Goal: Information Seeking & Learning: Learn about a topic

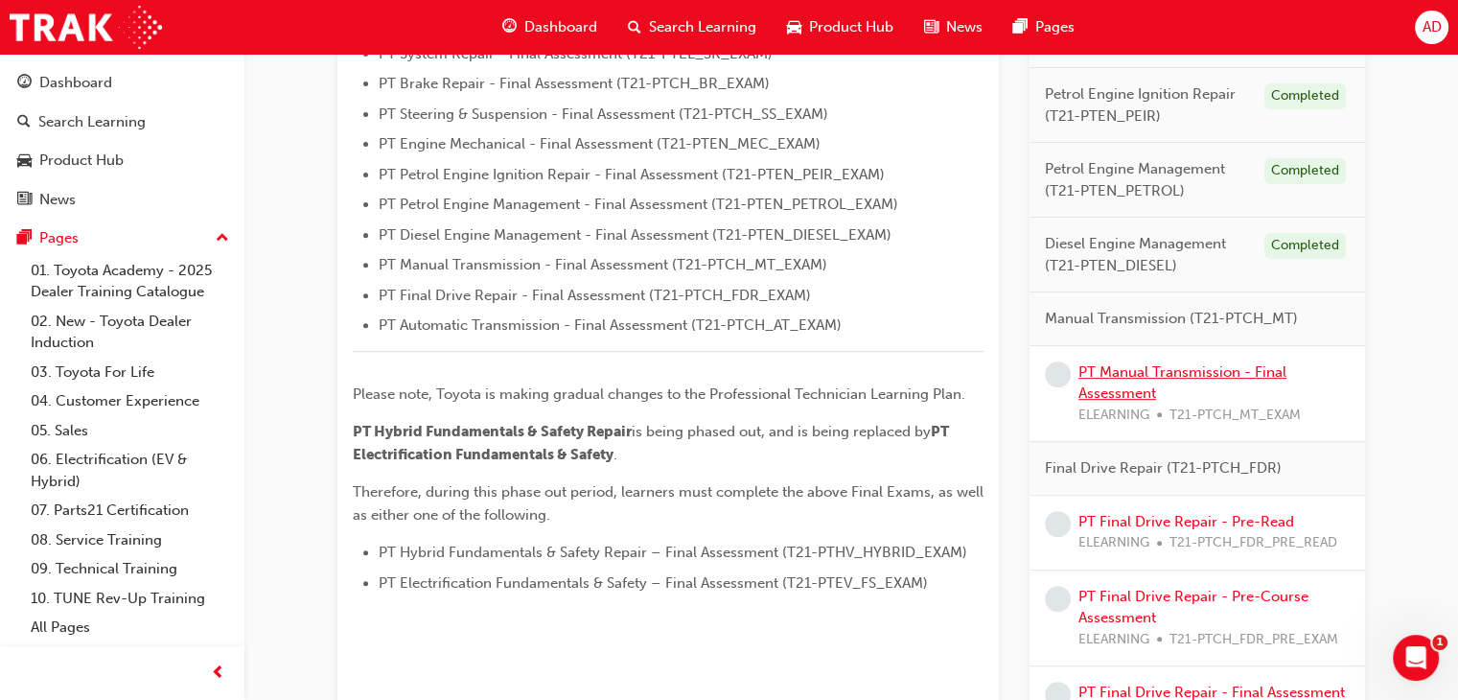
click at [1148, 364] on link "PT Manual Transmission - Final Assessment" at bounding box center [1183, 382] width 208 height 39
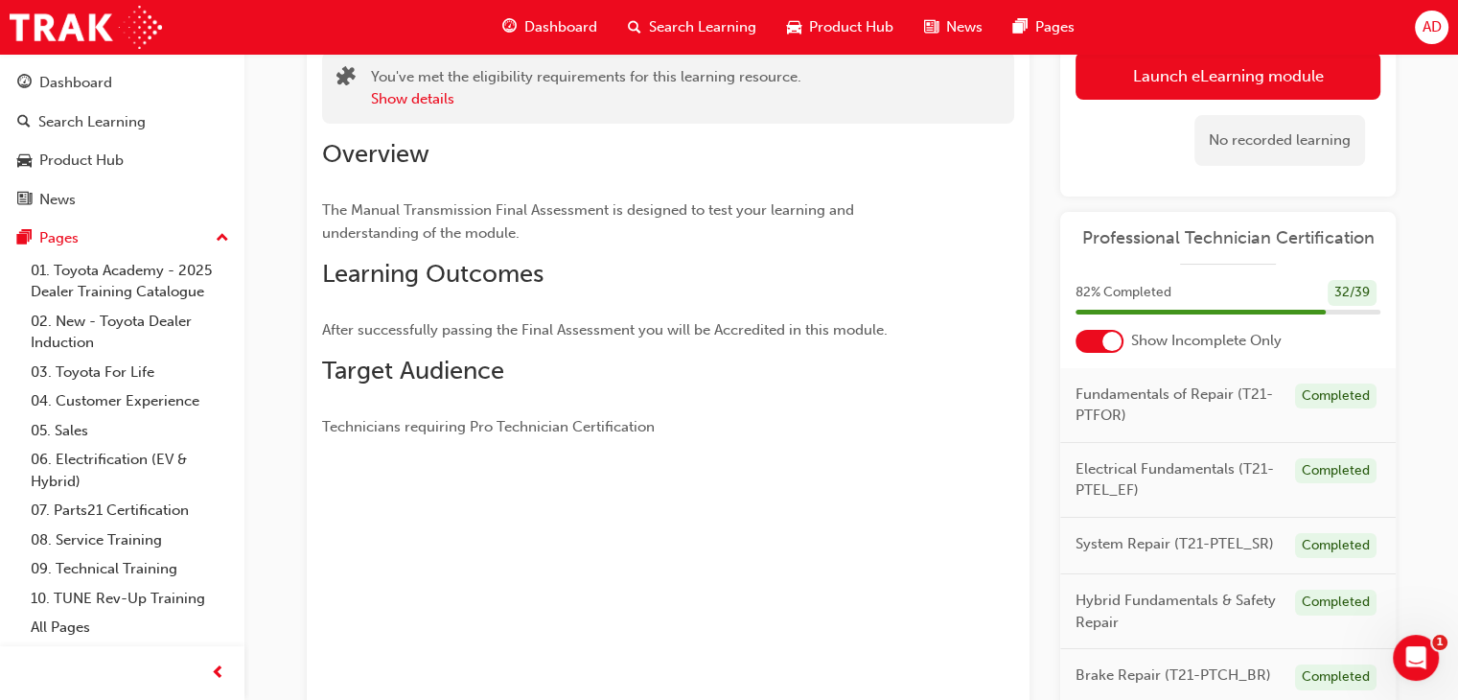
scroll to position [45, 0]
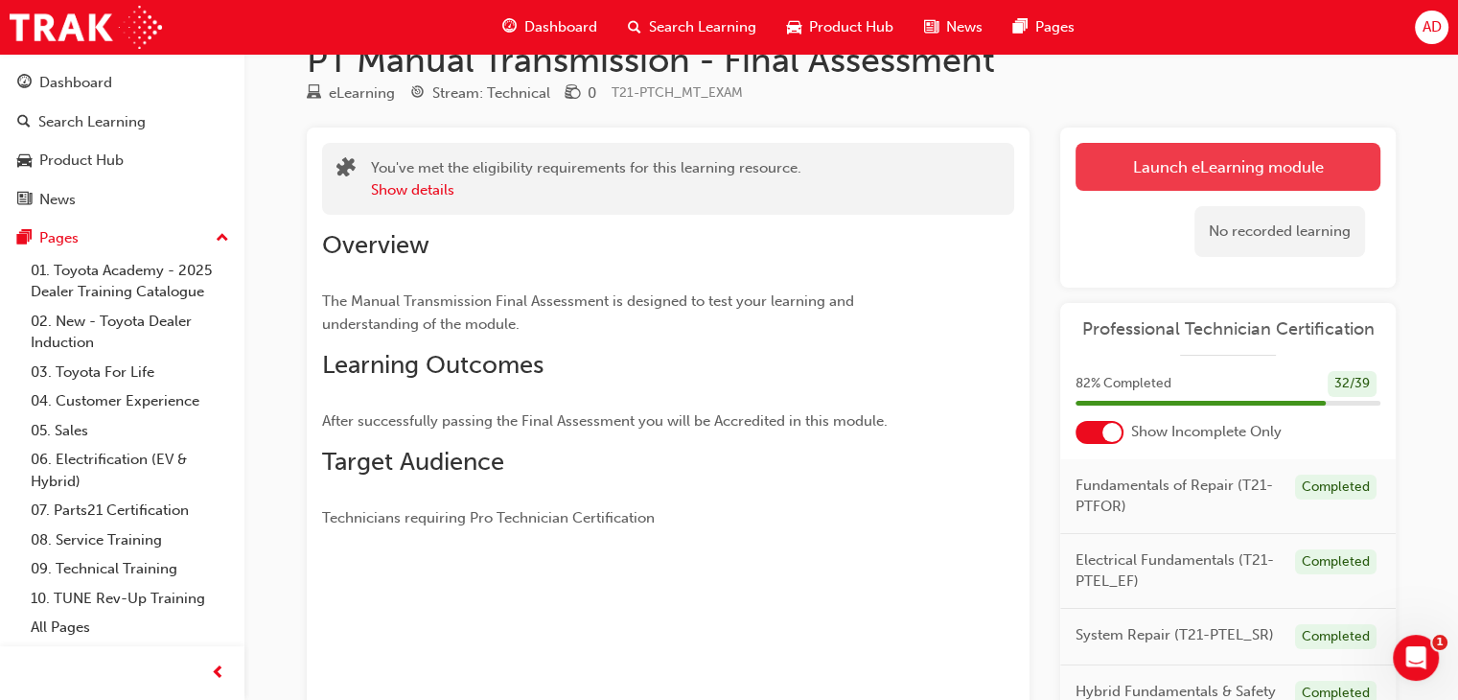
click at [1193, 163] on link "Launch eLearning module" at bounding box center [1228, 167] width 305 height 48
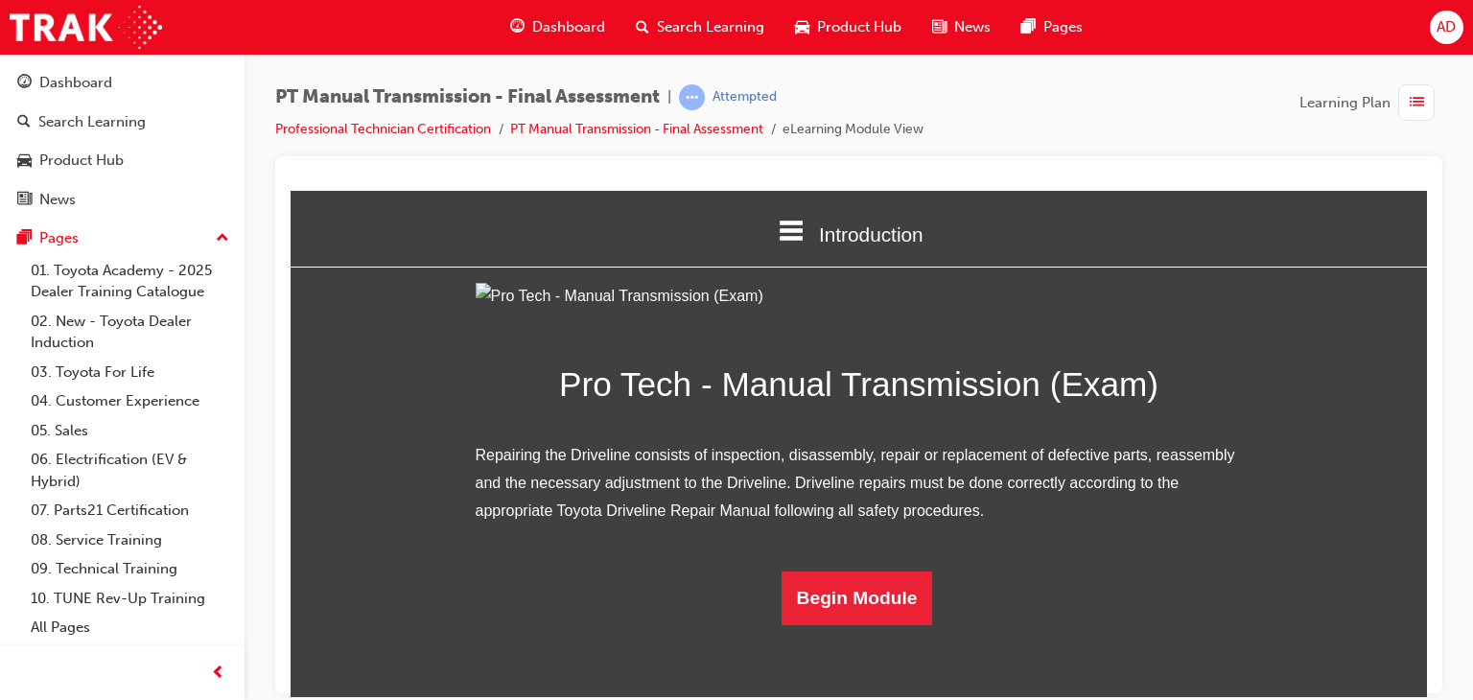
scroll to position [140, 0]
drag, startPoint x: 1421, startPoint y: 294, endPoint x: 1719, endPoint y: 680, distance: 487.3
click at [854, 624] on button "Begin Module" at bounding box center [856, 597] width 151 height 54
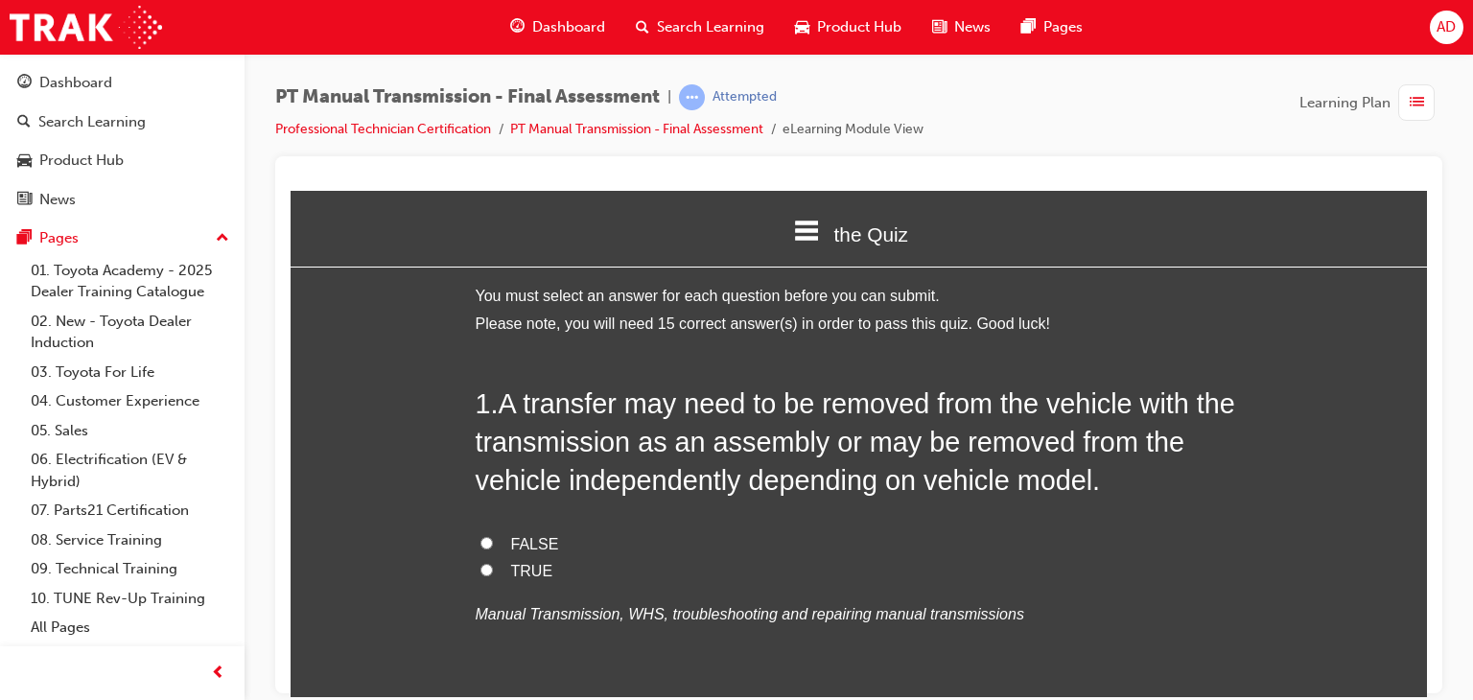
click at [483, 572] on input "TRUE" at bounding box center [486, 569] width 12 height 12
radio input "true"
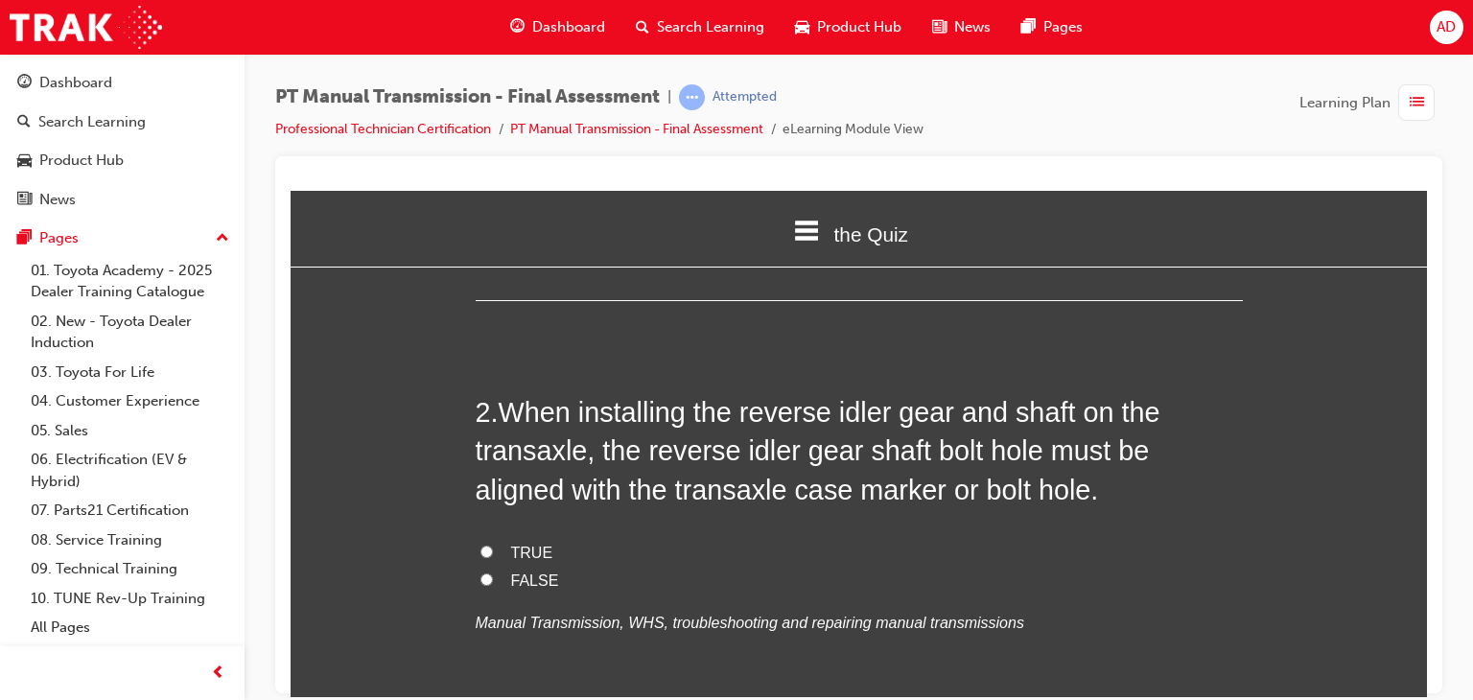
scroll to position [422, 0]
click at [480, 551] on input "TRUE" at bounding box center [486, 550] width 12 height 12
radio input "true"
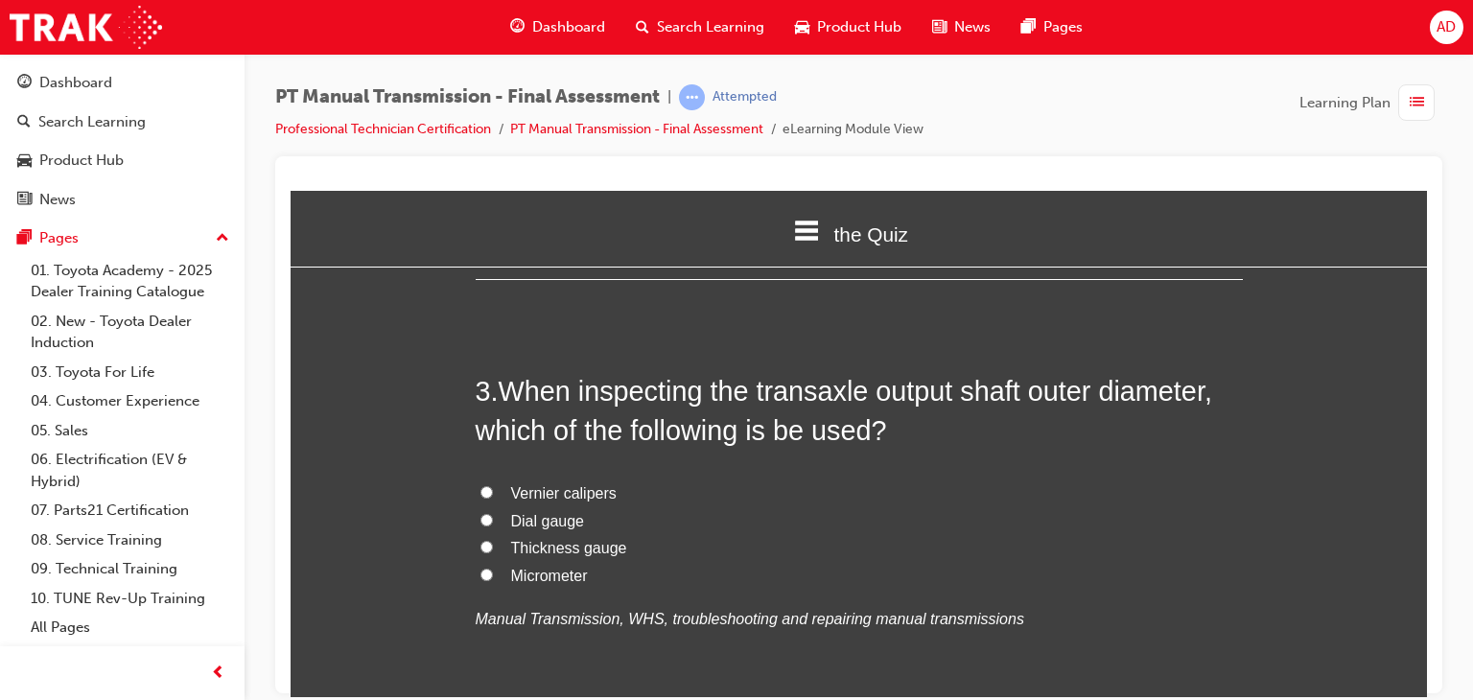
scroll to position [882, 0]
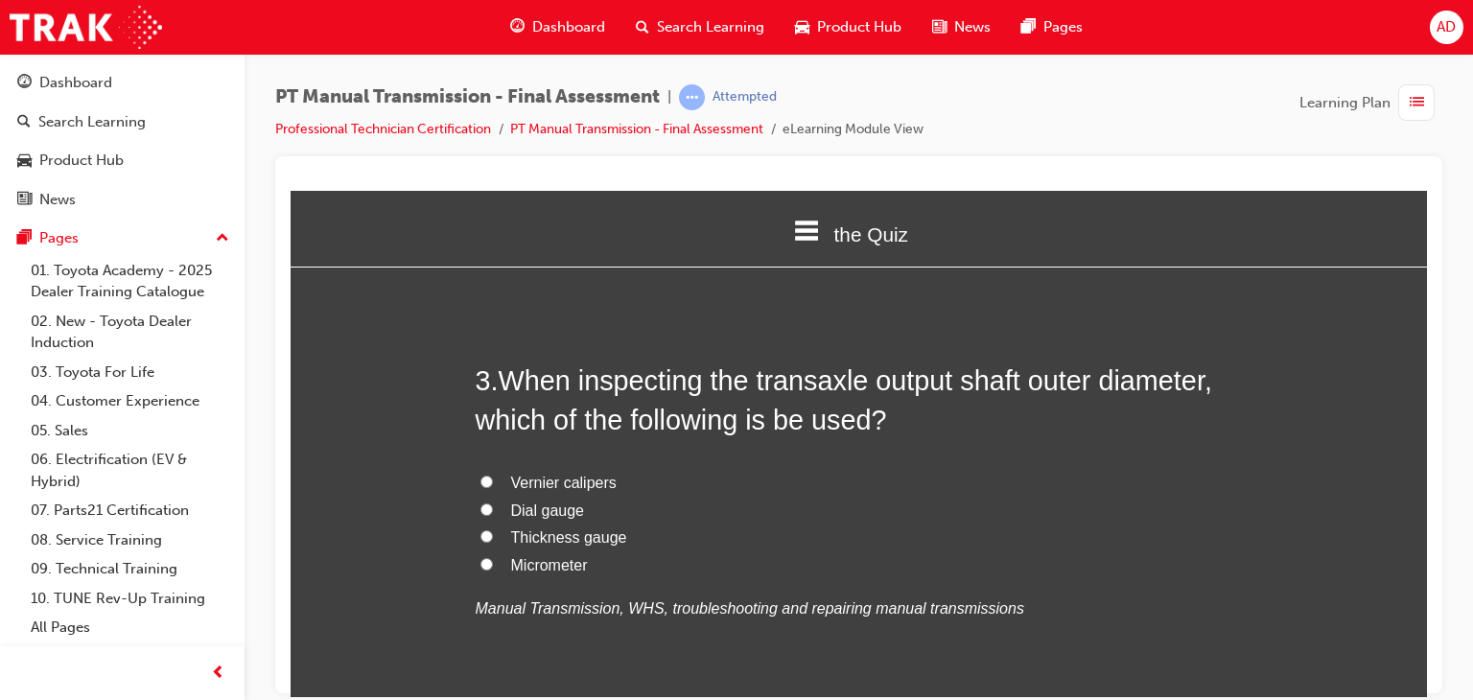
click at [480, 567] on input "Micrometer" at bounding box center [486, 563] width 12 height 12
radio input "true"
click at [480, 479] on input "Vernier calipers" at bounding box center [486, 481] width 12 height 12
radio input "true"
click at [515, 516] on span "Dial gauge" at bounding box center [548, 509] width 74 height 16
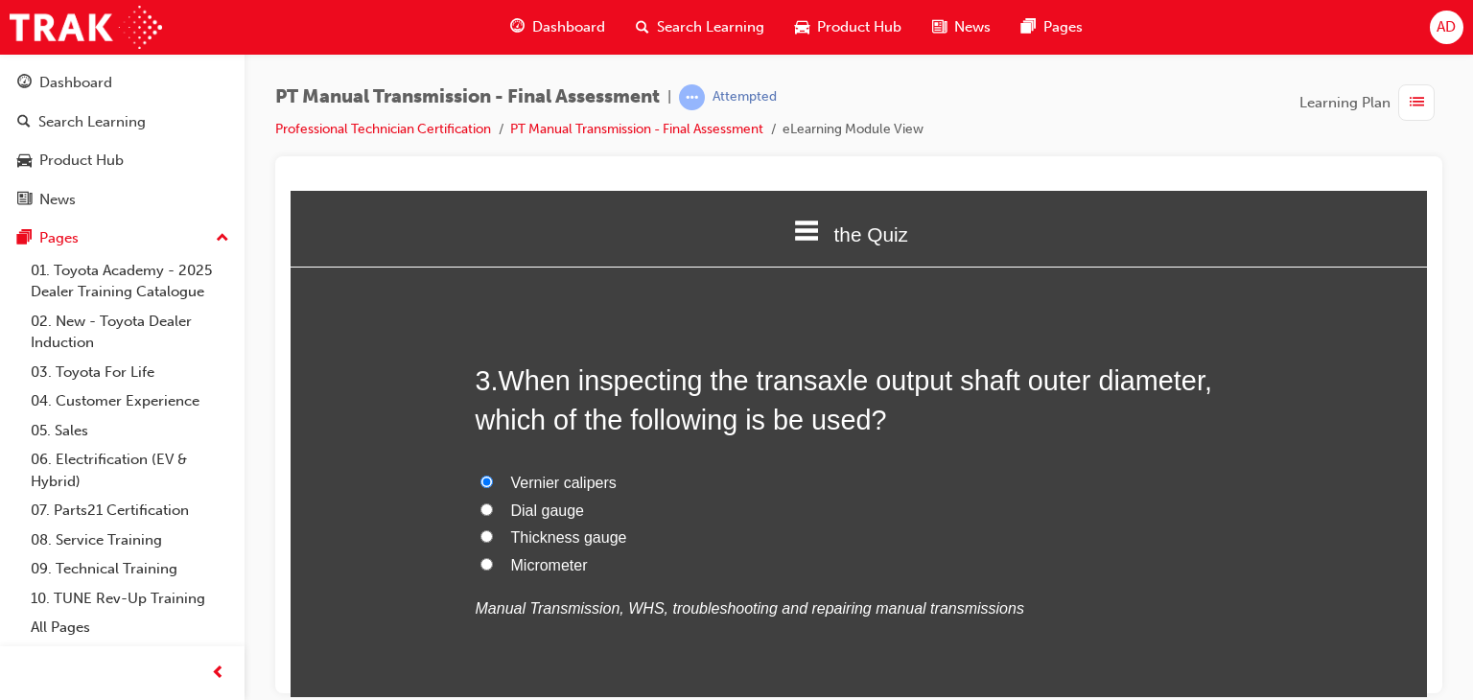
click at [493, 515] on input "Dial gauge" at bounding box center [486, 508] width 12 height 12
radio input "true"
click at [480, 478] on input "Vernier calipers" at bounding box center [486, 481] width 12 height 12
radio input "true"
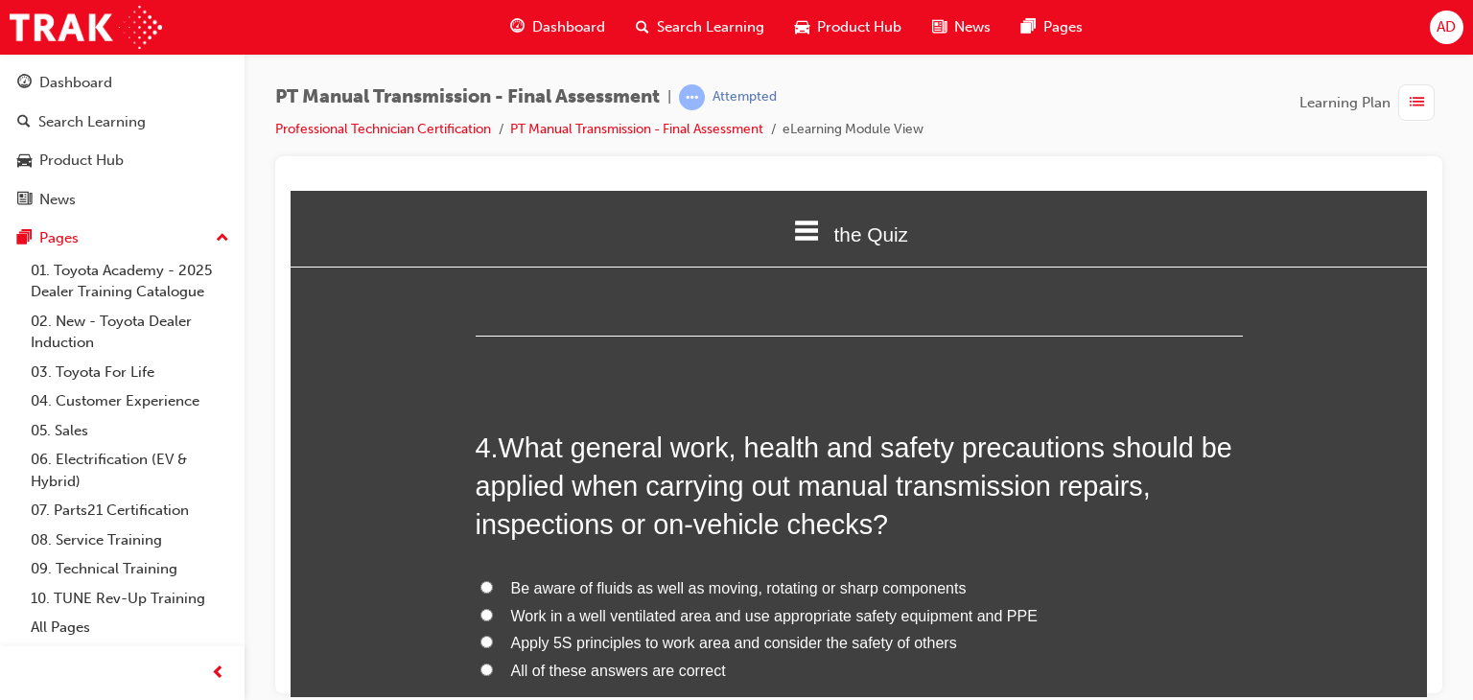
scroll to position [1266, 0]
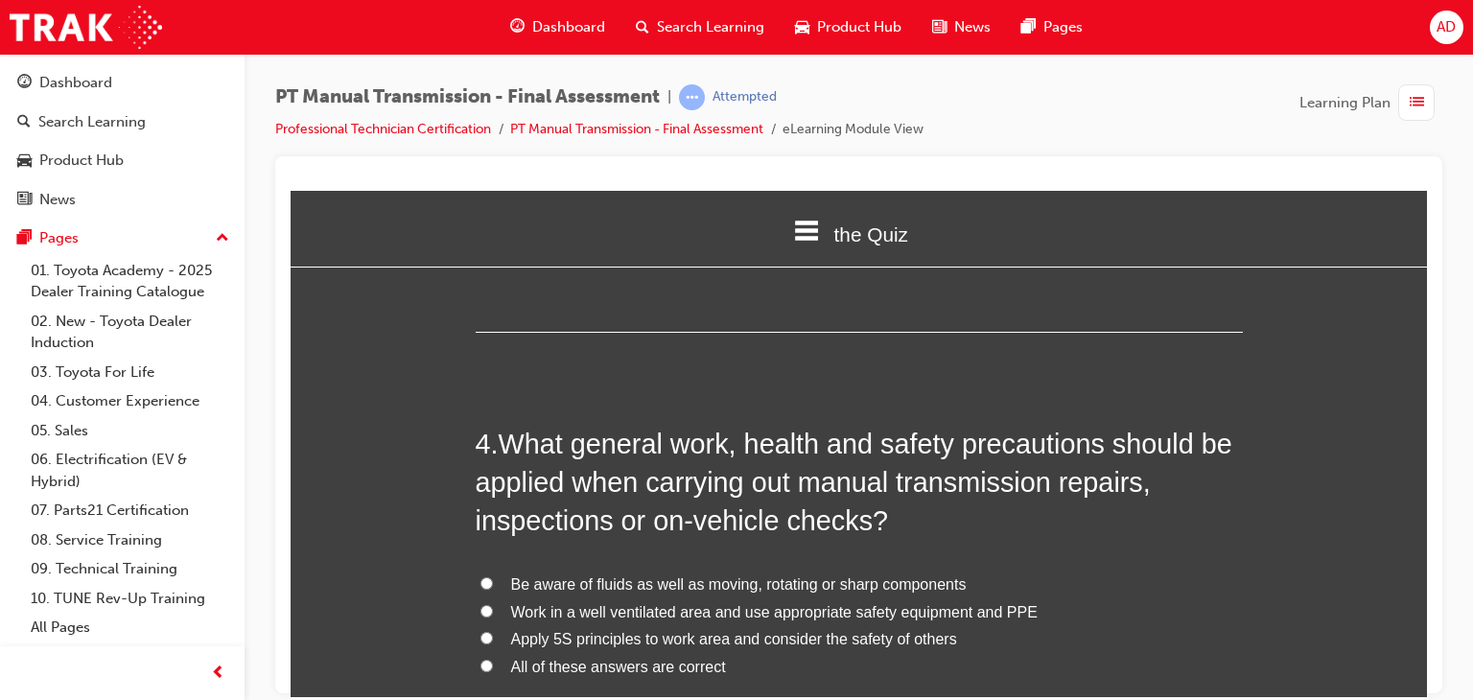
click at [579, 668] on span "All of these answers are correct" at bounding box center [618, 666] width 215 height 16
click at [493, 668] on input "All of these answers are correct" at bounding box center [486, 665] width 12 height 12
radio input "true"
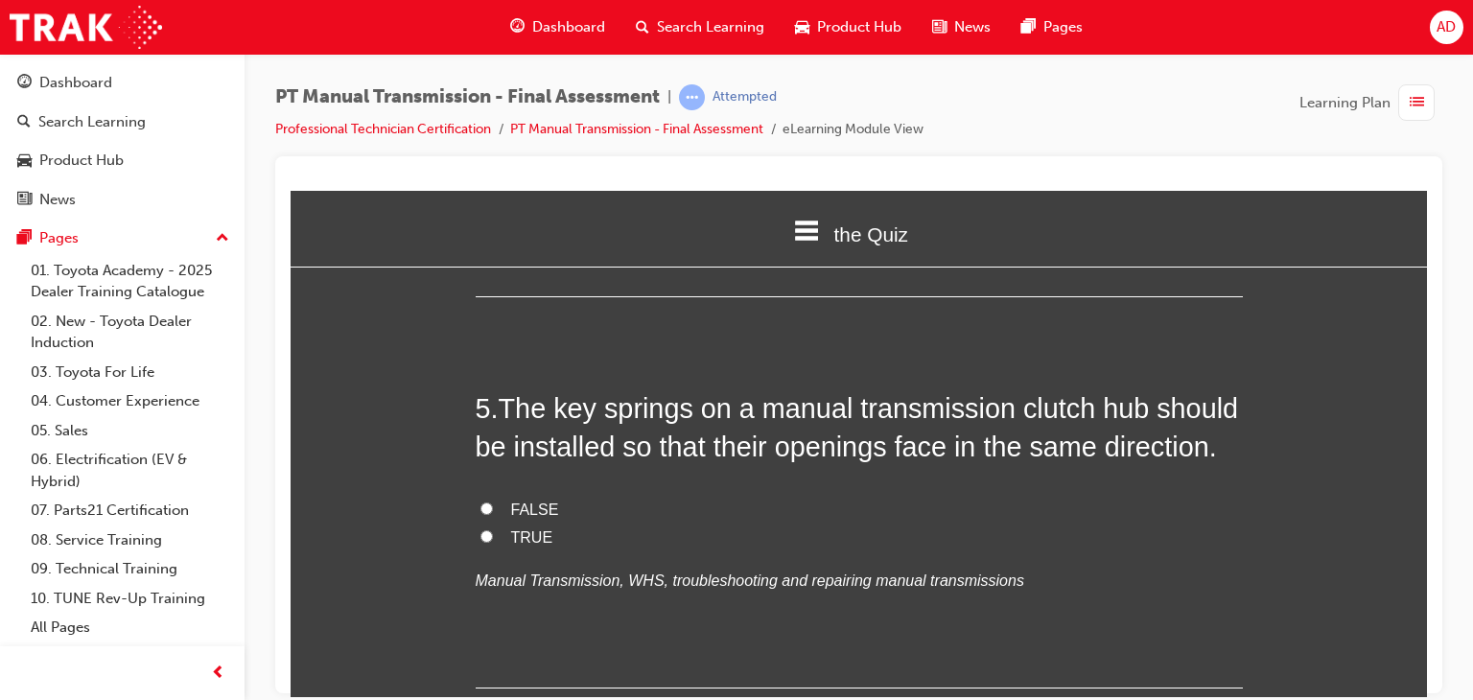
scroll to position [1803, 0]
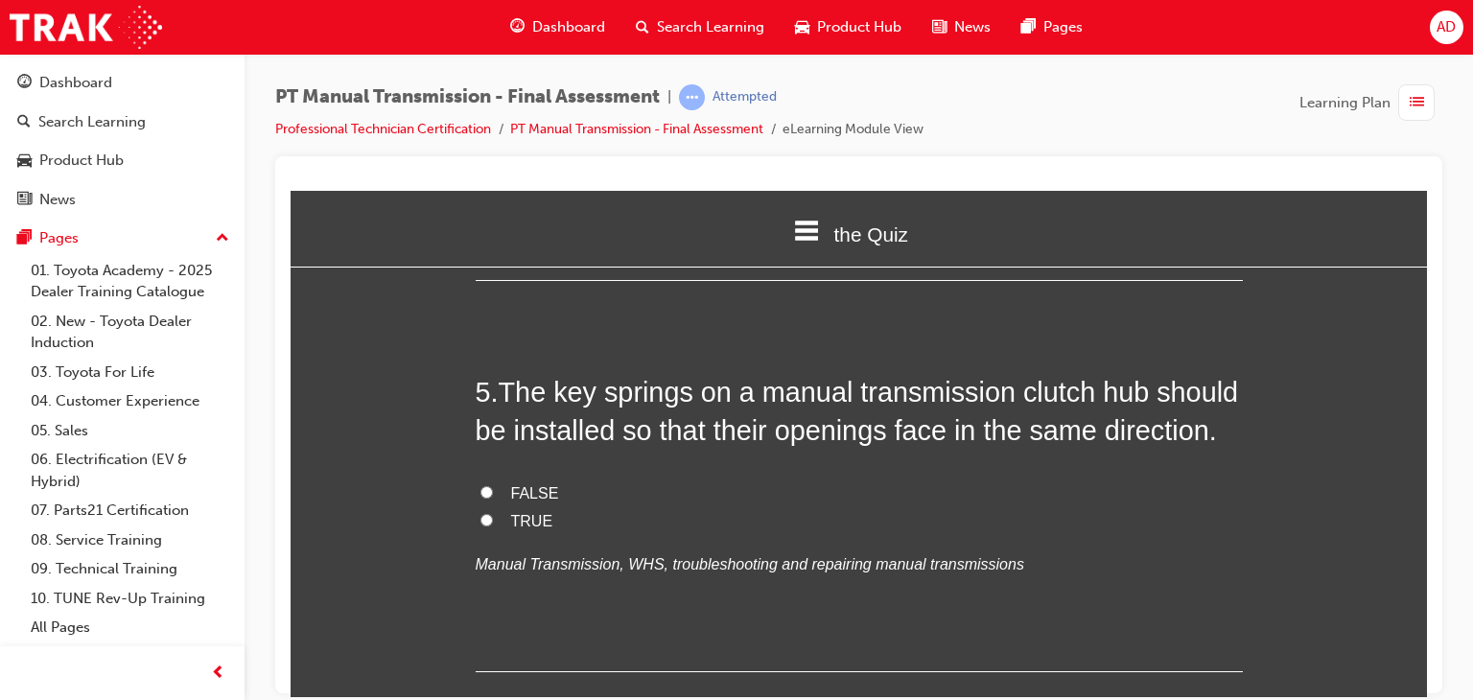
click at [480, 496] on input "FALSE" at bounding box center [486, 491] width 12 height 12
radio input "true"
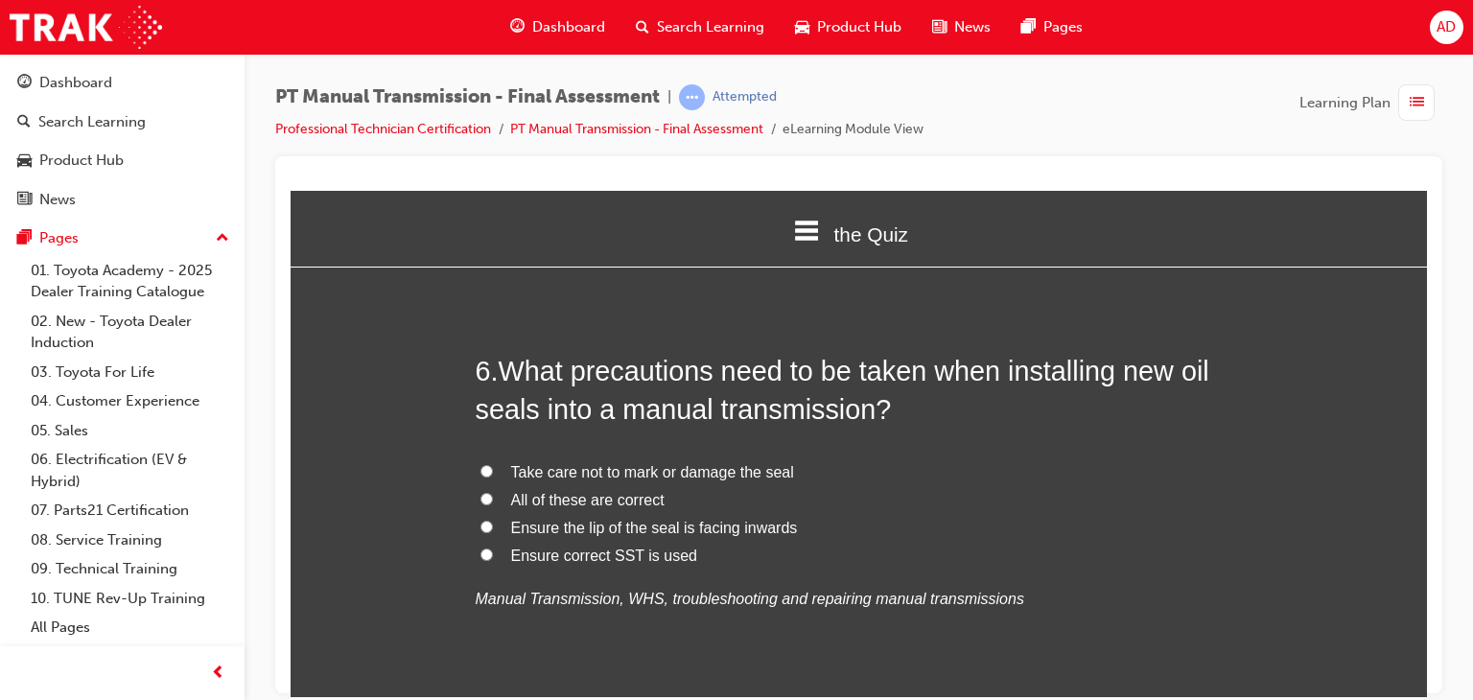
scroll to position [2224, 0]
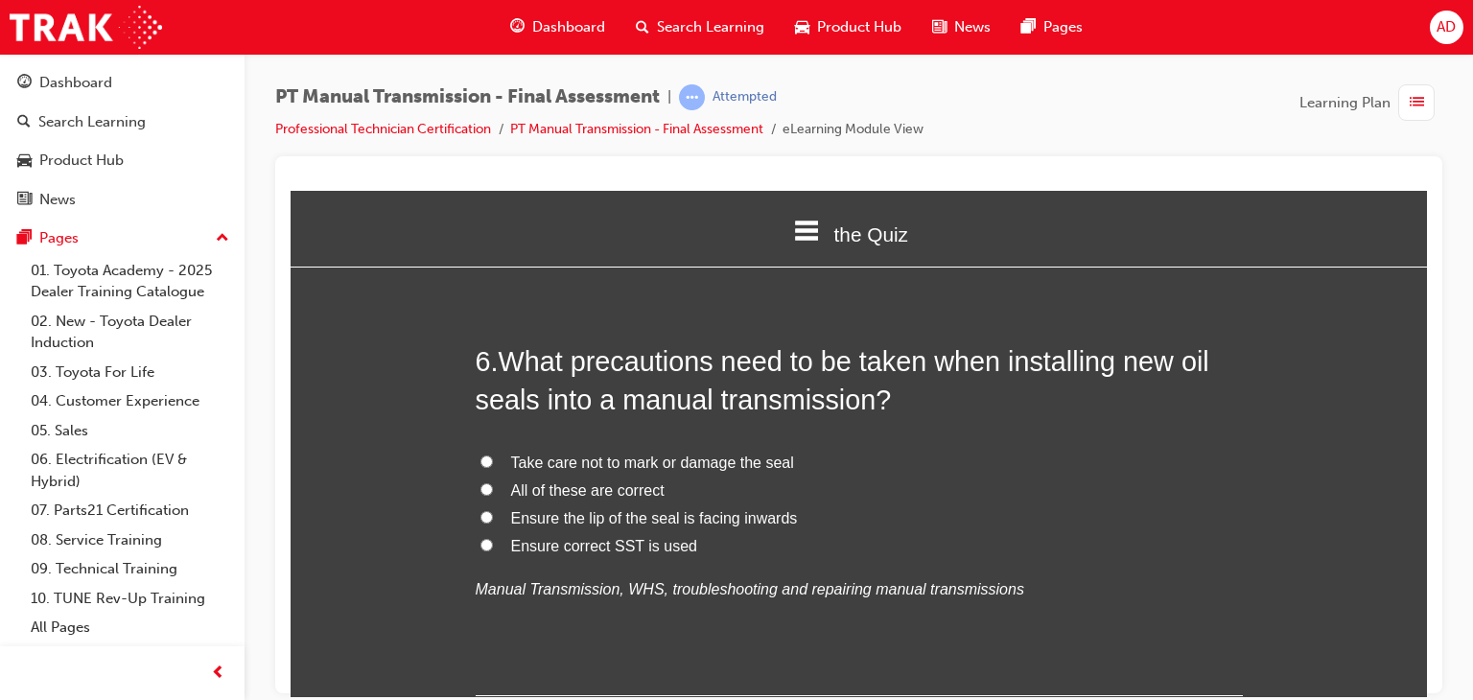
click at [579, 489] on span "All of these are correct" at bounding box center [587, 489] width 153 height 16
click at [493, 489] on input "All of these are correct" at bounding box center [486, 488] width 12 height 12
radio input "true"
click at [579, 489] on span "All of these are correct" at bounding box center [587, 489] width 153 height 16
click at [493, 489] on input "All of these are correct" at bounding box center [486, 488] width 12 height 12
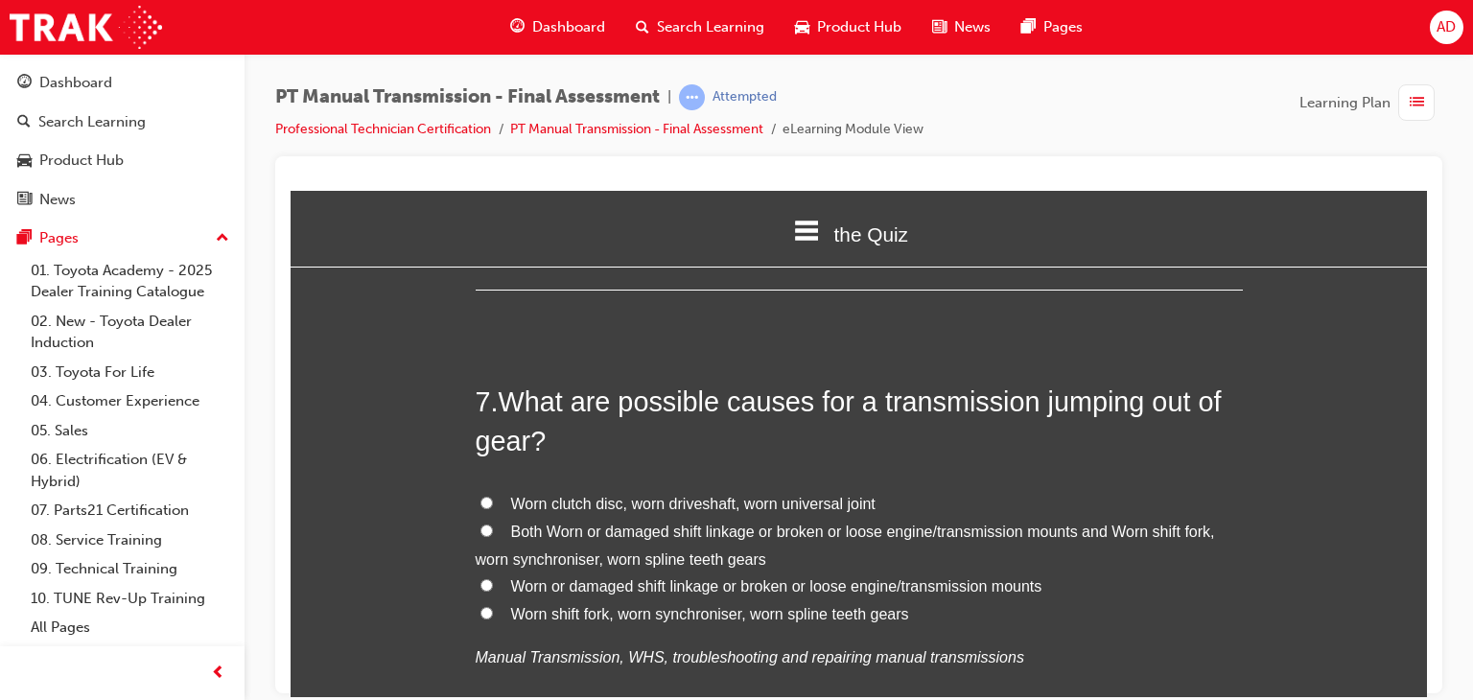
scroll to position [2646, 0]
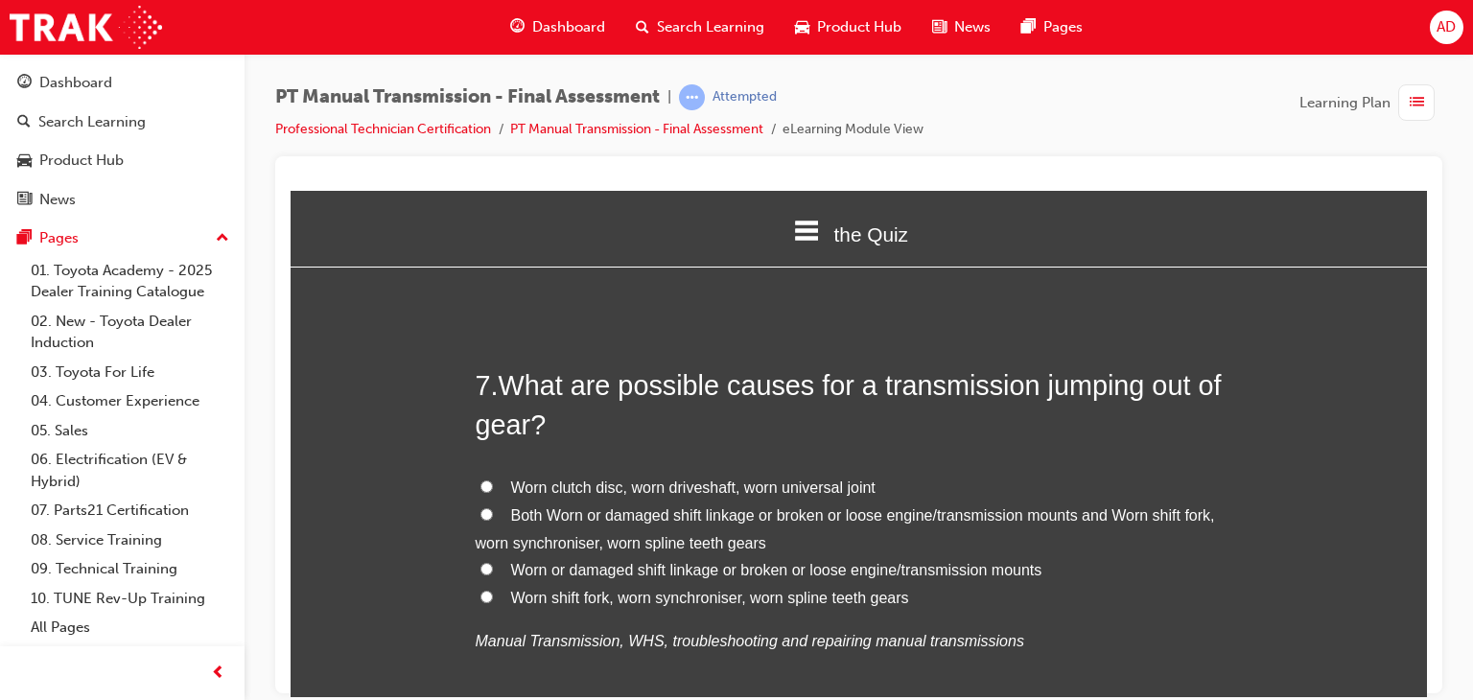
click at [480, 596] on input "Worn shift fork, worn synchroniser, worn spline teeth gears" at bounding box center [486, 596] width 12 height 12
radio input "true"
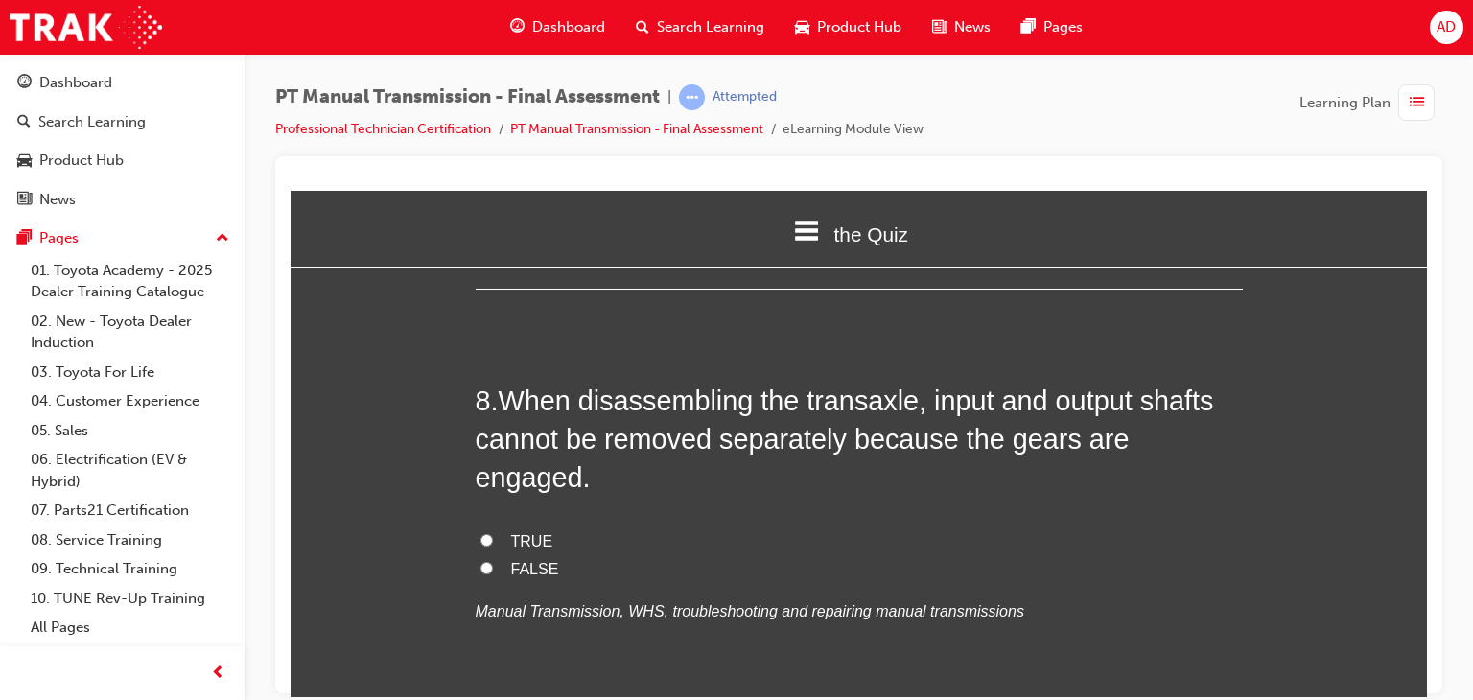
scroll to position [3107, 0]
click at [480, 560] on input "FALSE" at bounding box center [486, 566] width 12 height 12
radio input "true"
click at [480, 532] on input "TRUE" at bounding box center [486, 538] width 12 height 12
radio input "true"
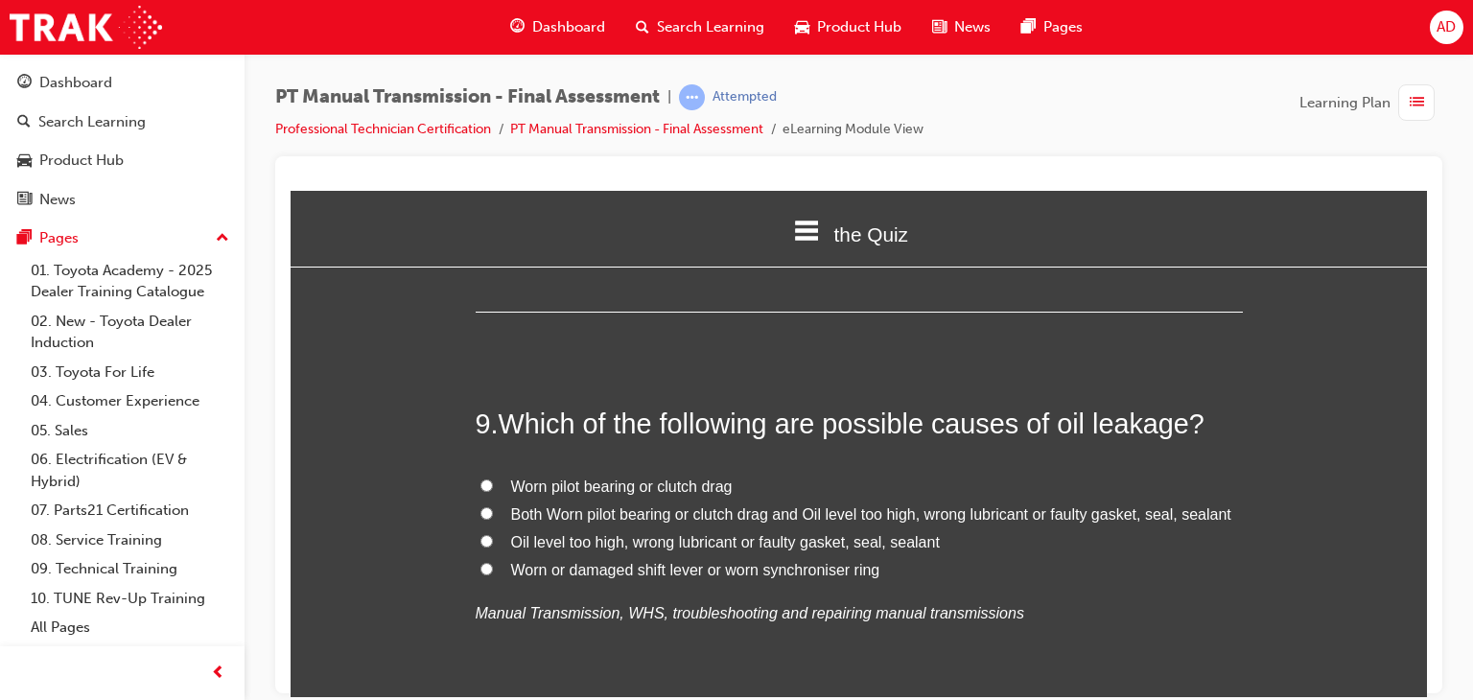
scroll to position [3528, 0]
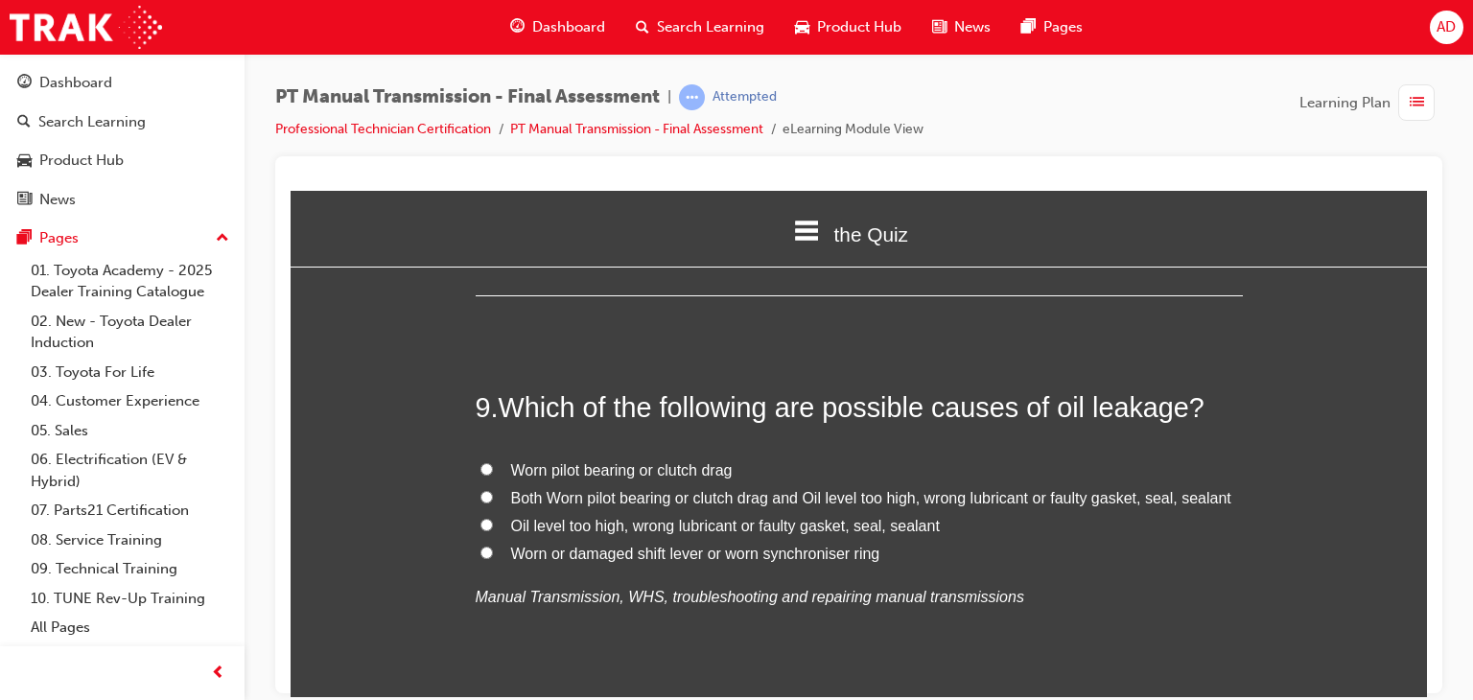
click at [483, 518] on input "Oil level too high, wrong lubricant or faulty gasket, seal, sealant" at bounding box center [486, 524] width 12 height 12
radio input "true"
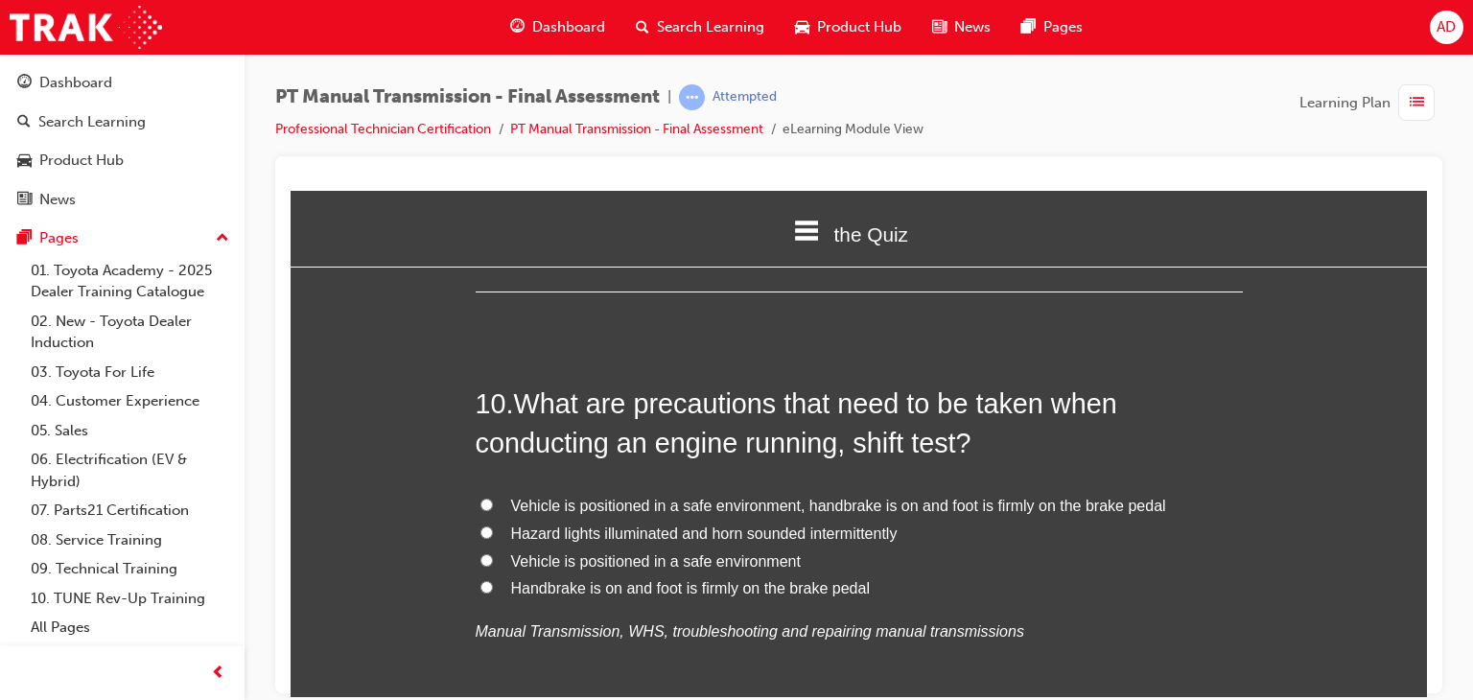
scroll to position [3950, 0]
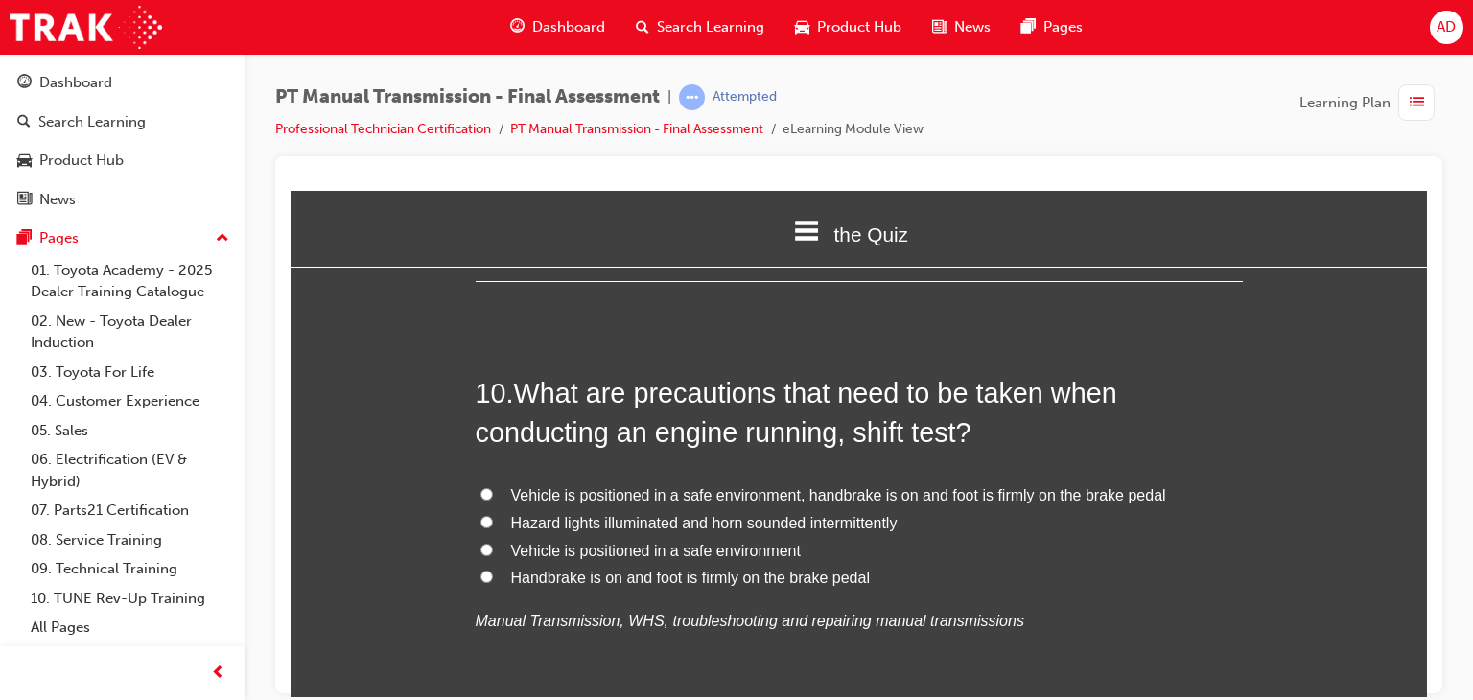
click at [717, 486] on span "Vehicle is positioned in a safe environment, handbrake is on and foot is firmly…" at bounding box center [838, 494] width 655 height 16
click at [493, 487] on input "Vehicle is positioned in a safe environment, handbrake is on and foot is firmly…" at bounding box center [486, 493] width 12 height 12
radio input "true"
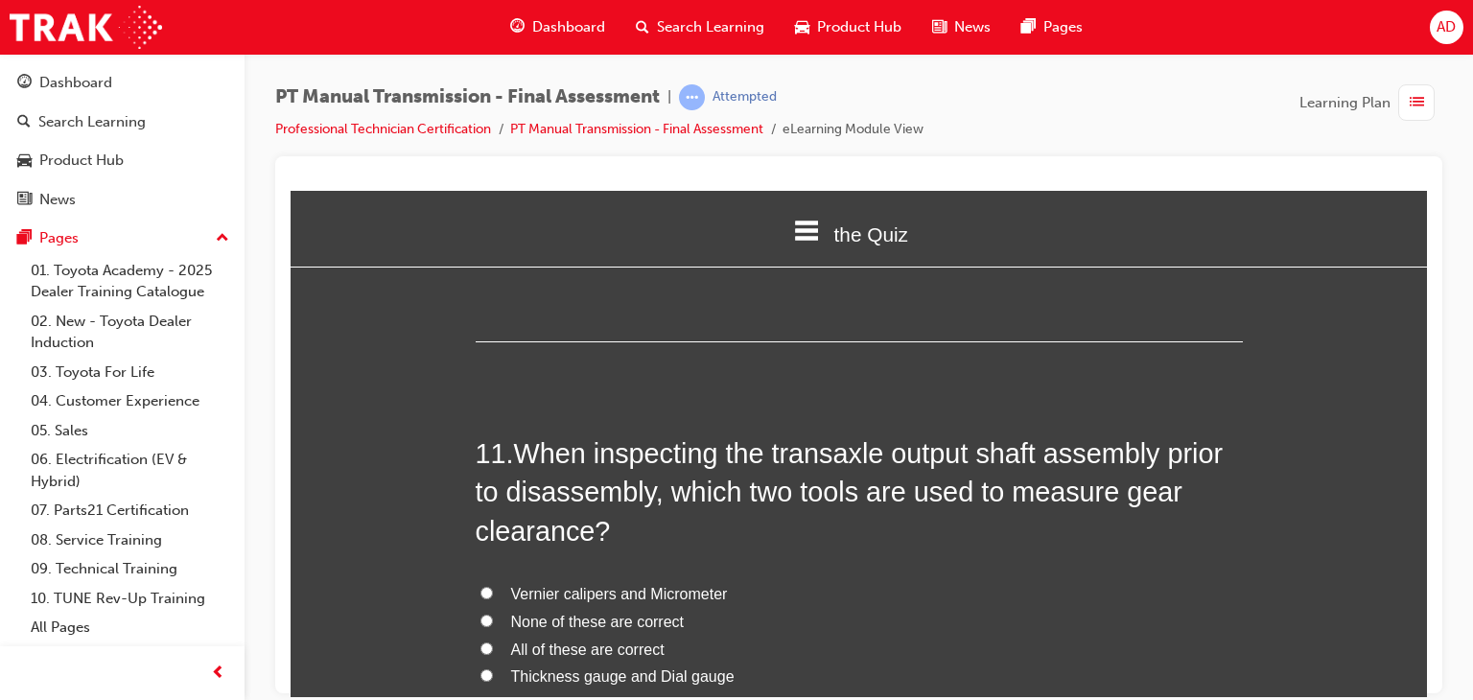
scroll to position [4372, 0]
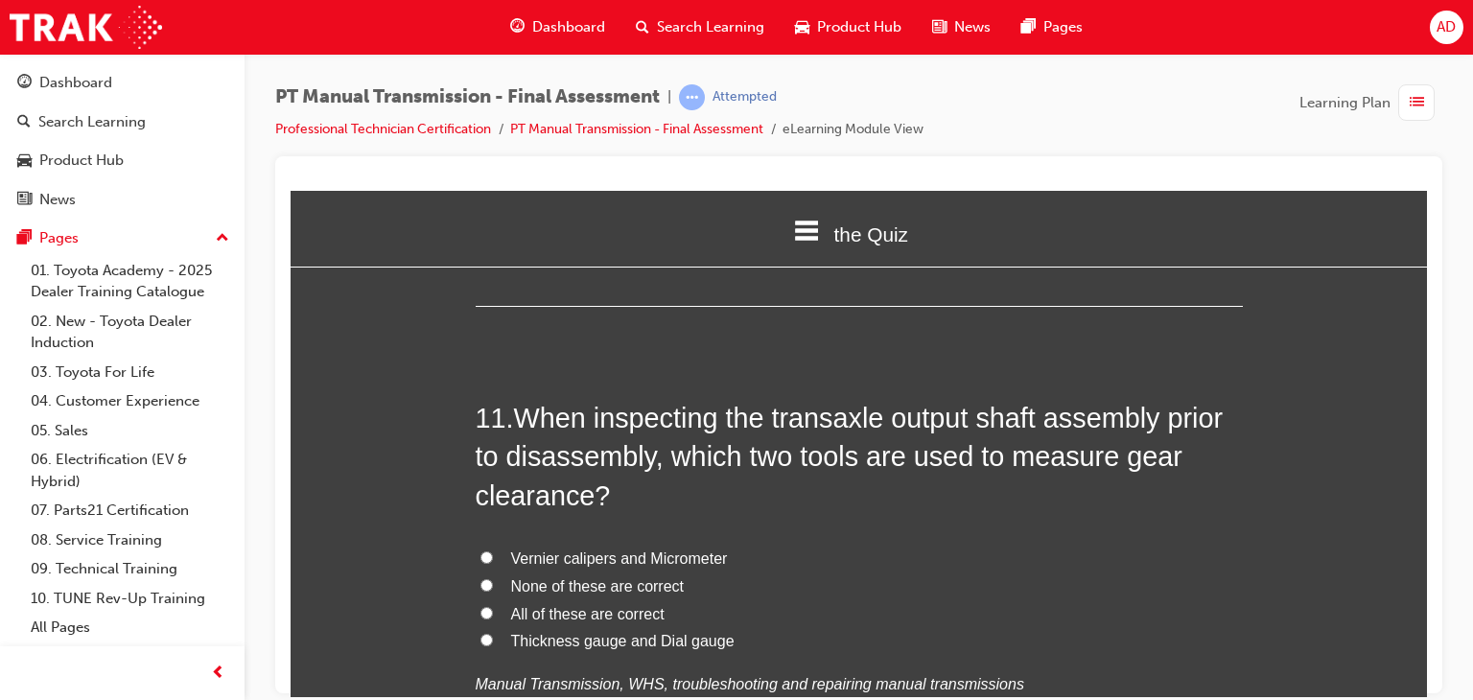
click at [480, 633] on input "Thickness gauge and Dial gauge" at bounding box center [486, 639] width 12 height 12
radio input "true"
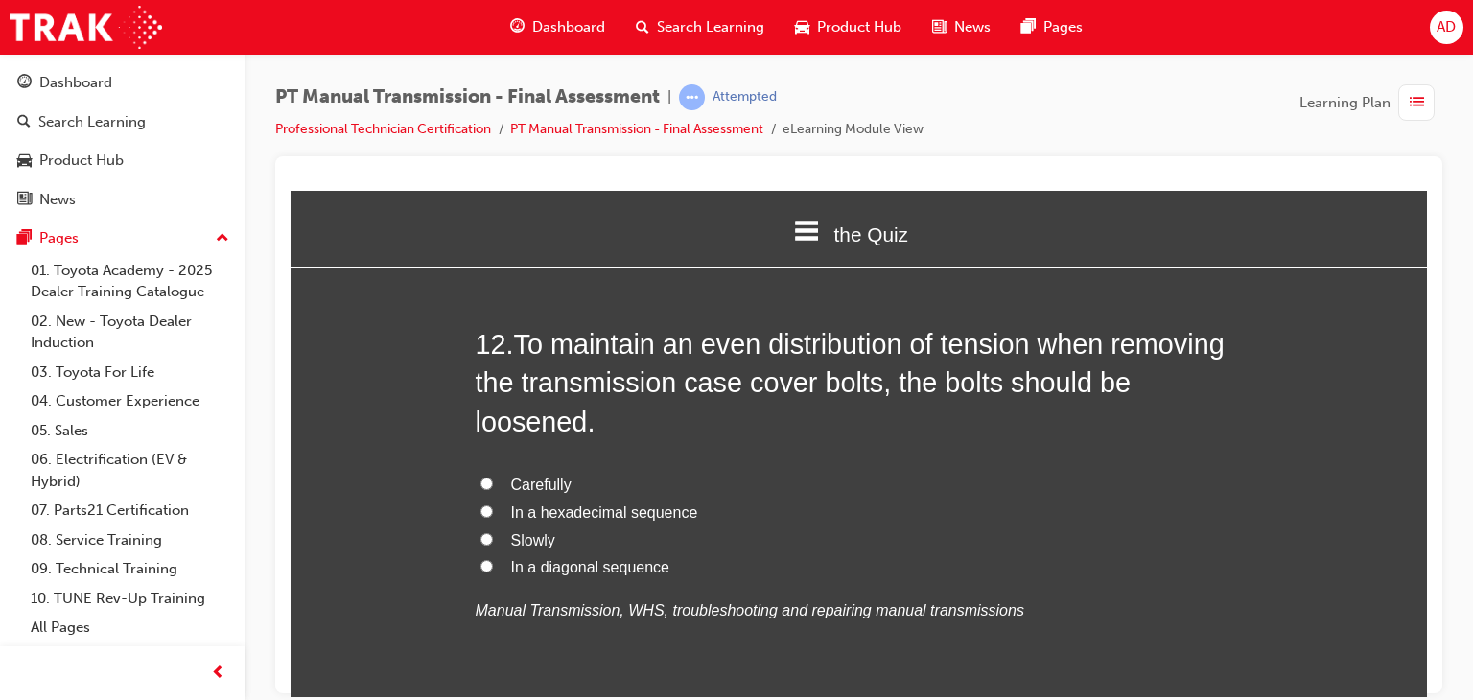
scroll to position [4947, 0]
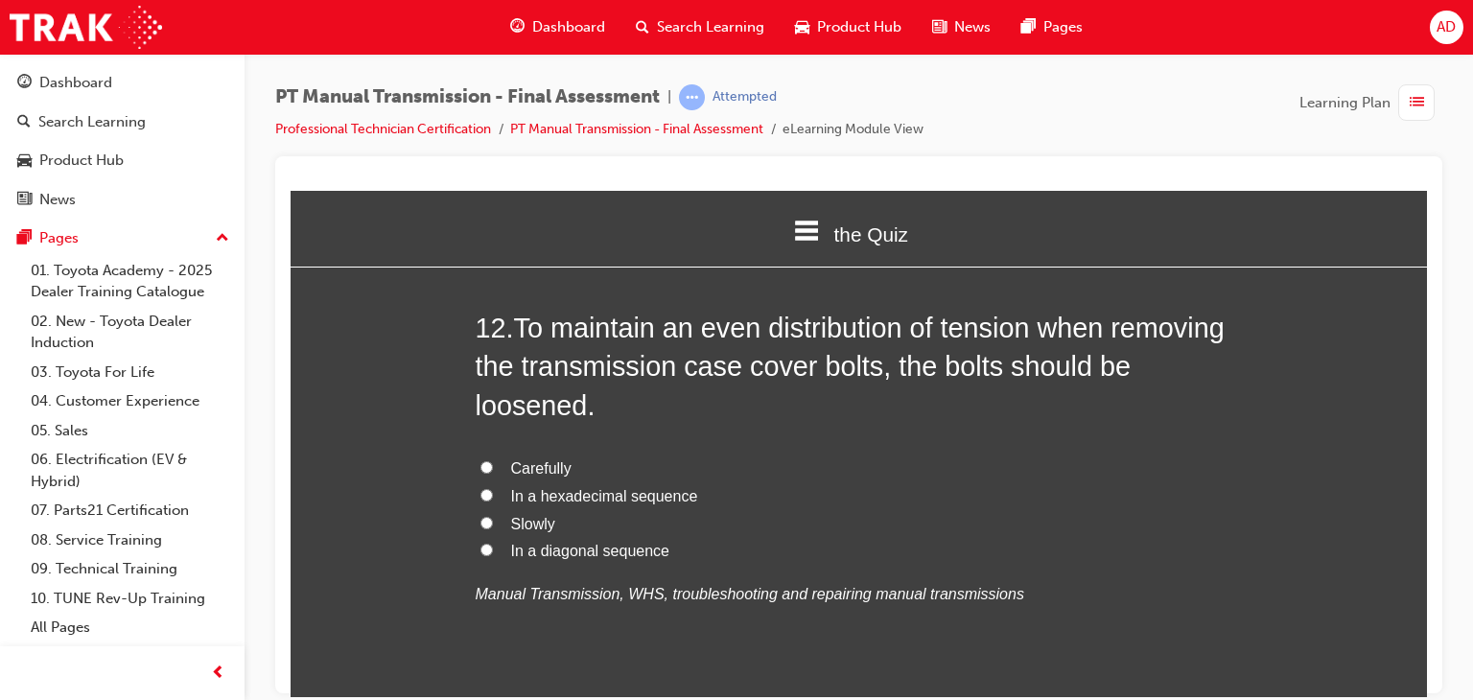
click at [480, 488] on input "In a hexadecimal sequence" at bounding box center [486, 494] width 12 height 12
radio input "true"
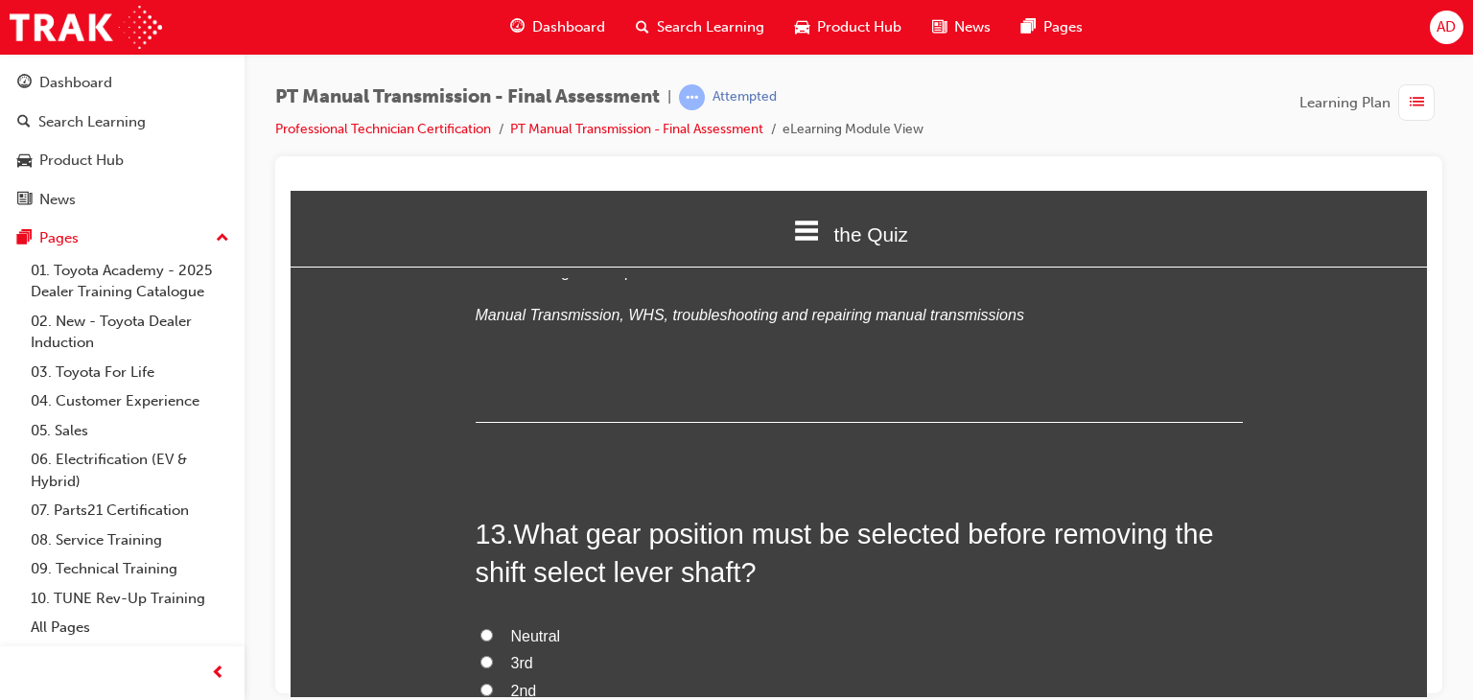
scroll to position [5254, 0]
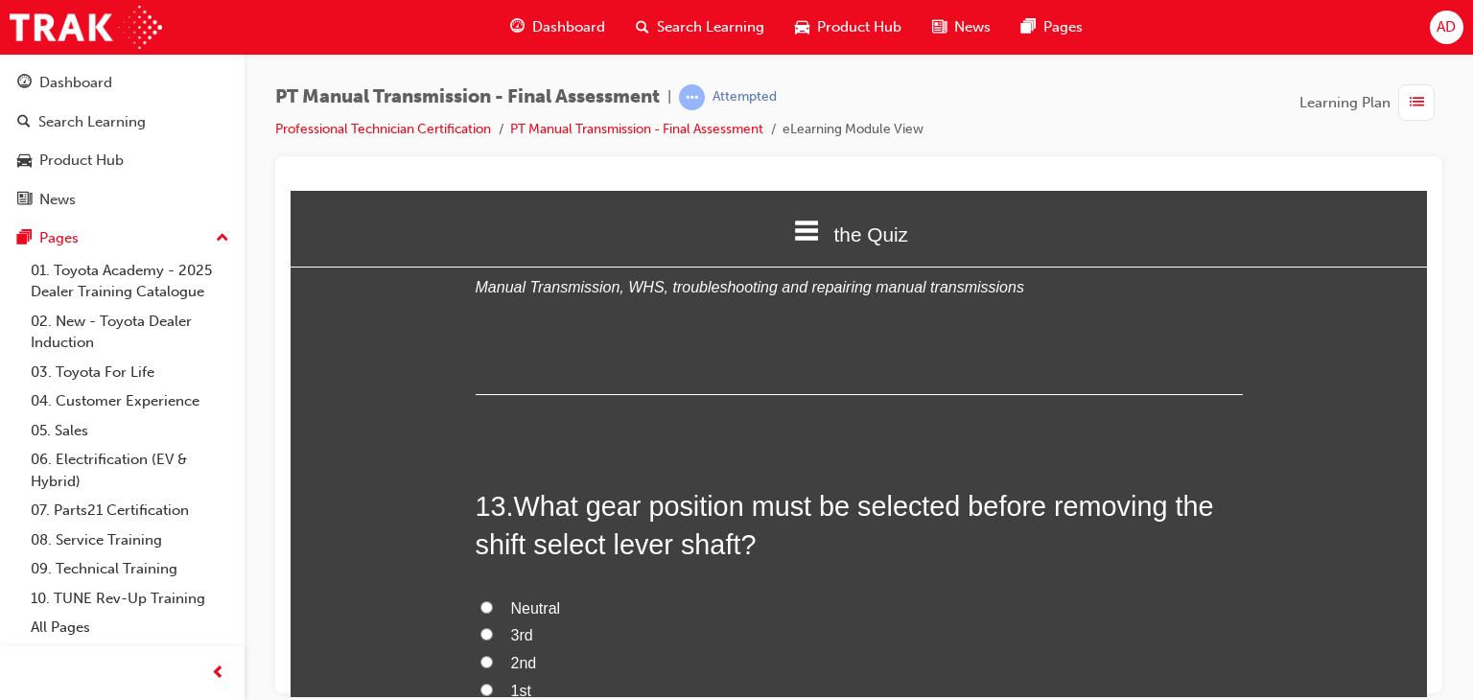
click at [480, 600] on input "Neutral" at bounding box center [486, 606] width 12 height 12
radio input "true"
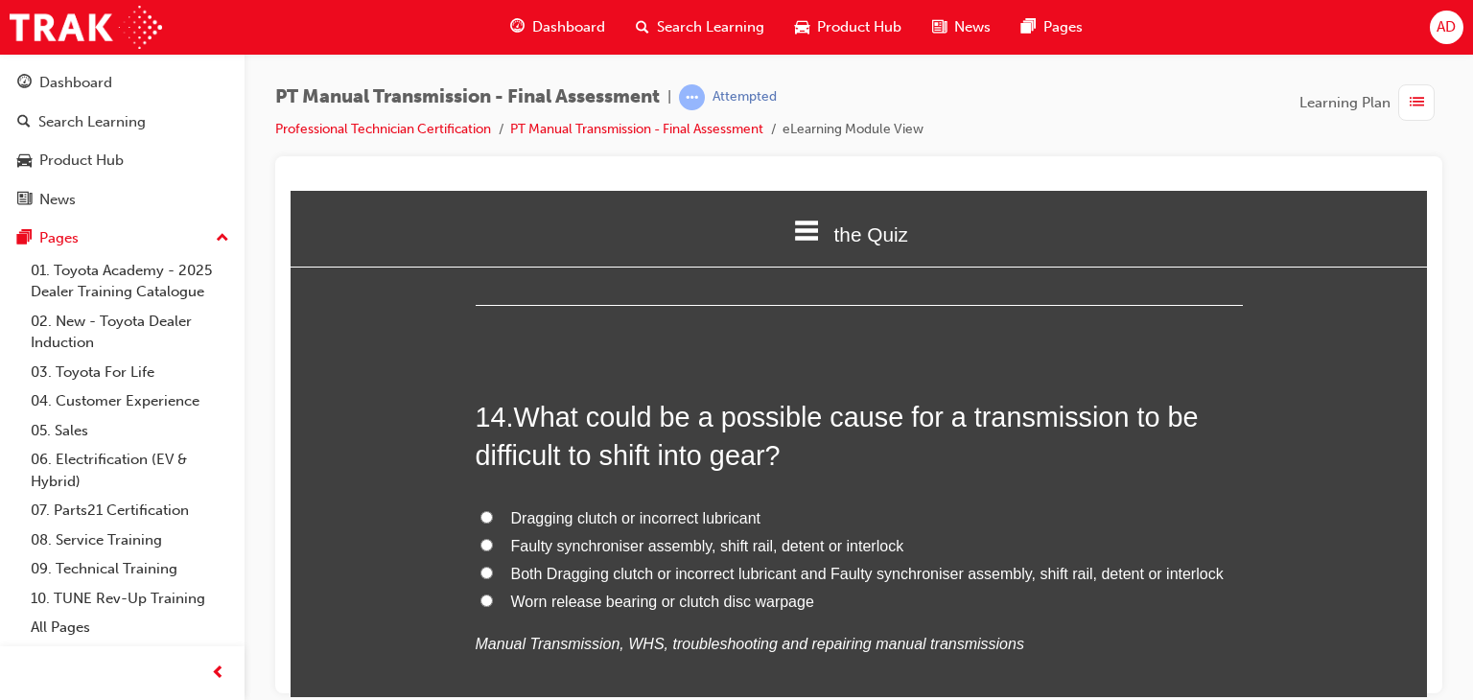
scroll to position [5791, 0]
click at [614, 536] on span "Faulty synchroniser assembly, shift rail, detent or interlock" at bounding box center [707, 544] width 393 height 16
click at [493, 537] on input "Faulty synchroniser assembly, shift rail, detent or interlock" at bounding box center [486, 543] width 12 height 12
radio input "true"
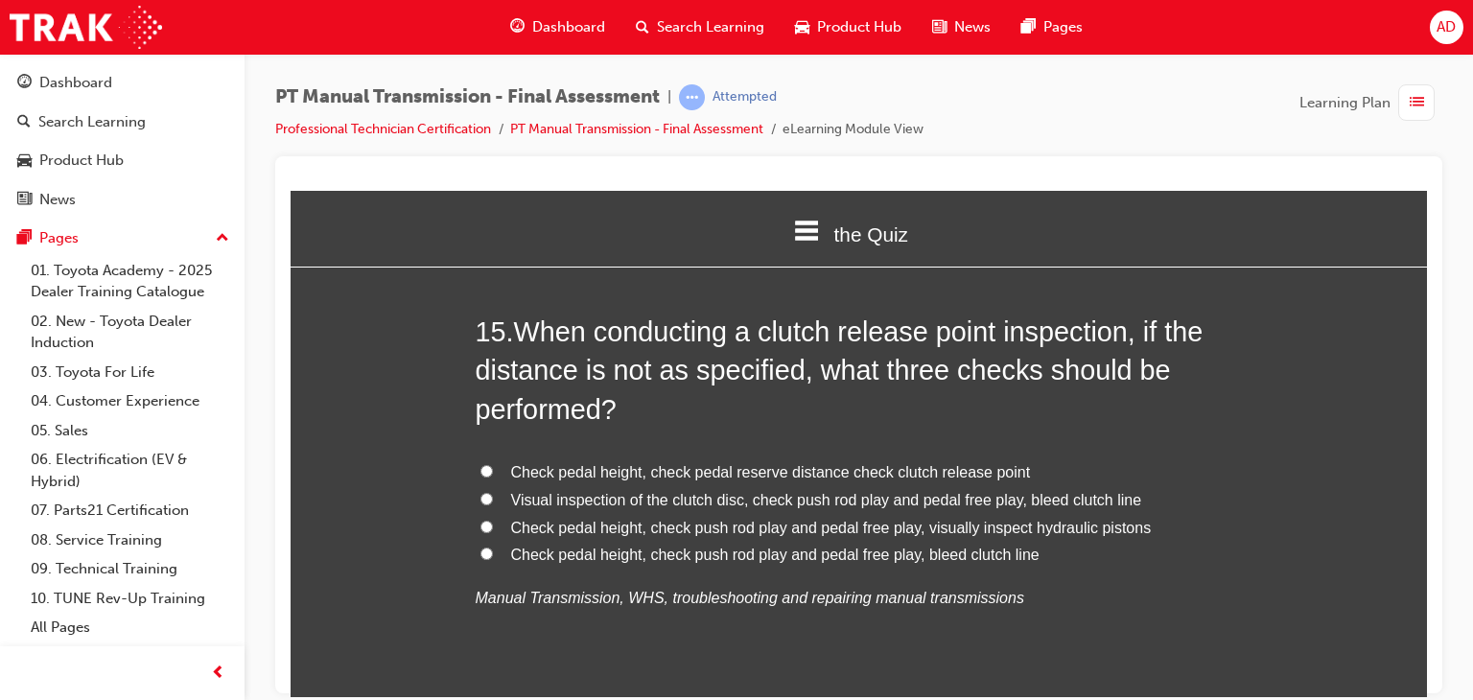
scroll to position [6328, 0]
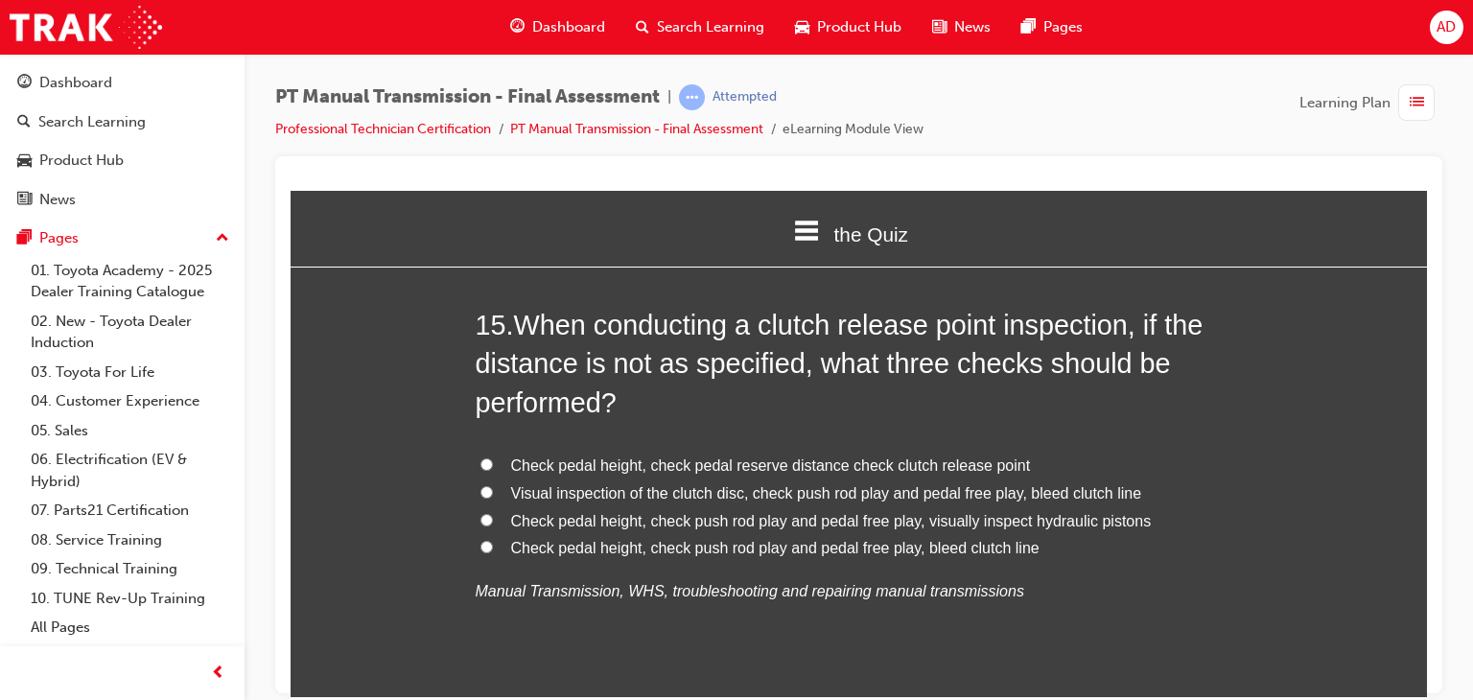
click at [480, 457] on input "Check pedal height, check pedal reserve distance check clutch release point" at bounding box center [486, 463] width 12 height 12
radio input "true"
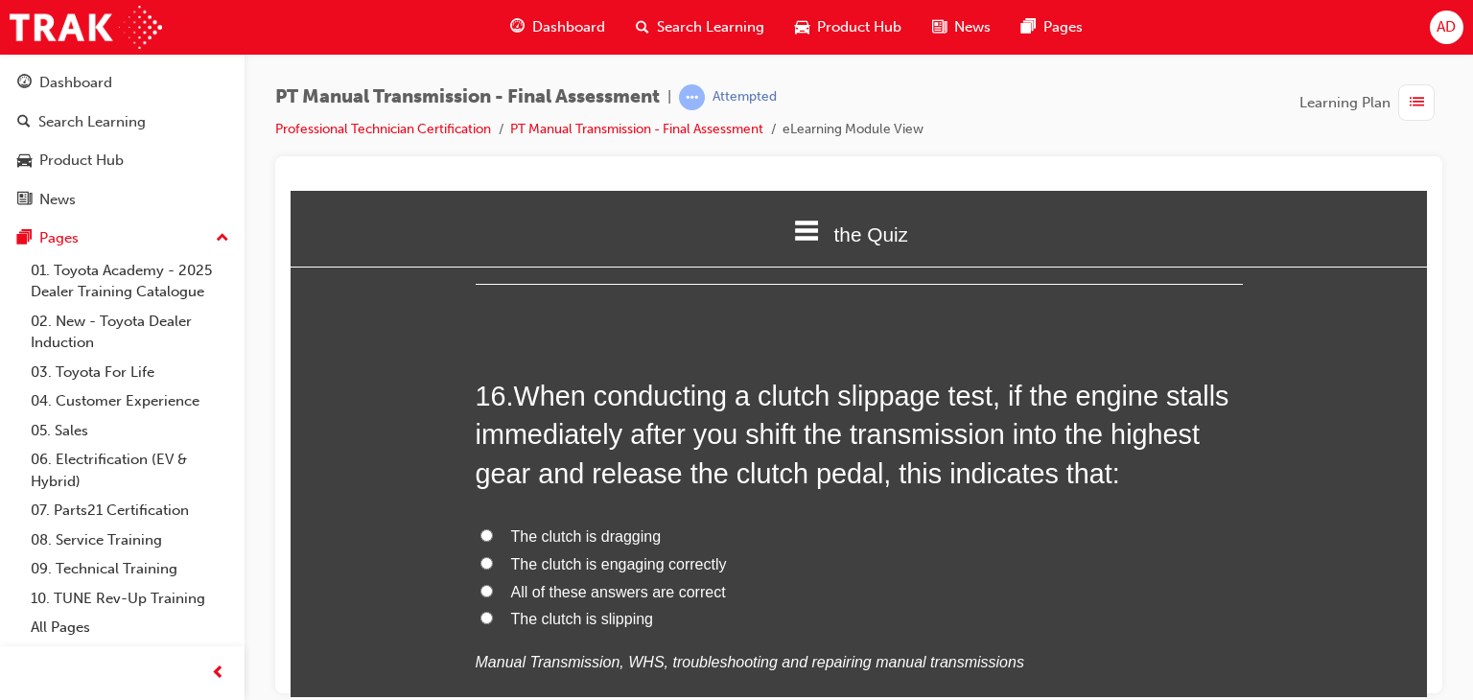
scroll to position [6788, 0]
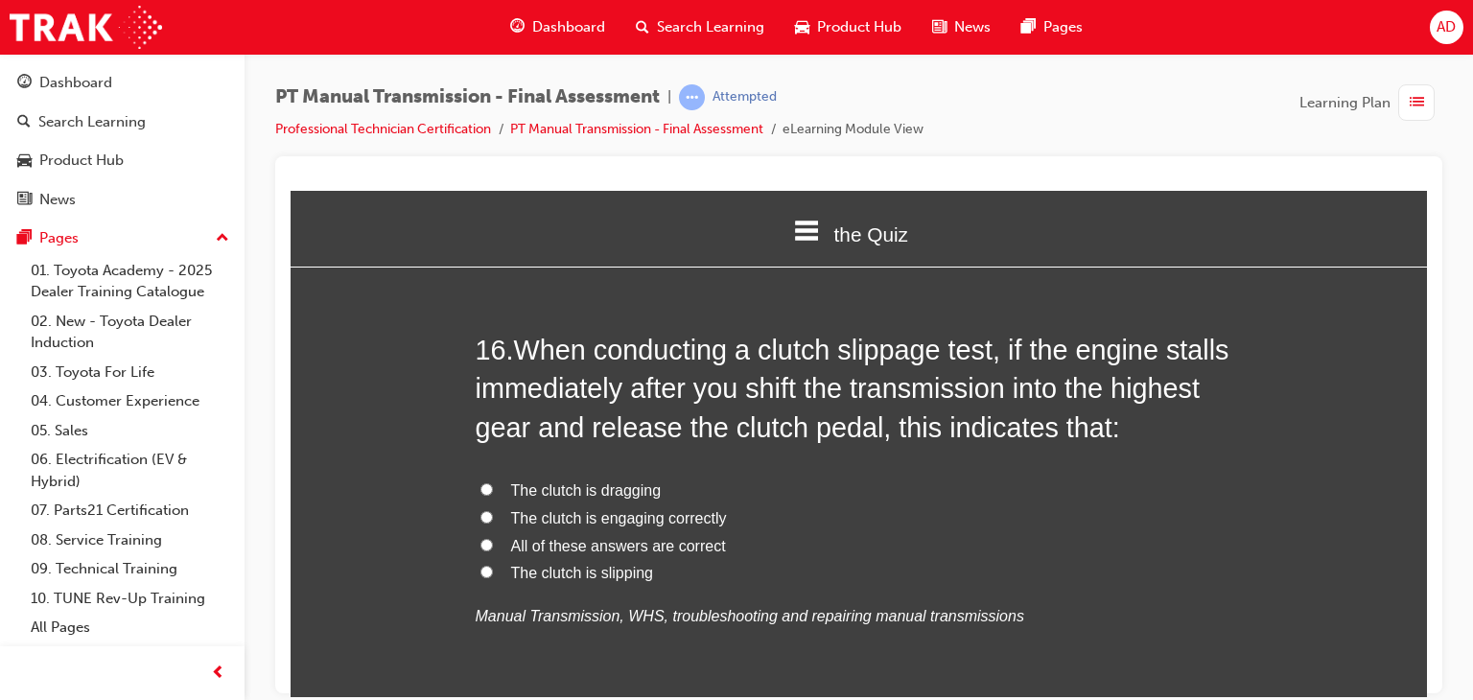
click at [480, 482] on input "The clutch is dragging" at bounding box center [486, 488] width 12 height 12
radio input "true"
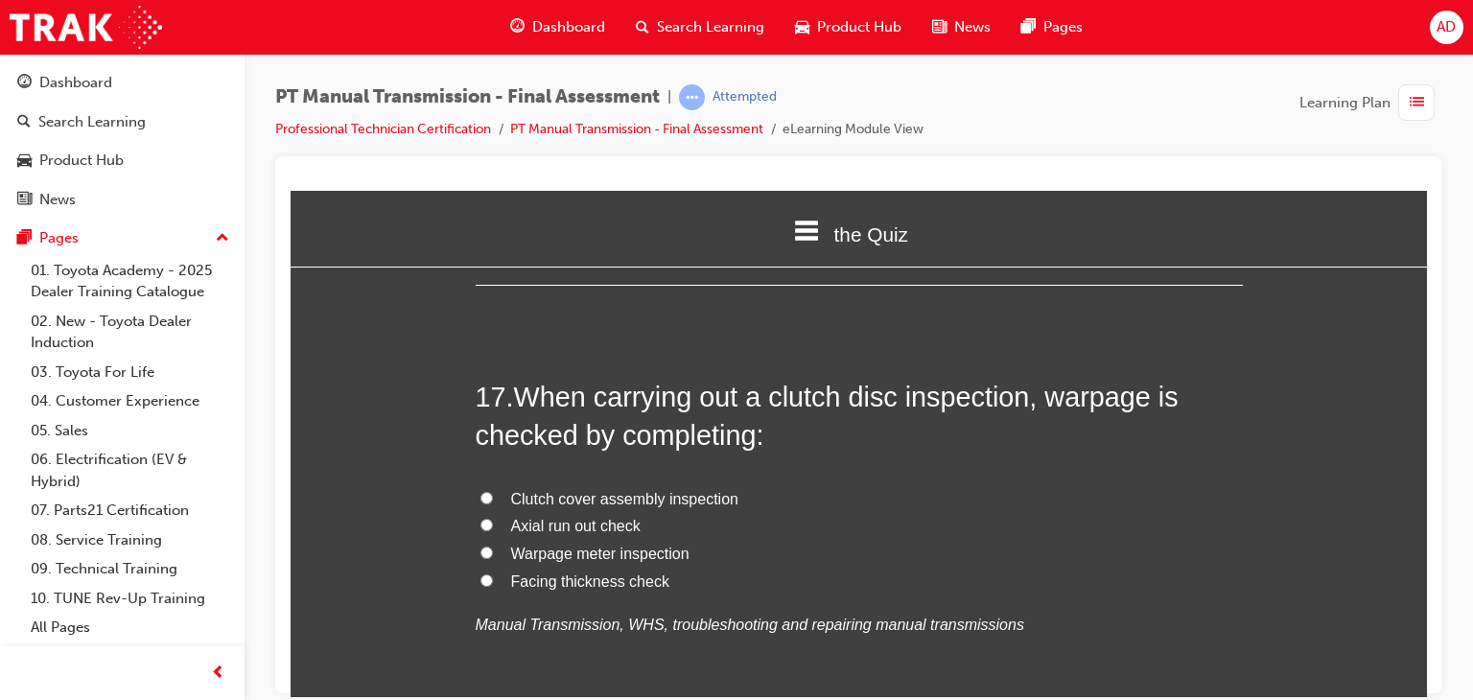
scroll to position [7245, 0]
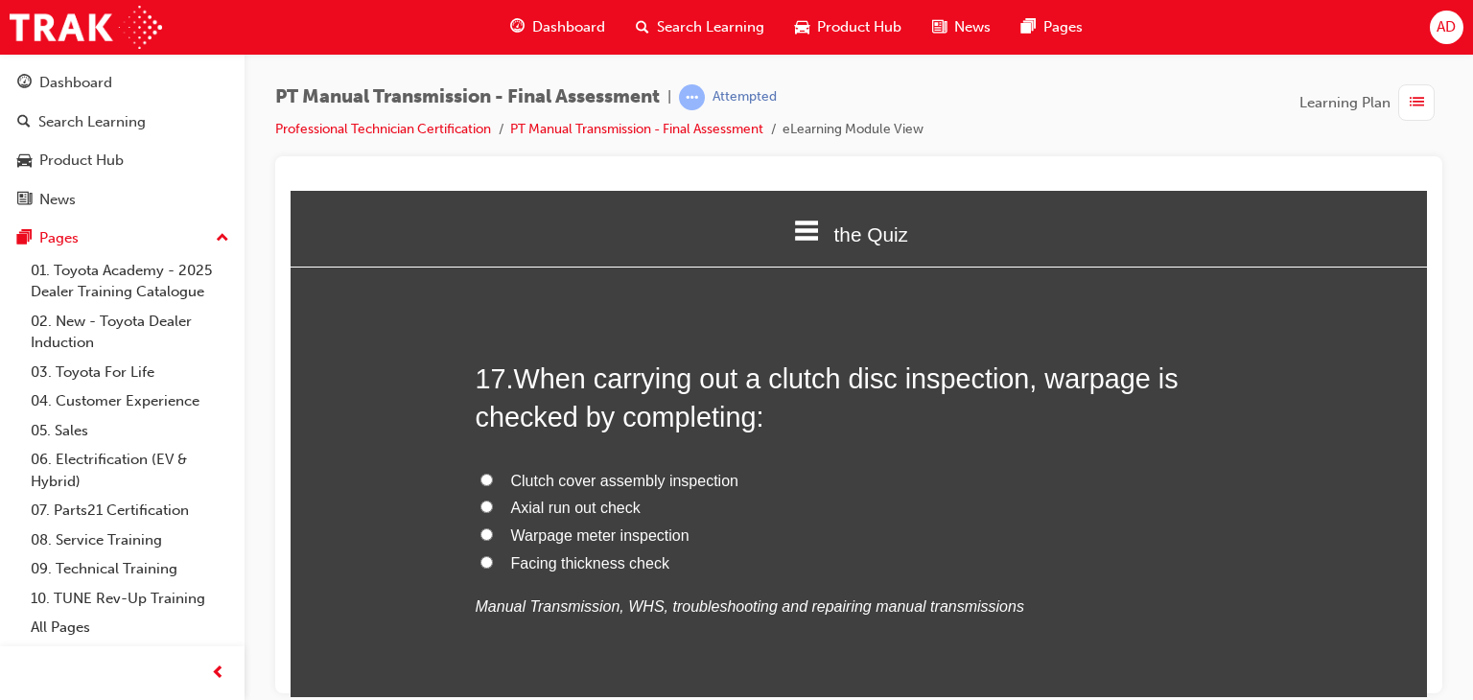
click at [548, 526] on span "Warpage meter inspection" at bounding box center [600, 534] width 178 height 16
click at [493, 527] on input "Warpage meter inspection" at bounding box center [486, 533] width 12 height 12
radio input "true"
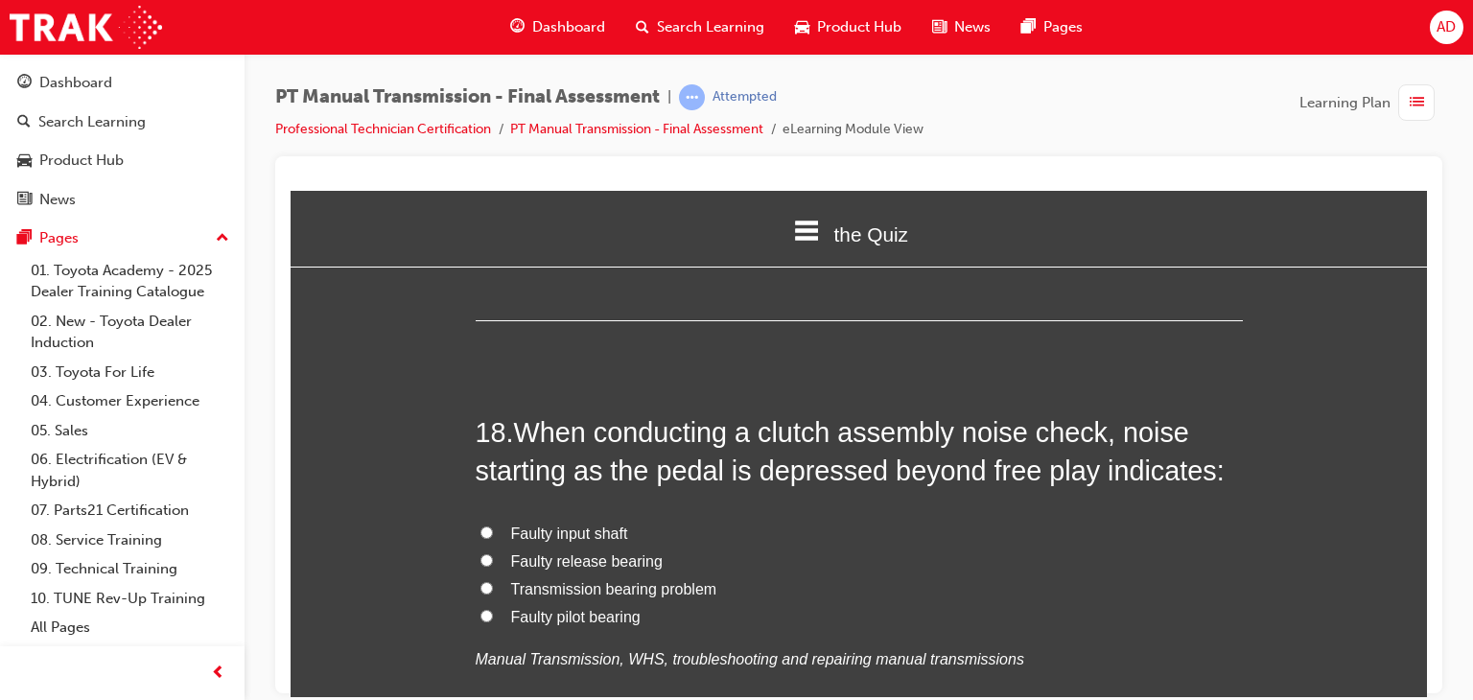
scroll to position [7667, 0]
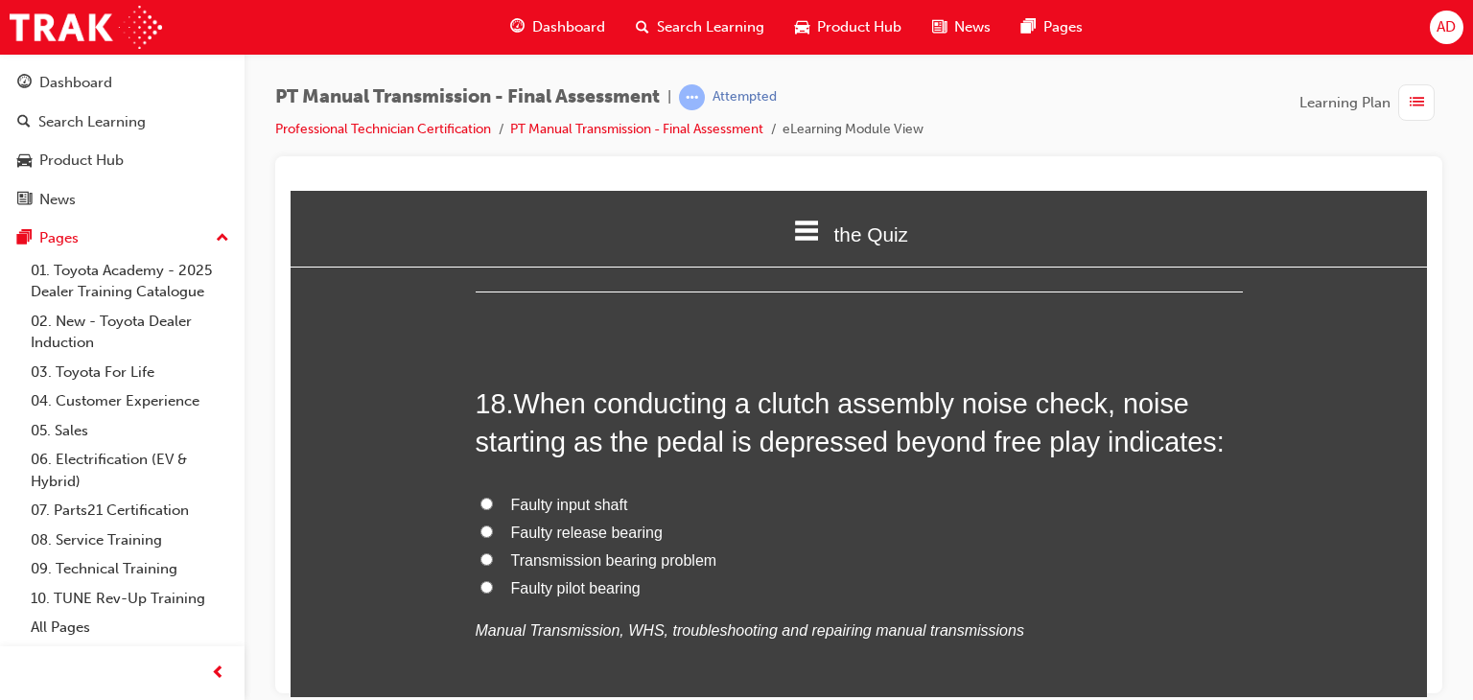
click at [558, 524] on span "Faulty release bearing" at bounding box center [586, 532] width 151 height 16
click at [493, 524] on input "Faulty release bearing" at bounding box center [486, 530] width 12 height 12
radio input "true"
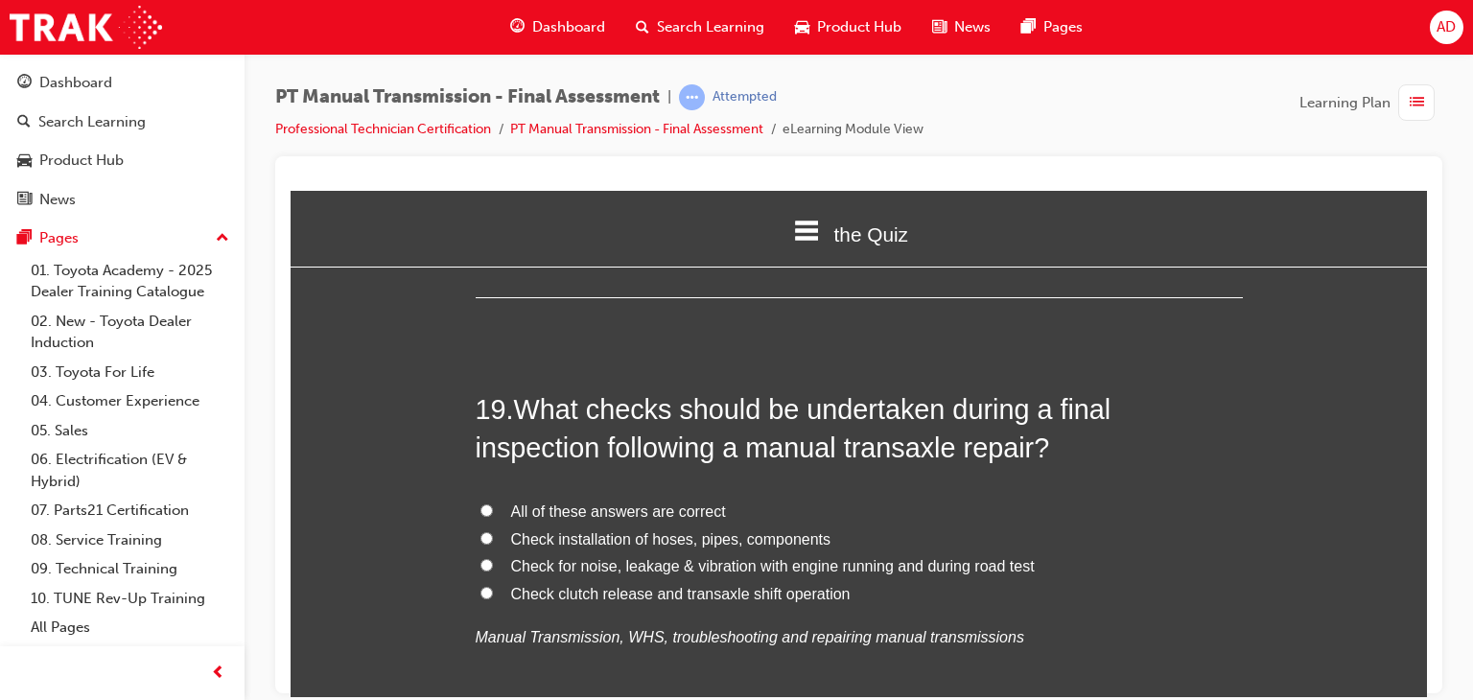
scroll to position [8127, 0]
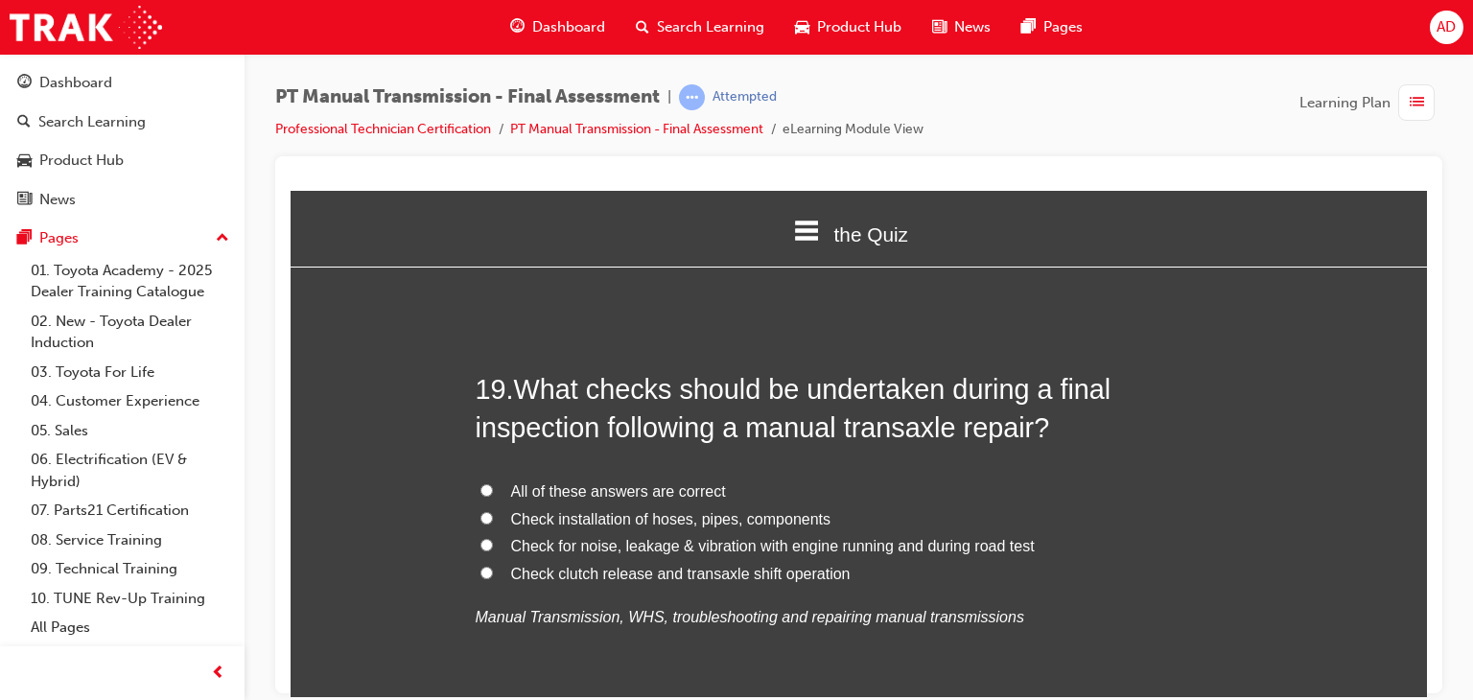
click at [591, 537] on span "Check for noise, leakage & vibration with engine running and during road test" at bounding box center [773, 545] width 524 height 16
click at [493, 538] on input "Check for noise, leakage & vibration with engine running and during road test" at bounding box center [486, 544] width 12 height 12
radio input "true"
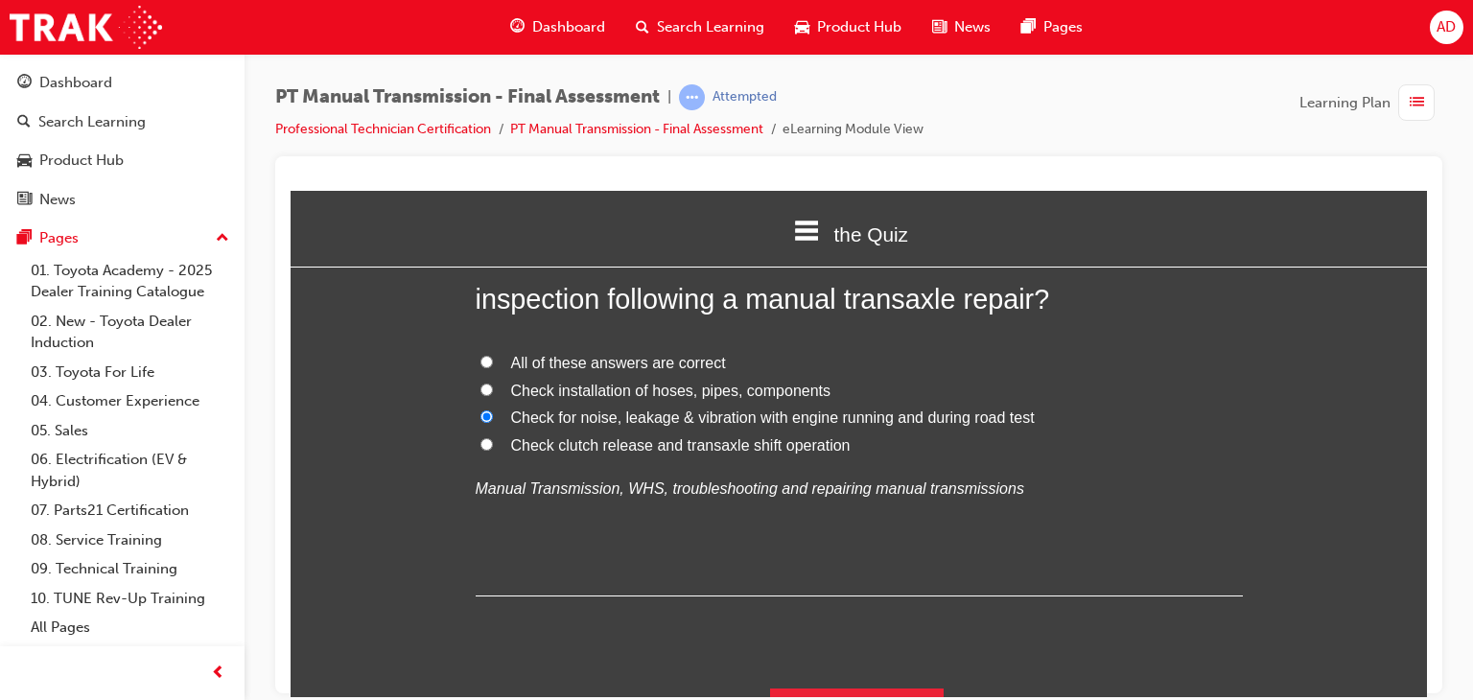
scroll to position [8257, 0]
click at [897, 686] on button "Submit Answers" at bounding box center [857, 713] width 175 height 54
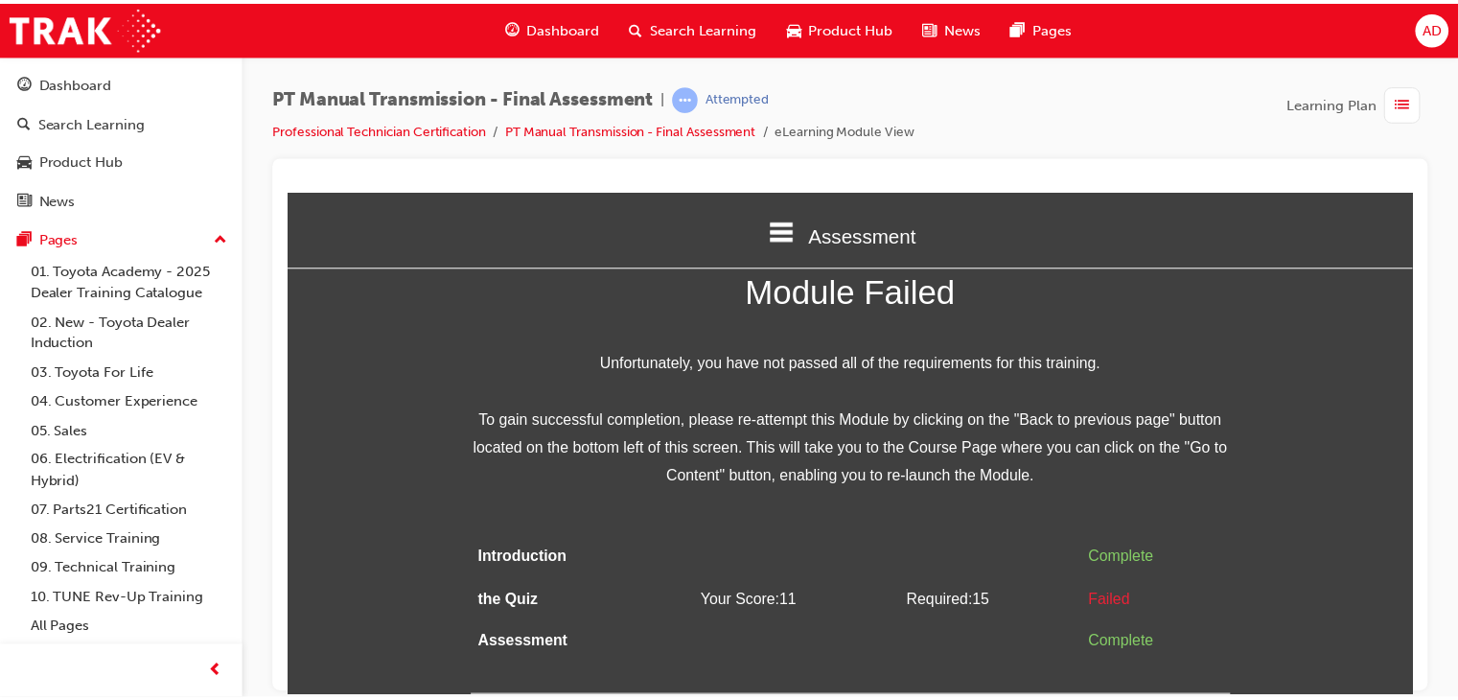
scroll to position [0, 0]
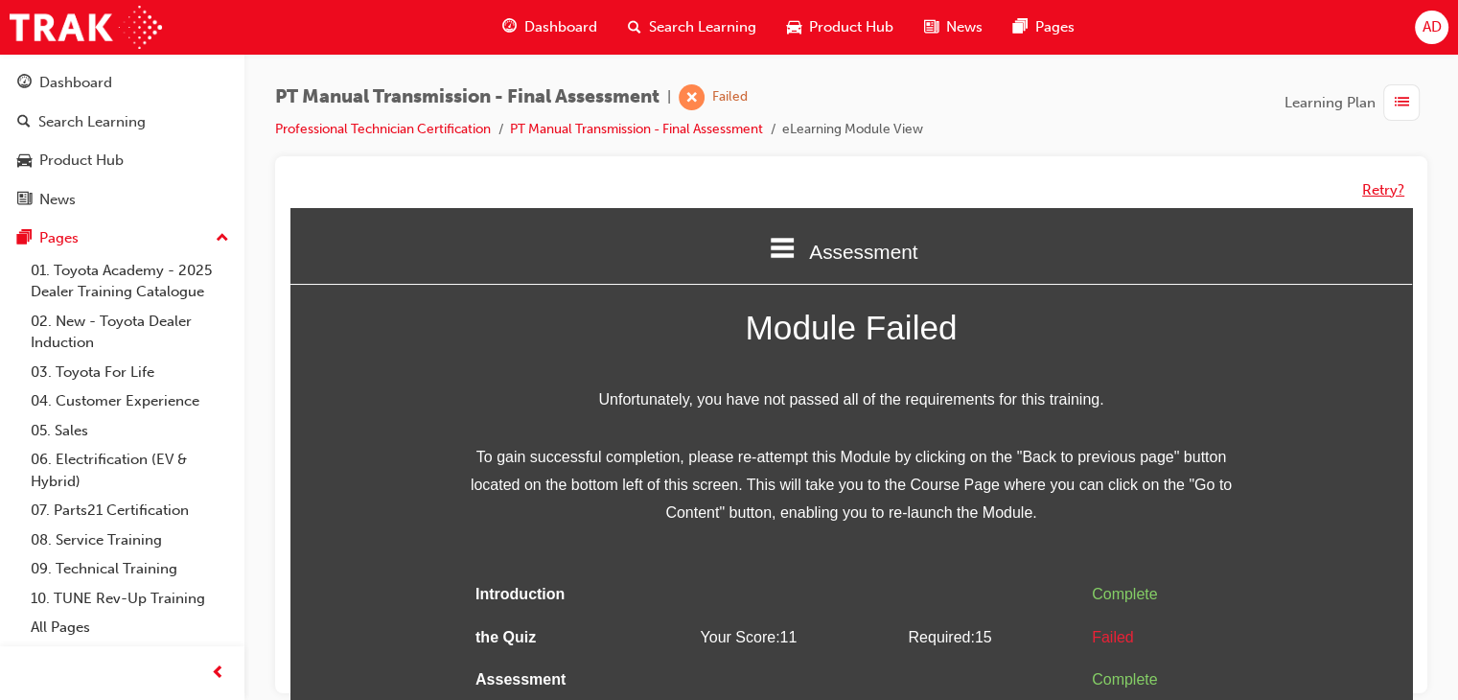
click at [1373, 186] on button "Retry?" at bounding box center [1383, 190] width 42 height 22
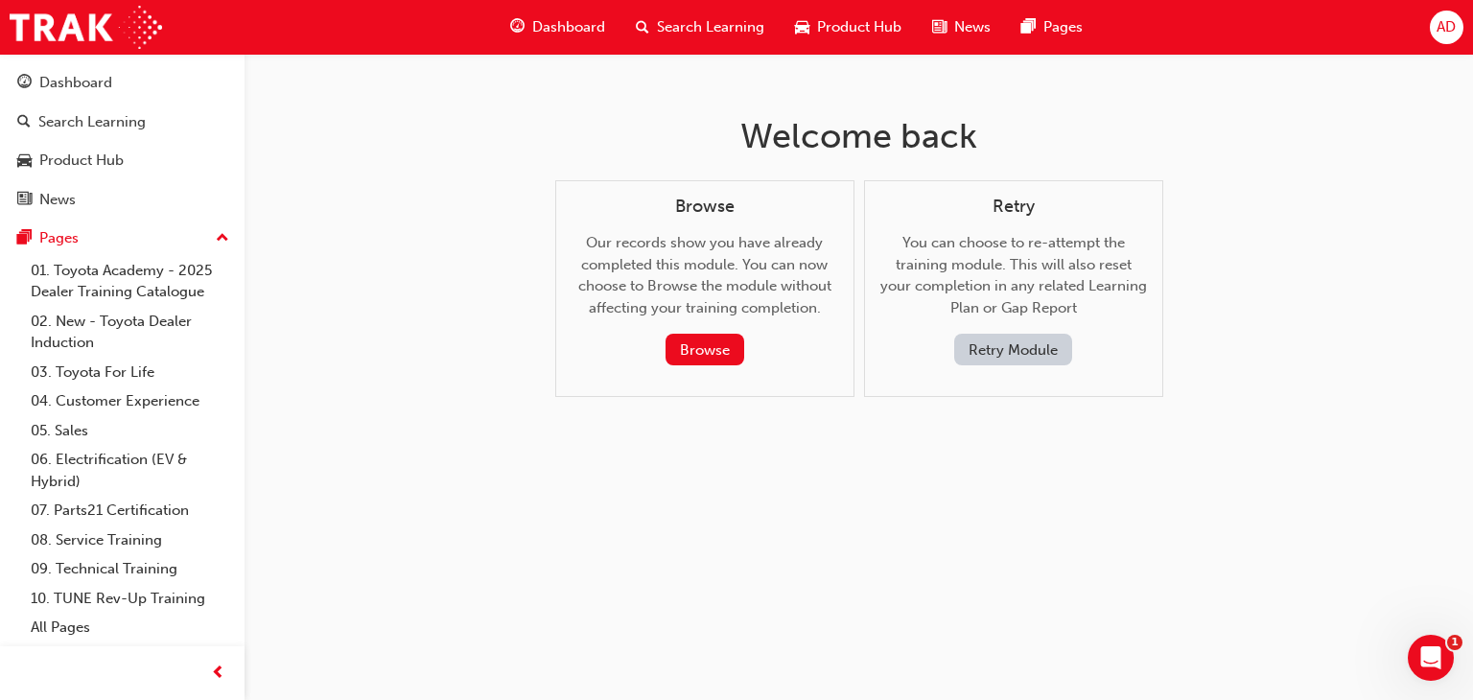
click at [1021, 343] on button "Retry Module" at bounding box center [1013, 350] width 118 height 32
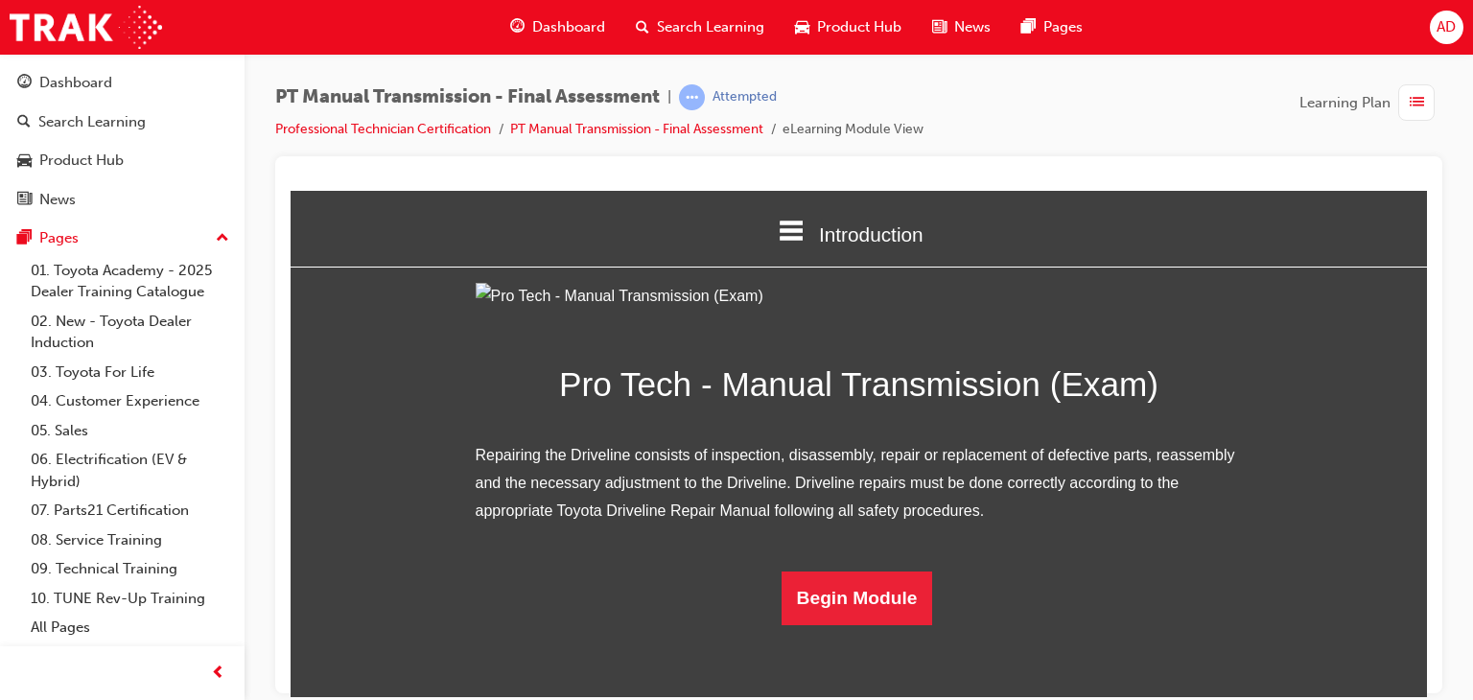
scroll to position [140, 0]
click at [847, 624] on button "Begin Module" at bounding box center [856, 597] width 151 height 54
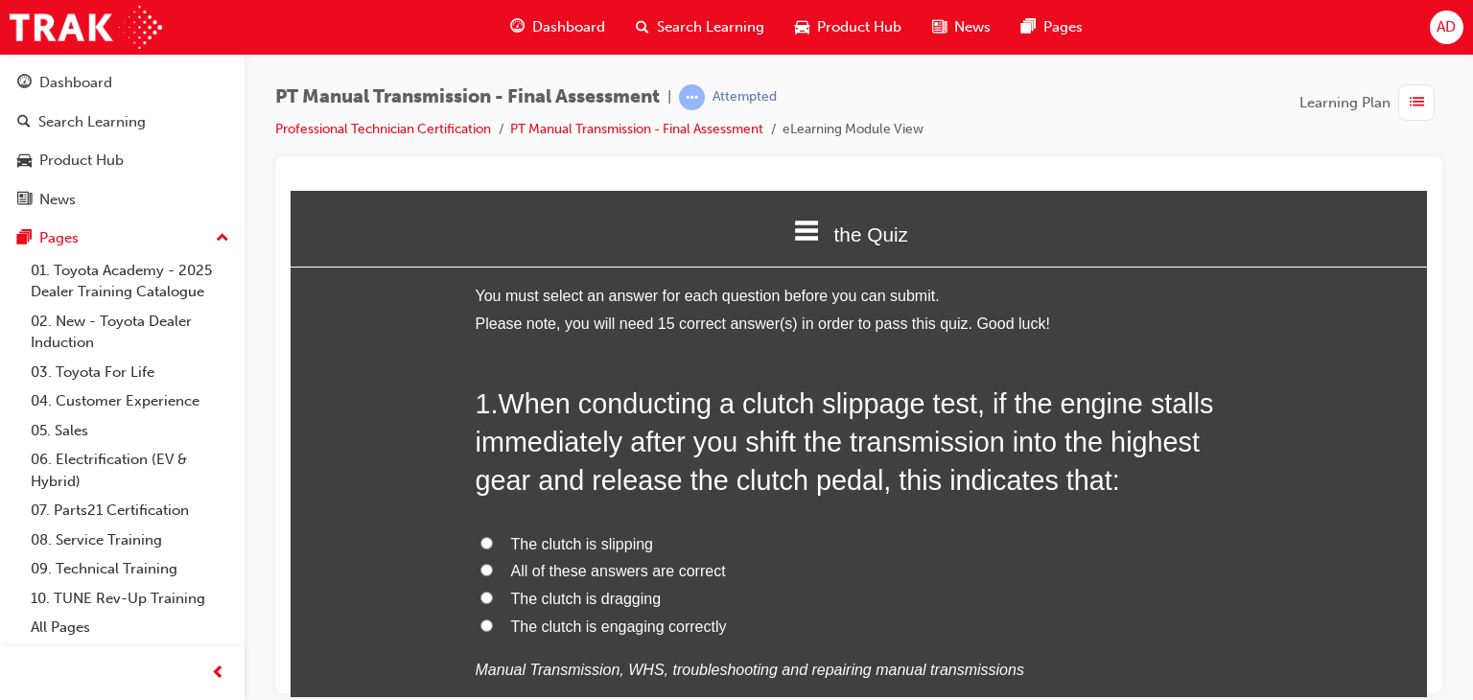
click at [480, 599] on input "The clutch is dragging" at bounding box center [486, 597] width 12 height 12
radio input "true"
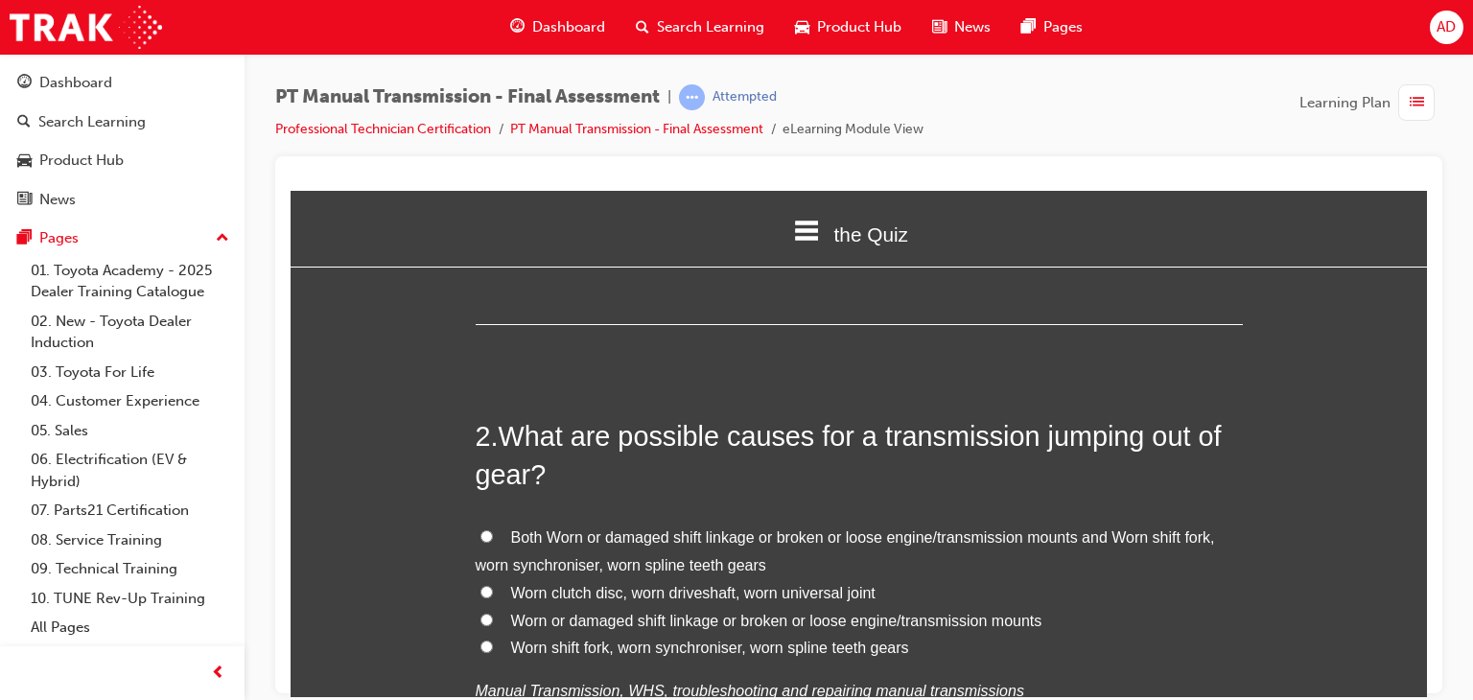
scroll to position [460, 0]
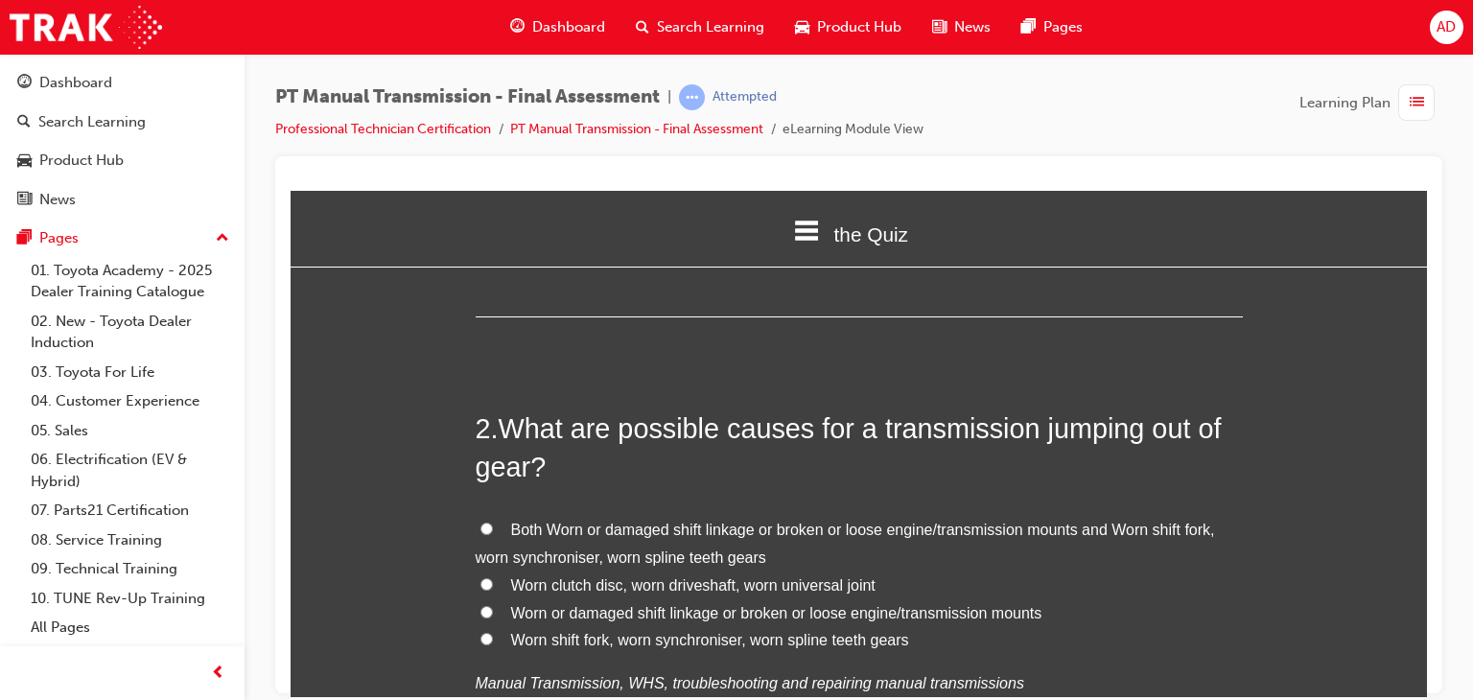
click at [482, 642] on input "Worn shift fork, worn synchroniser, worn spline teeth gears" at bounding box center [486, 638] width 12 height 12
radio input "true"
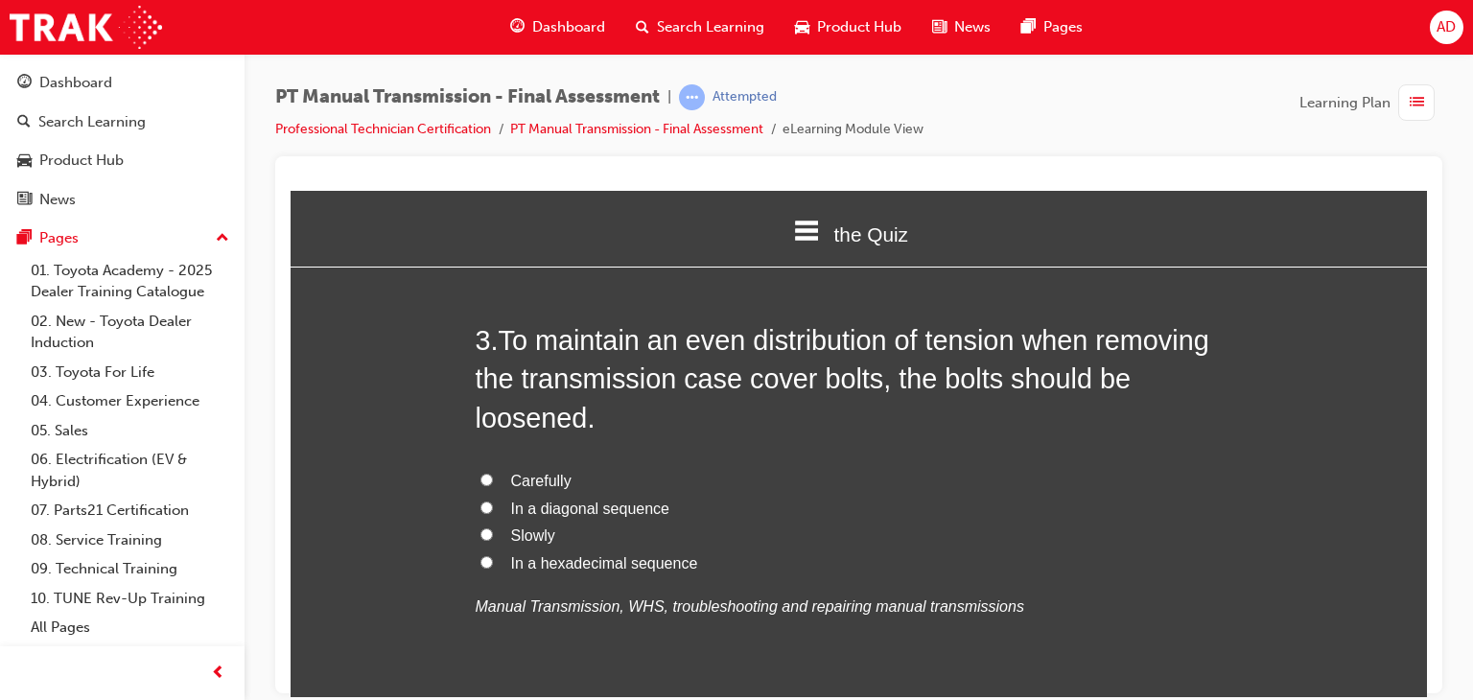
scroll to position [1036, 0]
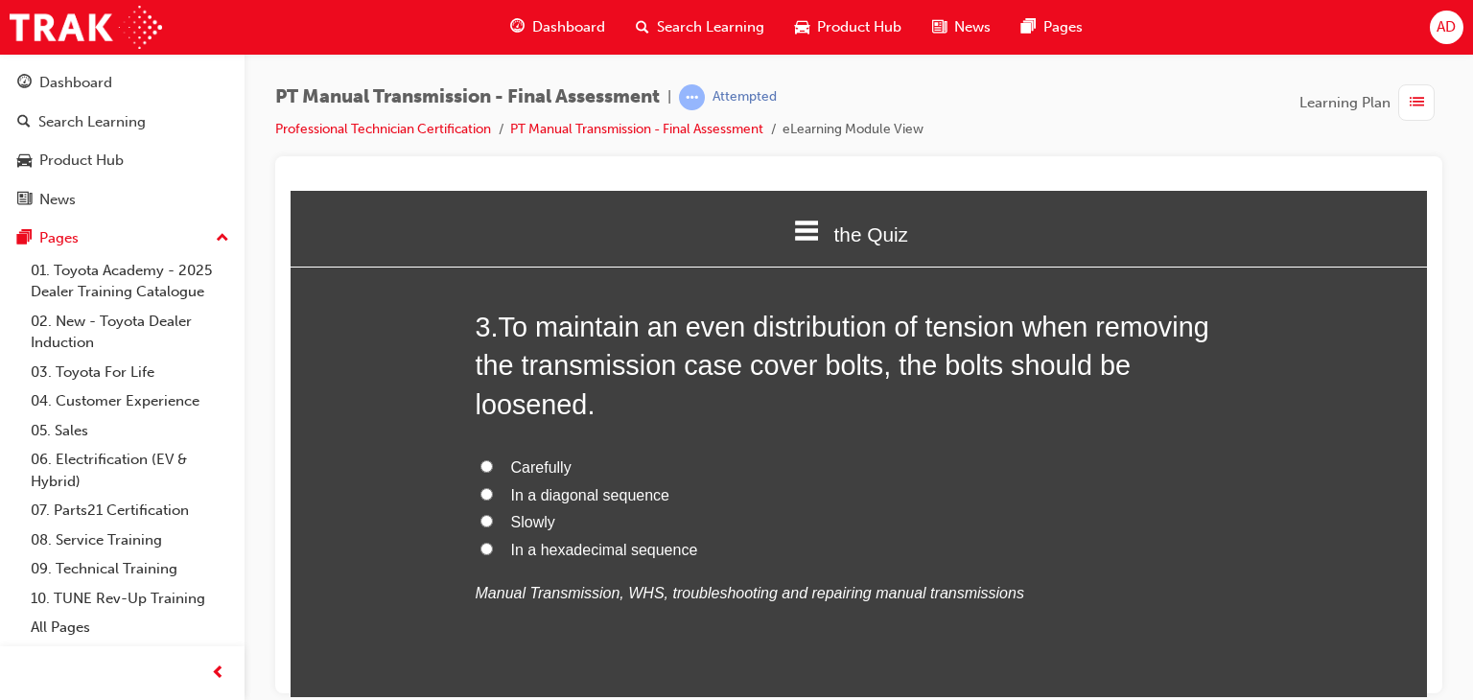
click at [480, 493] on input "In a diagonal sequence" at bounding box center [486, 493] width 12 height 12
radio input "true"
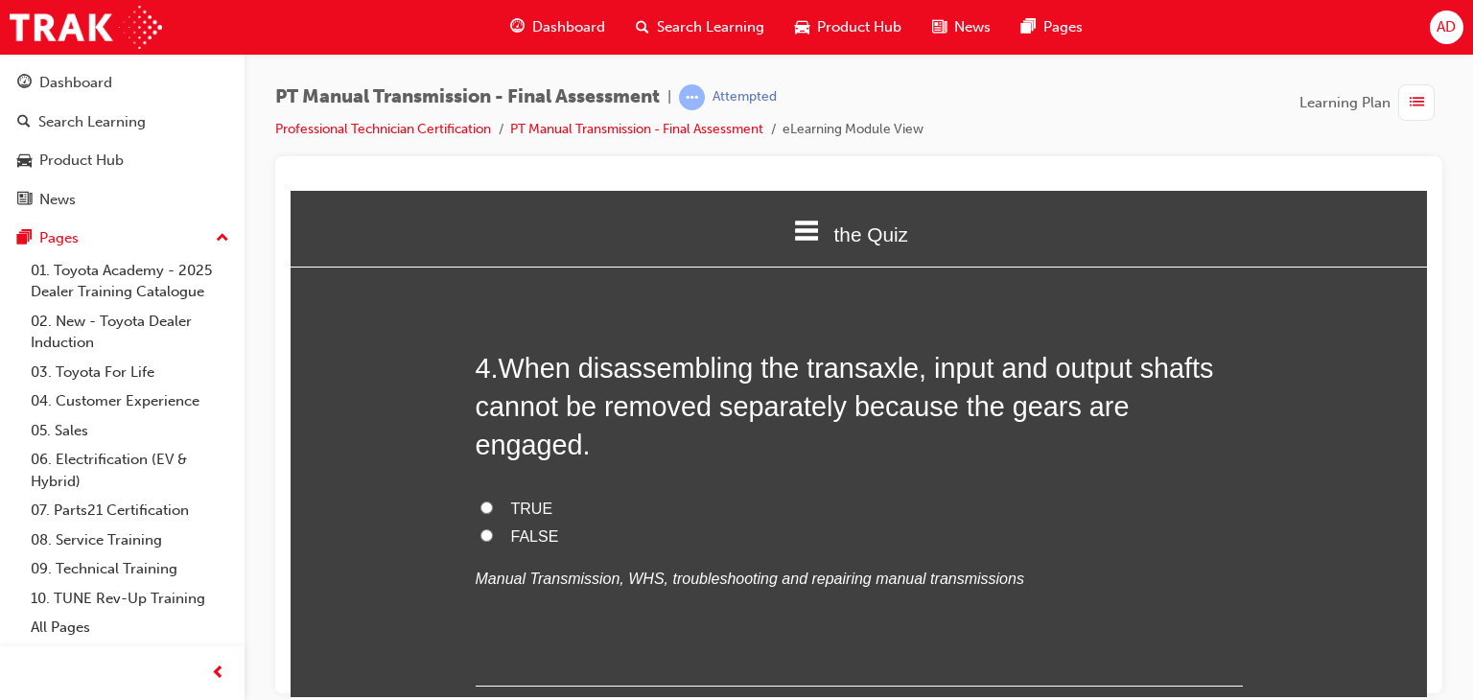
scroll to position [1496, 0]
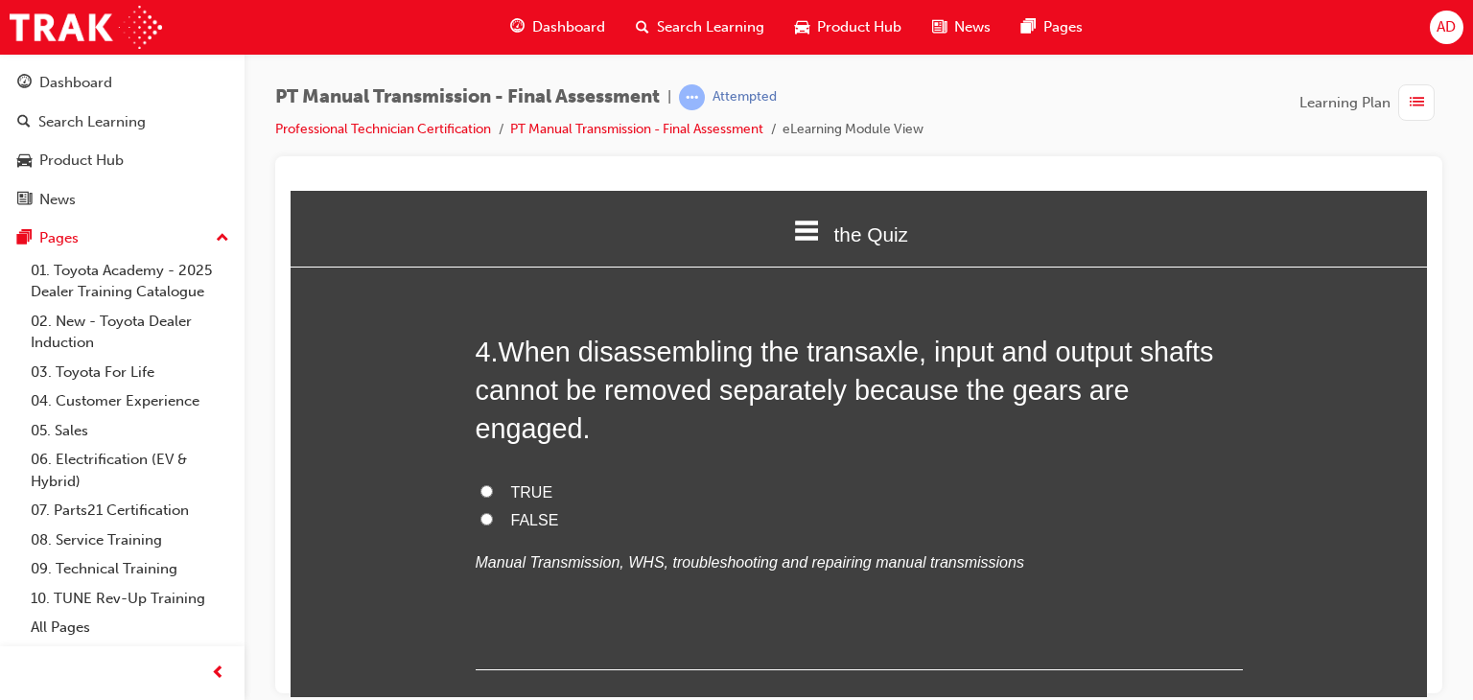
click at [480, 512] on input "FALSE" at bounding box center [486, 518] width 12 height 12
radio input "true"
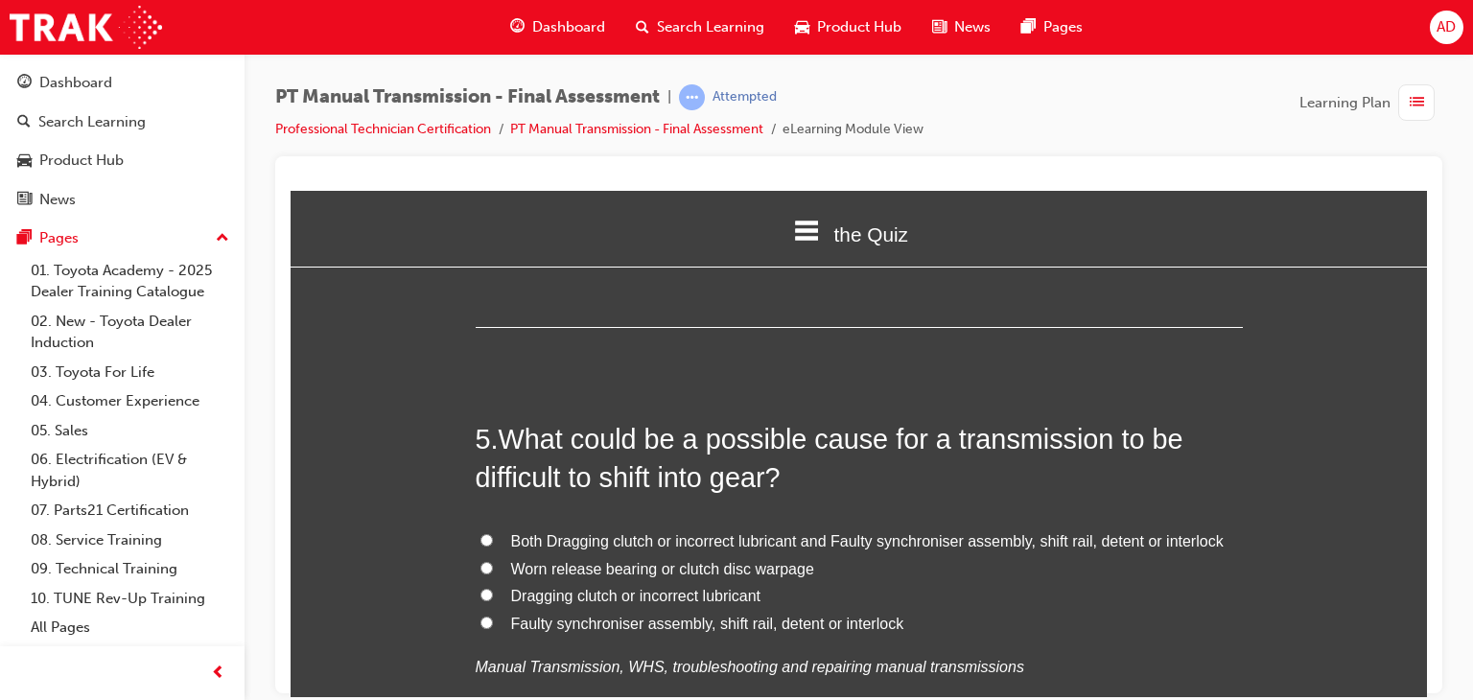
scroll to position [1841, 0]
click at [480, 613] on input "Faulty synchroniser assembly, shift rail, detent or interlock" at bounding box center [486, 619] width 12 height 12
radio input "true"
click at [480, 530] on input "Both Dragging clutch or incorrect lubricant and Faulty synchroniser assembly, s…" at bounding box center [486, 536] width 12 height 12
radio input "true"
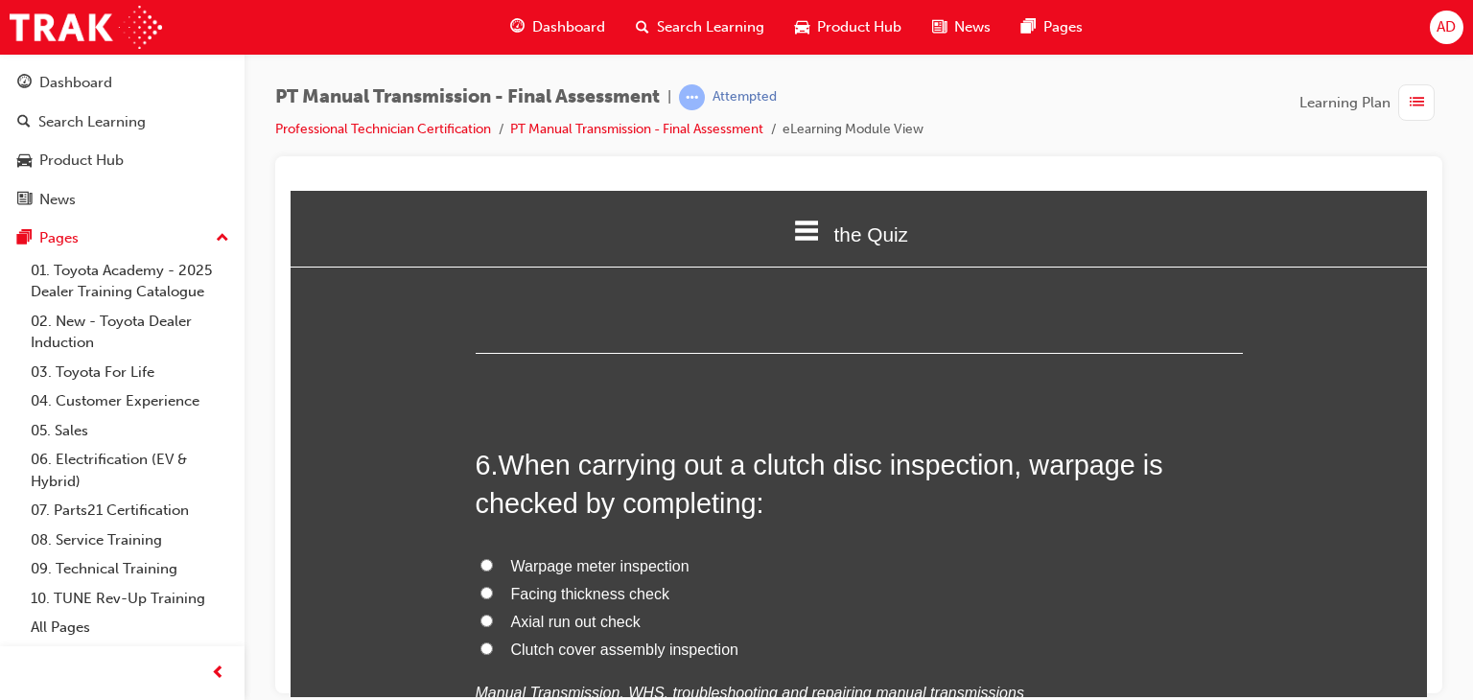
scroll to position [2301, 0]
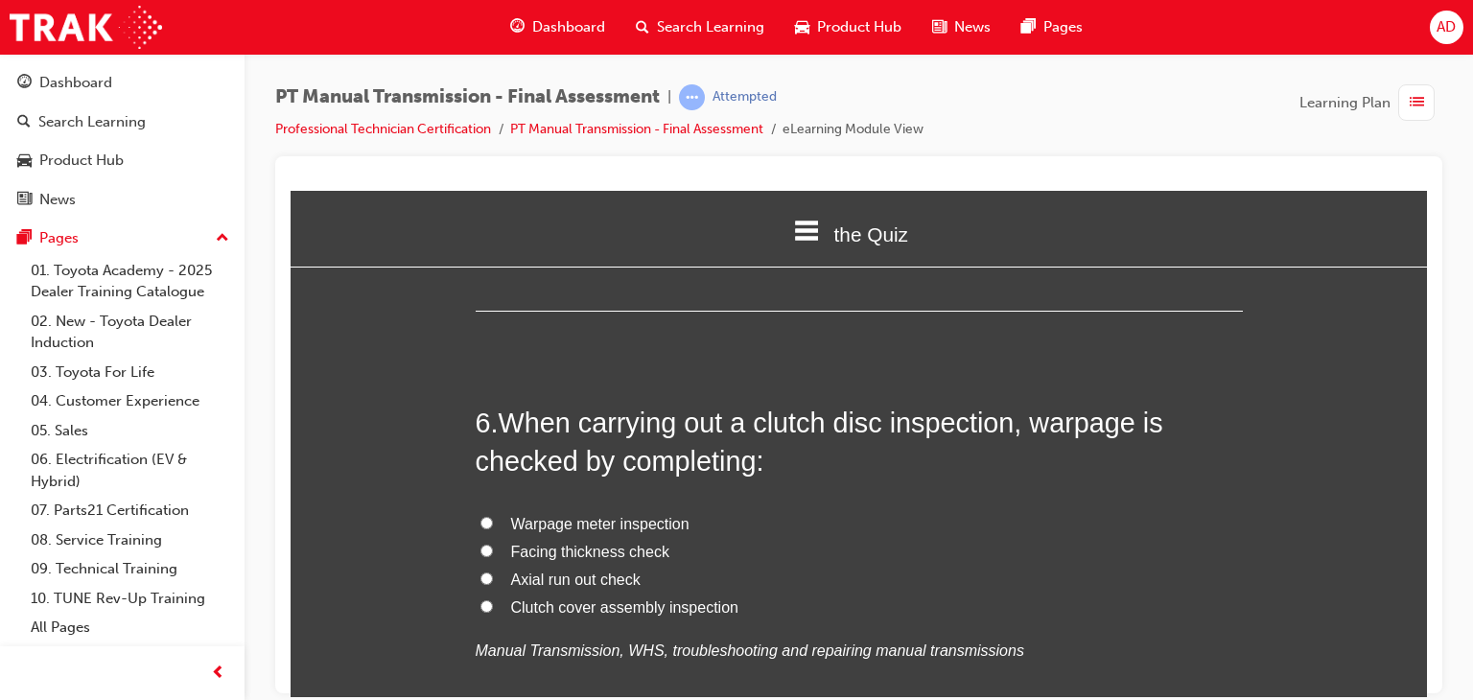
click at [530, 598] on span "Clutch cover assembly inspection" at bounding box center [624, 606] width 227 height 16
click at [493, 599] on input "Clutch cover assembly inspection" at bounding box center [486, 605] width 12 height 12
radio input "true"
click at [567, 515] on span "Warpage meter inspection" at bounding box center [600, 523] width 178 height 16
click at [493, 516] on input "Warpage meter inspection" at bounding box center [486, 522] width 12 height 12
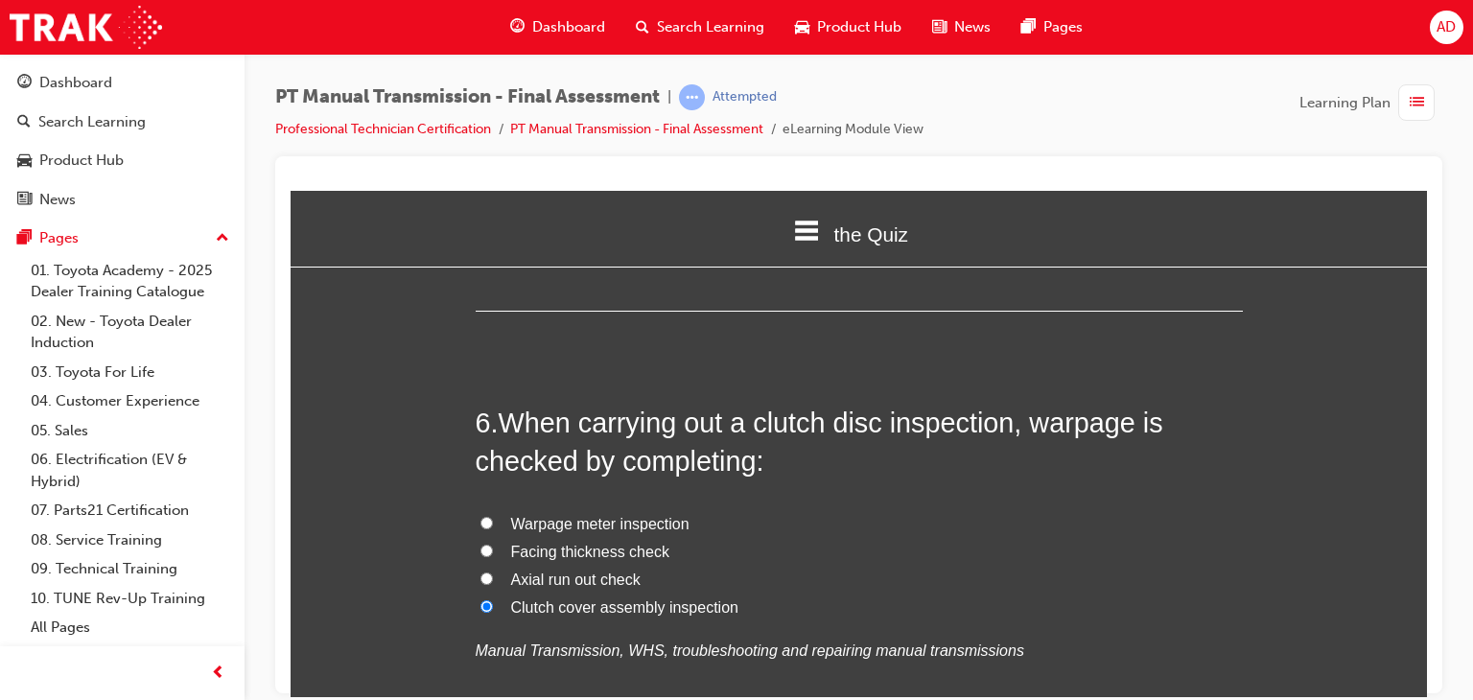
radio input "true"
click at [480, 599] on input "Clutch cover assembly inspection" at bounding box center [486, 605] width 12 height 12
radio input "true"
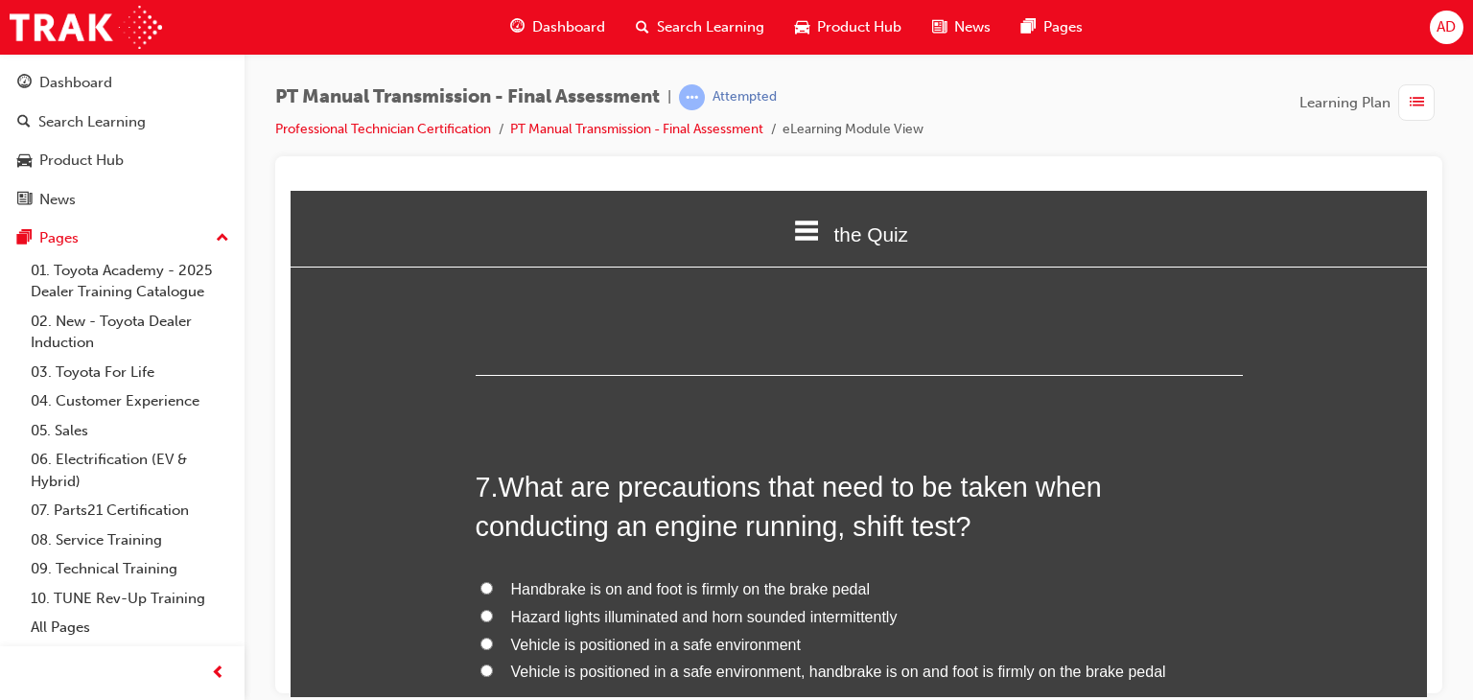
scroll to position [2685, 0]
click at [660, 661] on span "Vehicle is positioned in a safe environment, handbrake is on and foot is firmly…" at bounding box center [838, 669] width 655 height 16
click at [493, 662] on input "Vehicle is positioned in a safe environment, handbrake is on and foot is firmly…" at bounding box center [486, 668] width 12 height 12
radio input "true"
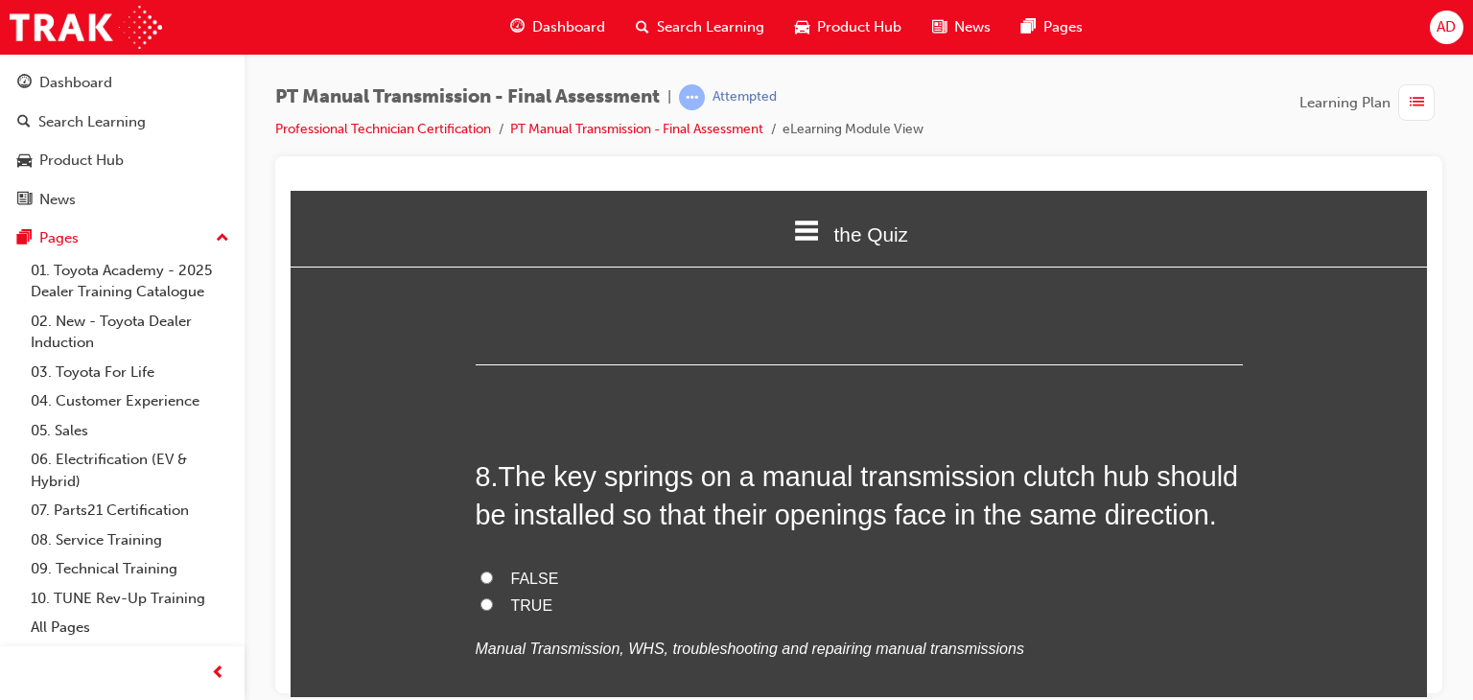
scroll to position [3183, 0]
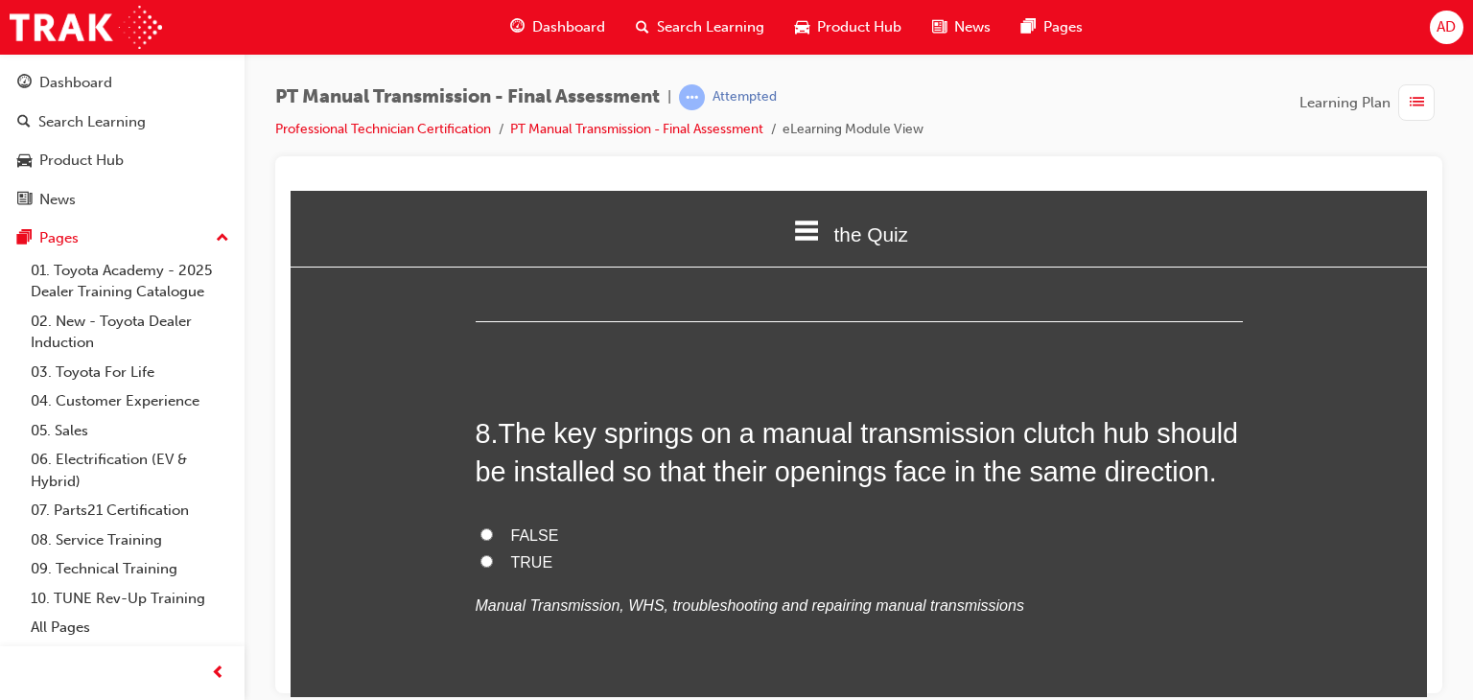
click at [480, 554] on input "TRUE" at bounding box center [486, 560] width 12 height 12
radio input "true"
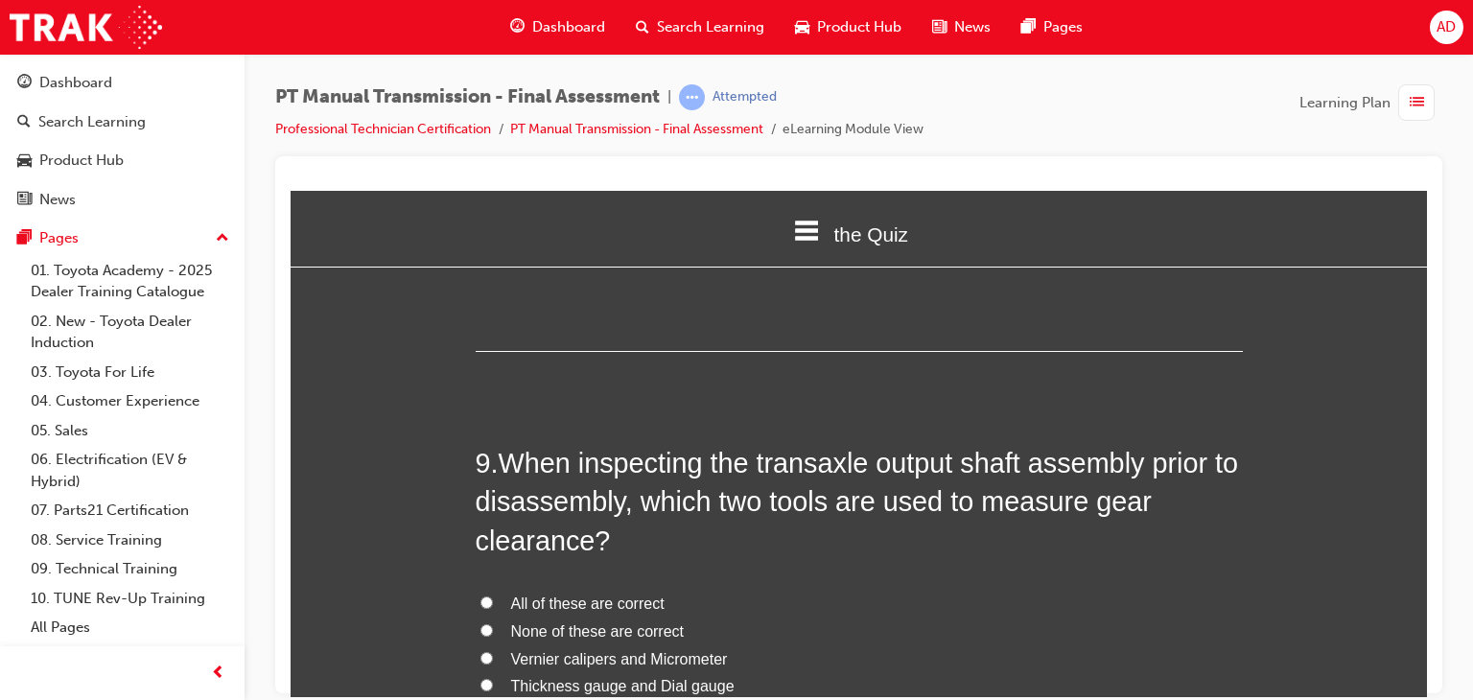
scroll to position [3567, 0]
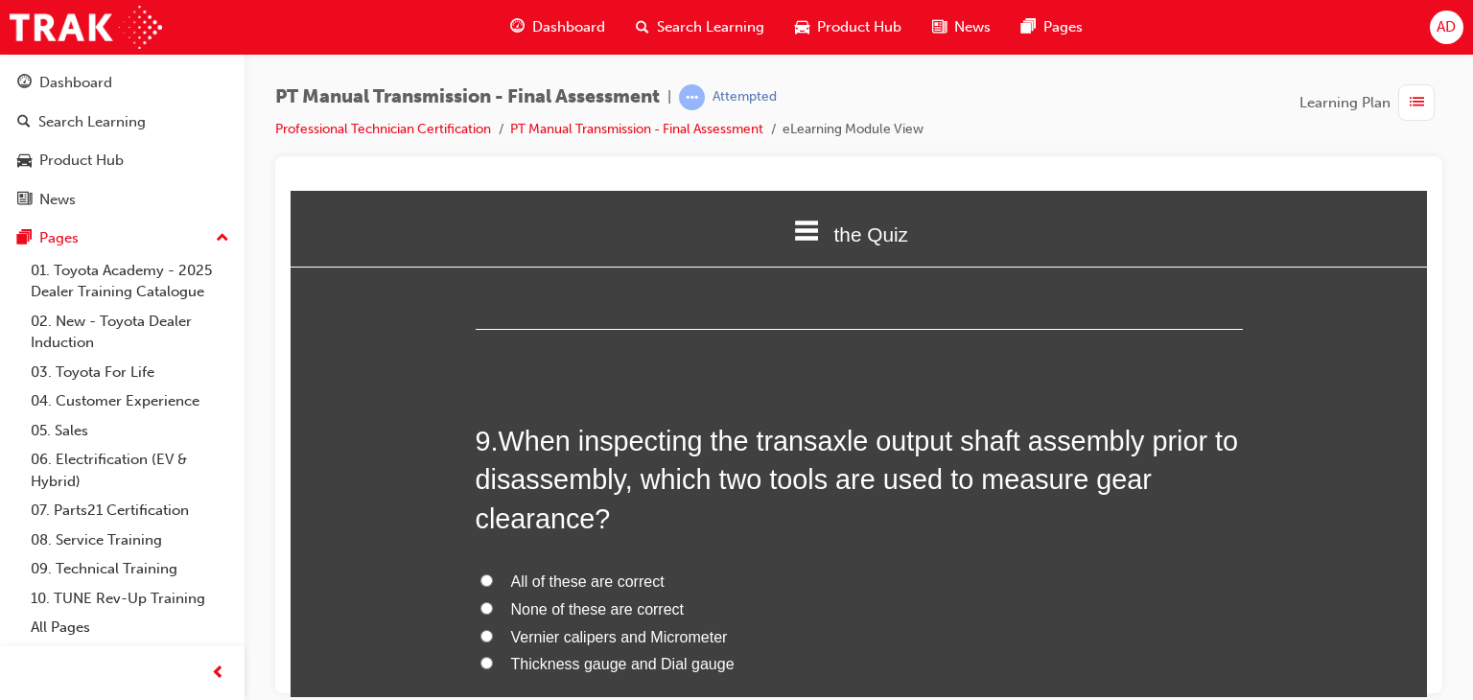
click at [480, 573] on input "All of these are correct" at bounding box center [486, 579] width 12 height 12
radio input "true"
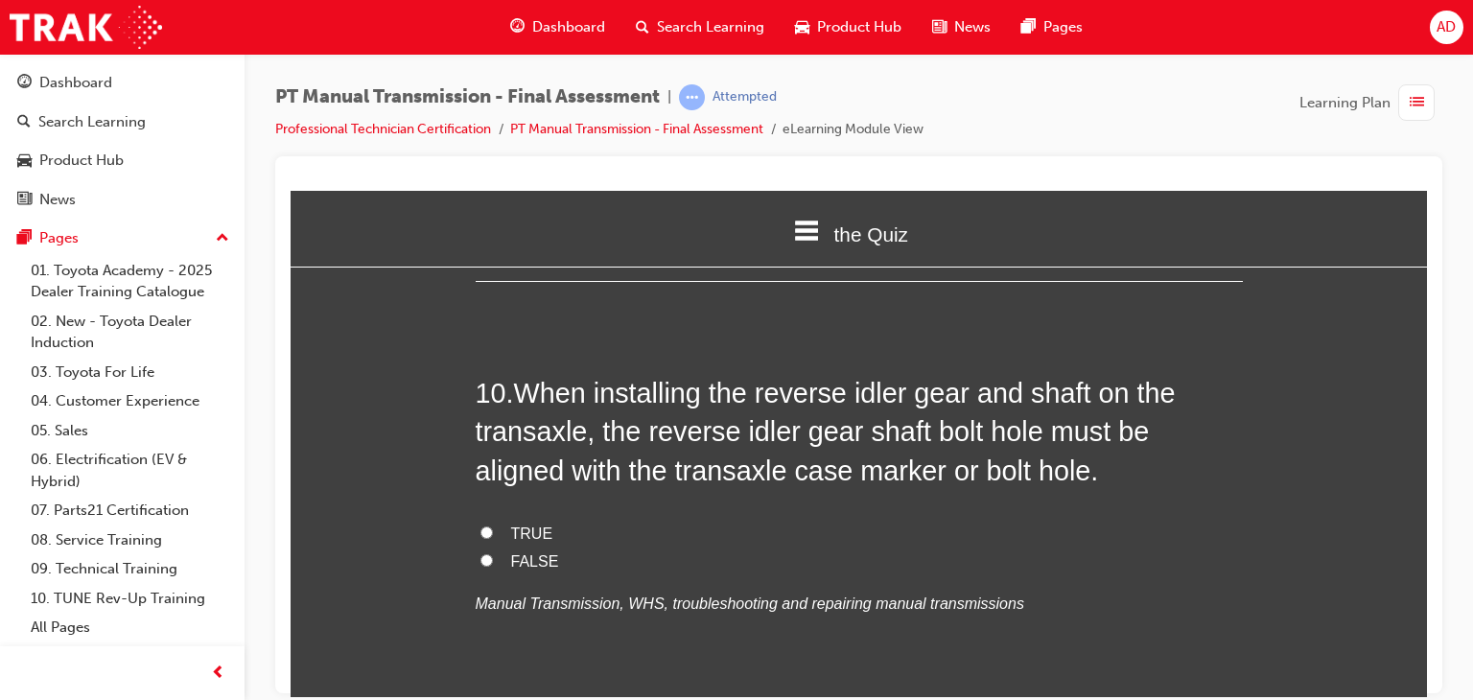
scroll to position [4104, 0]
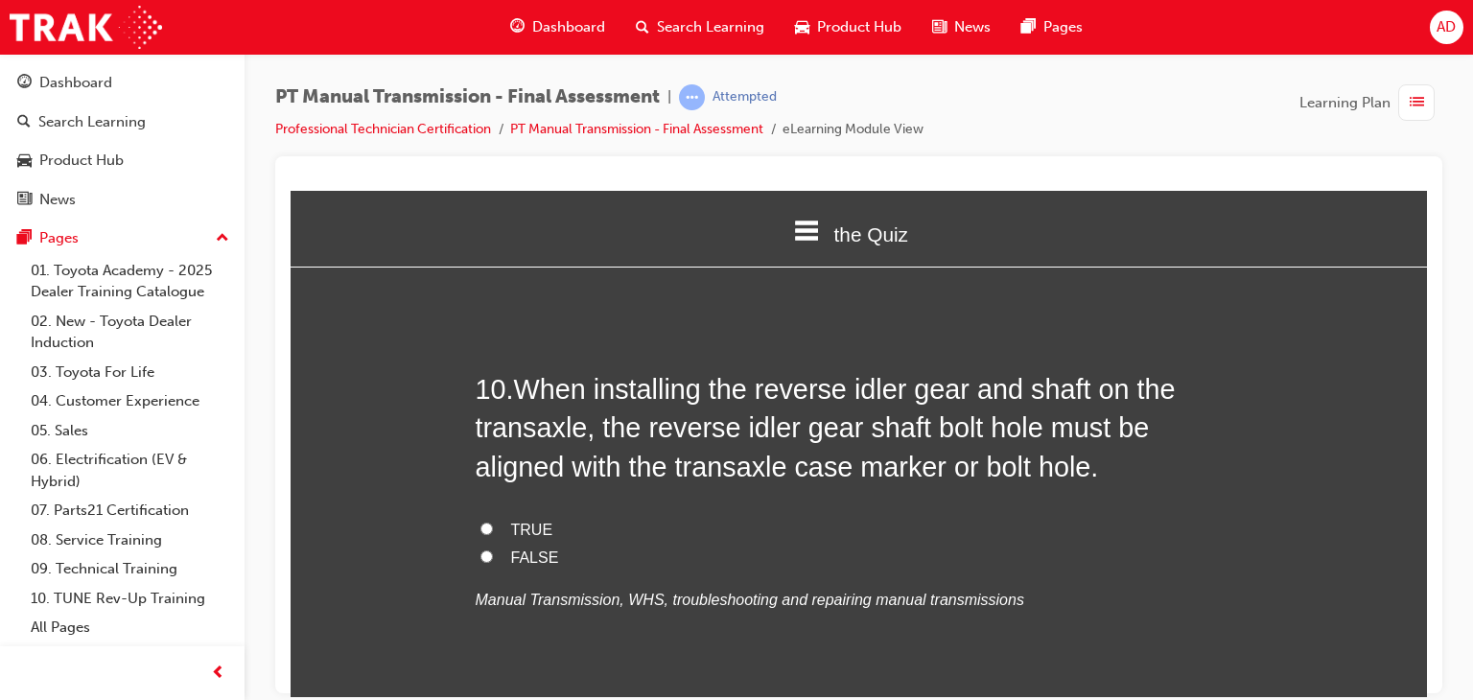
click at [480, 522] on input "TRUE" at bounding box center [486, 528] width 12 height 12
radio input "true"
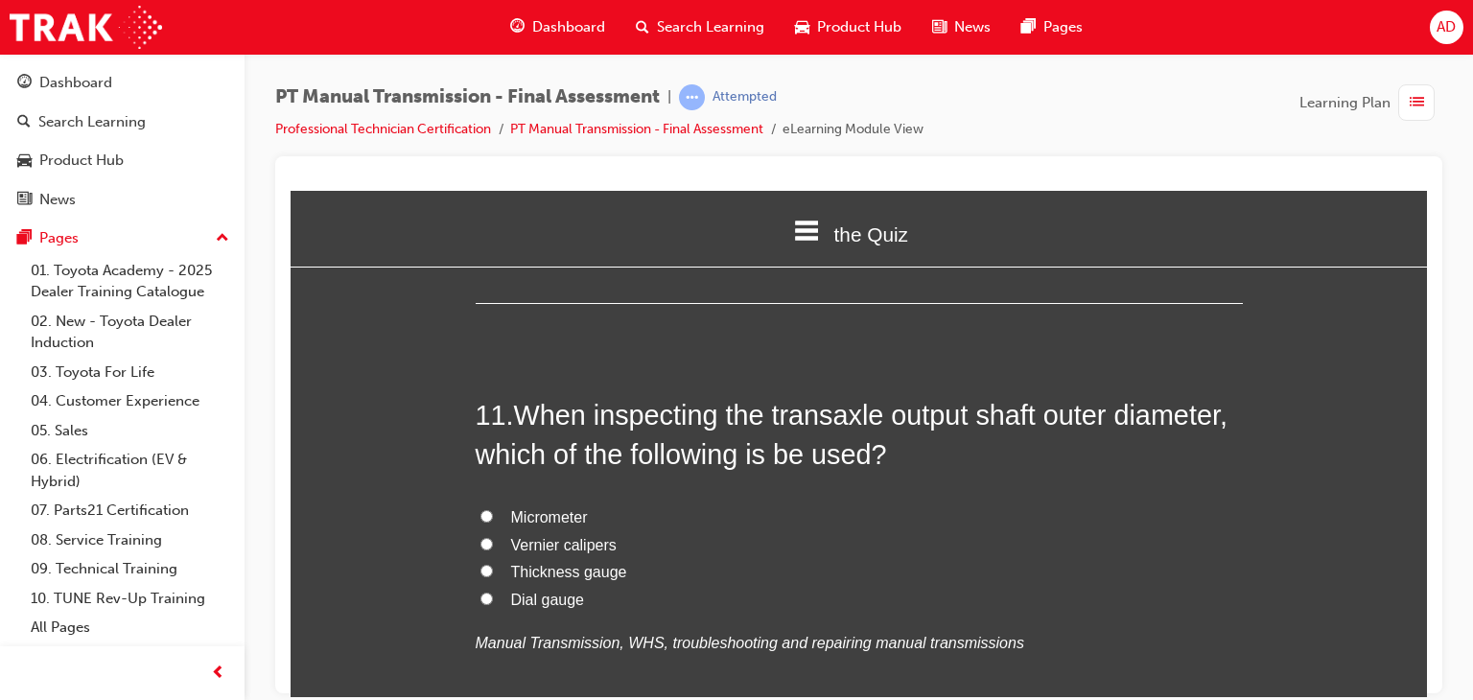
scroll to position [4526, 0]
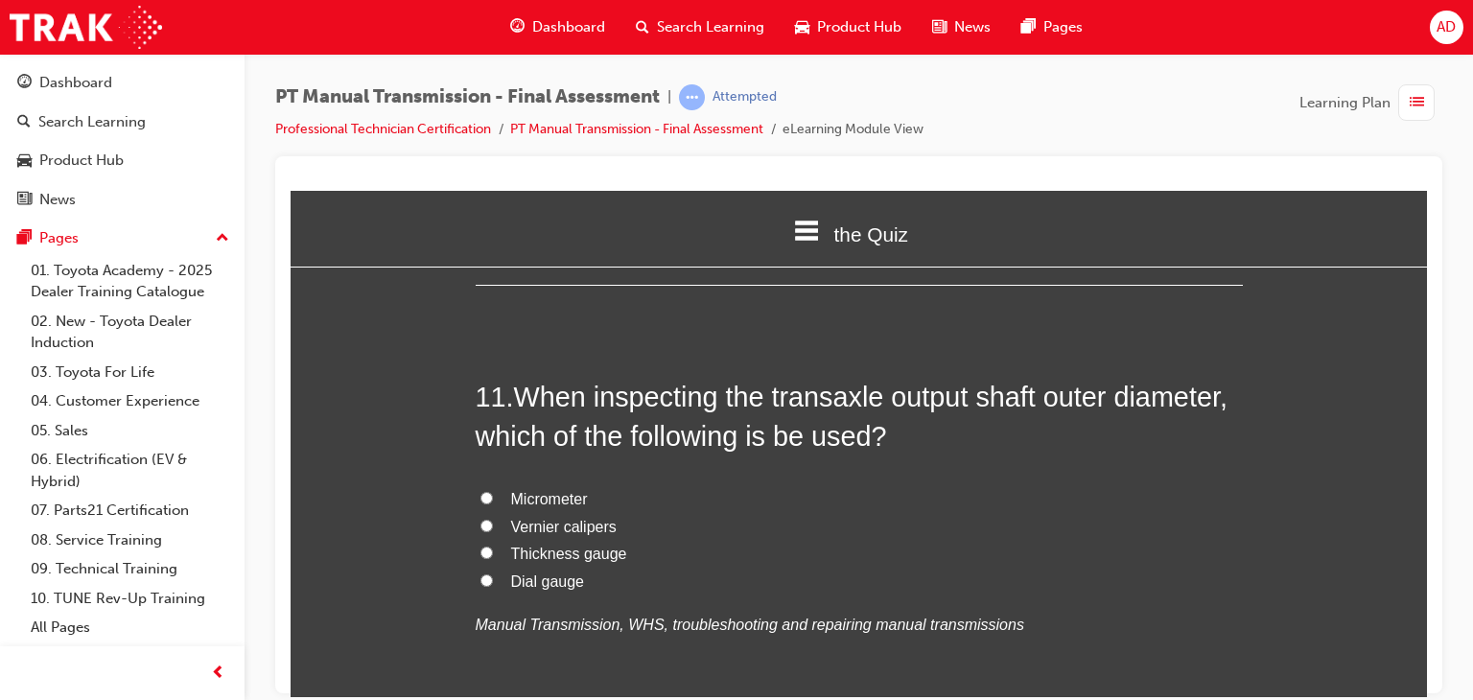
click at [480, 491] on input "Micrometer" at bounding box center [486, 497] width 12 height 12
radio input "true"
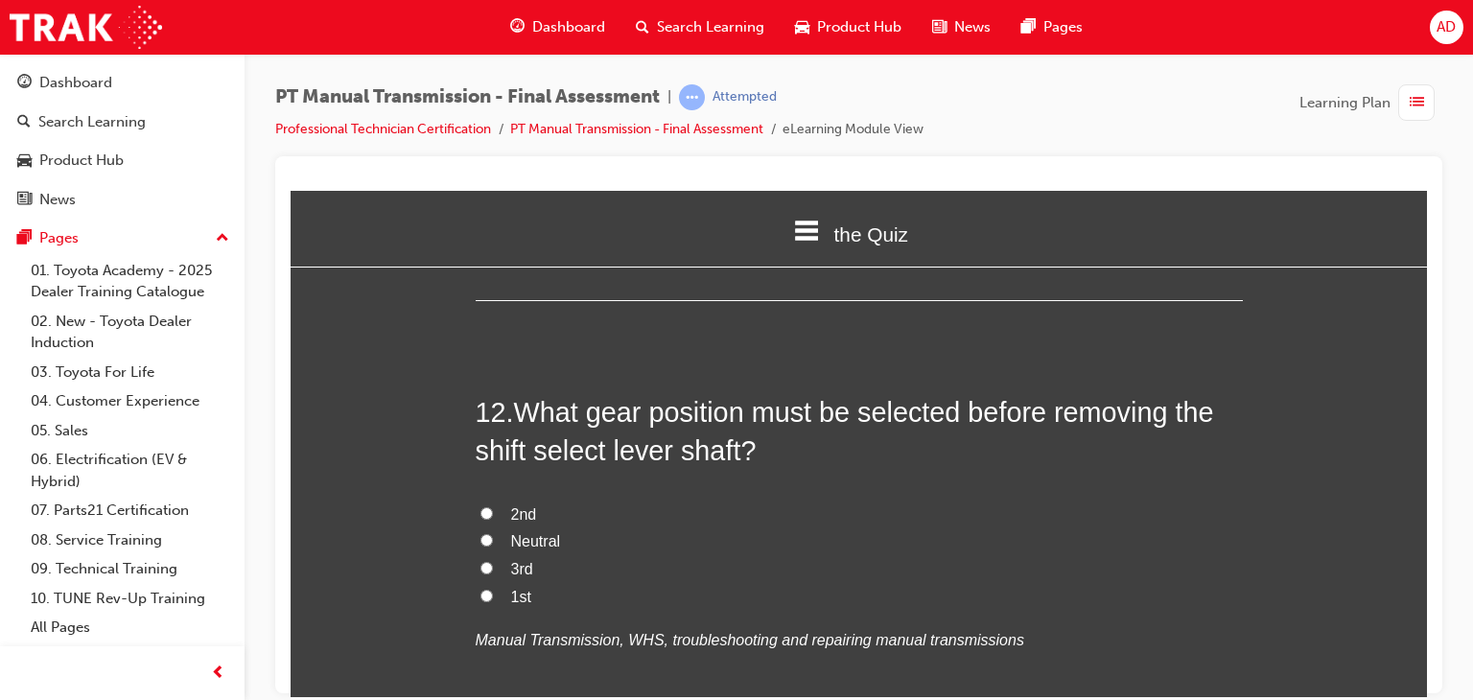
scroll to position [4986, 0]
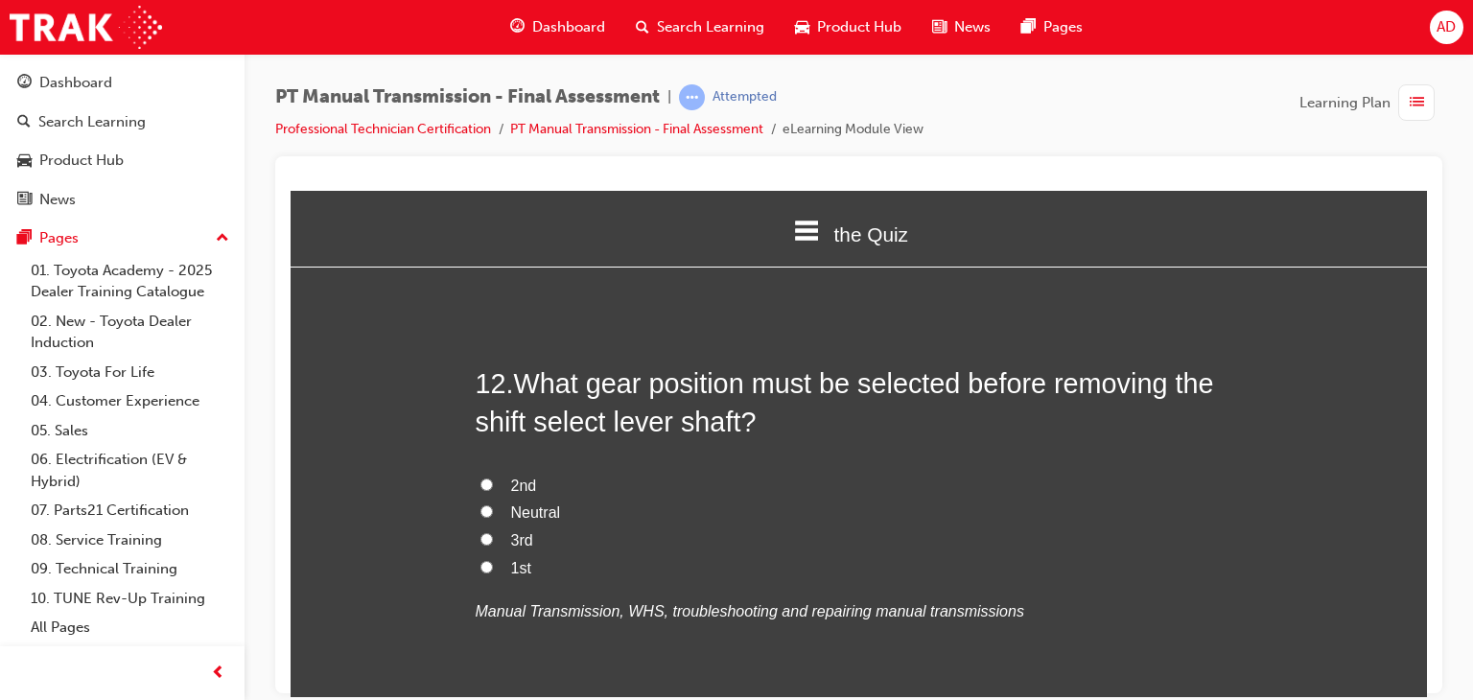
click at [480, 504] on input "Neutral" at bounding box center [486, 510] width 12 height 12
radio input "true"
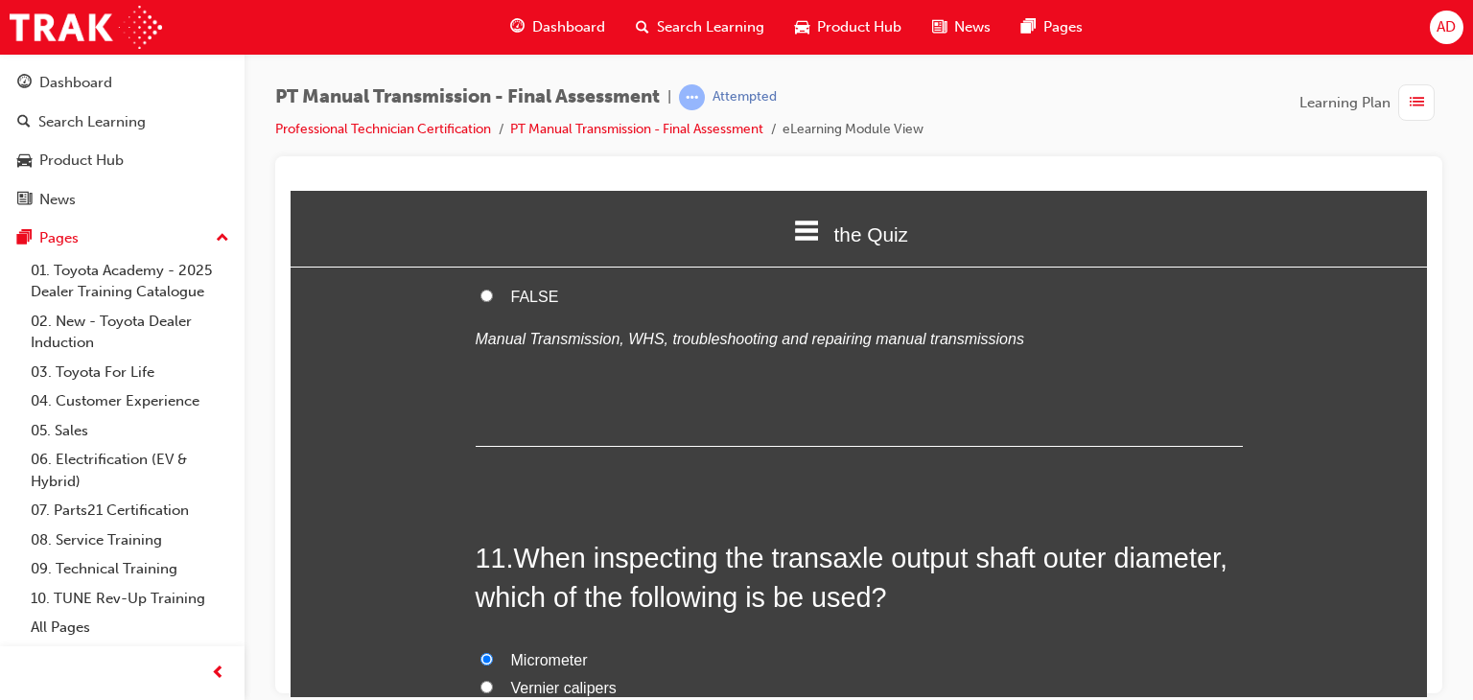
scroll to position [4334, 0]
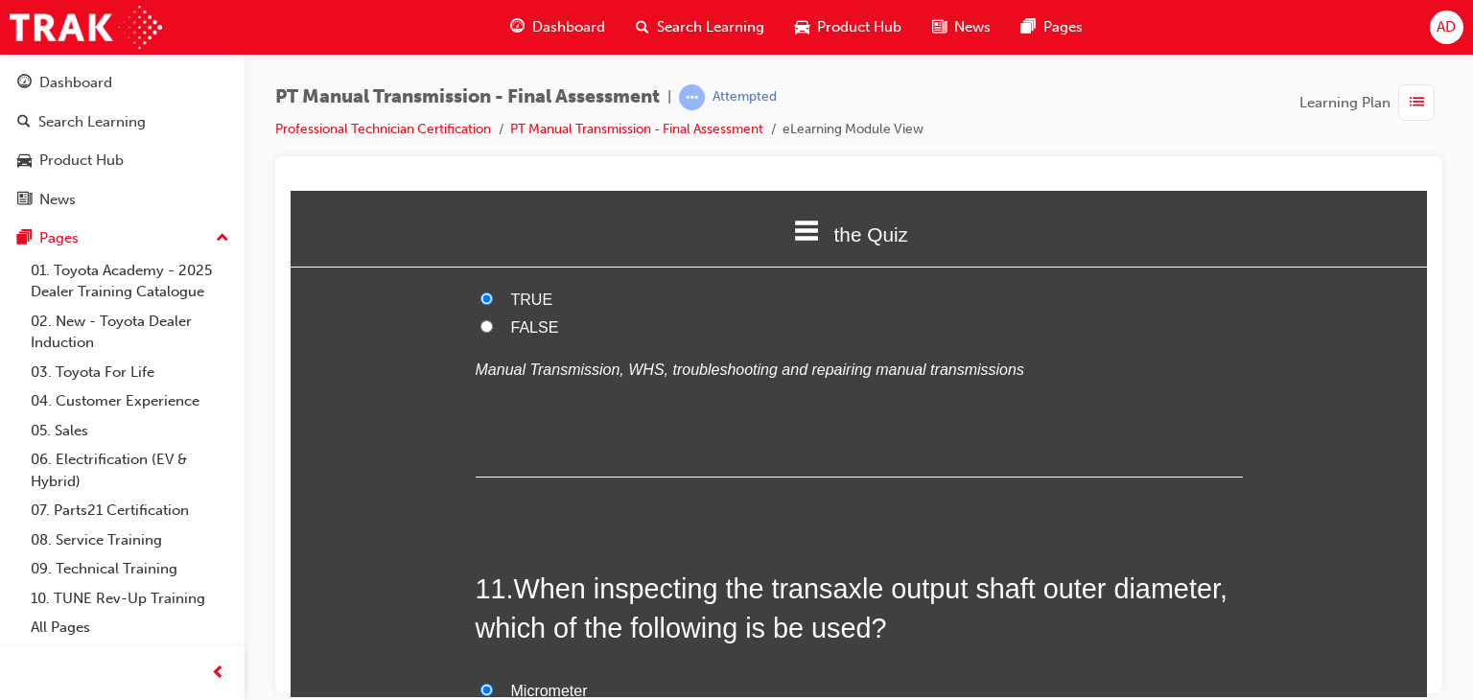
radio input "true"
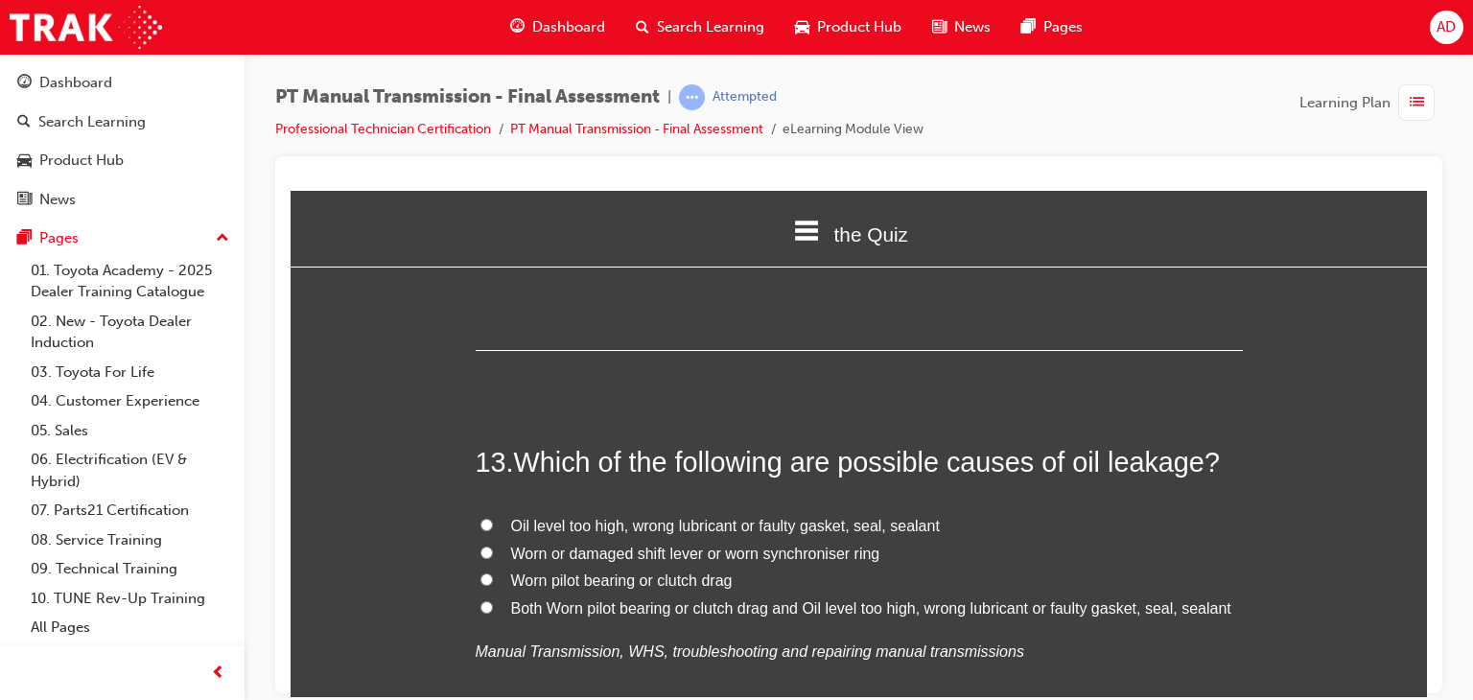
scroll to position [5369, 0]
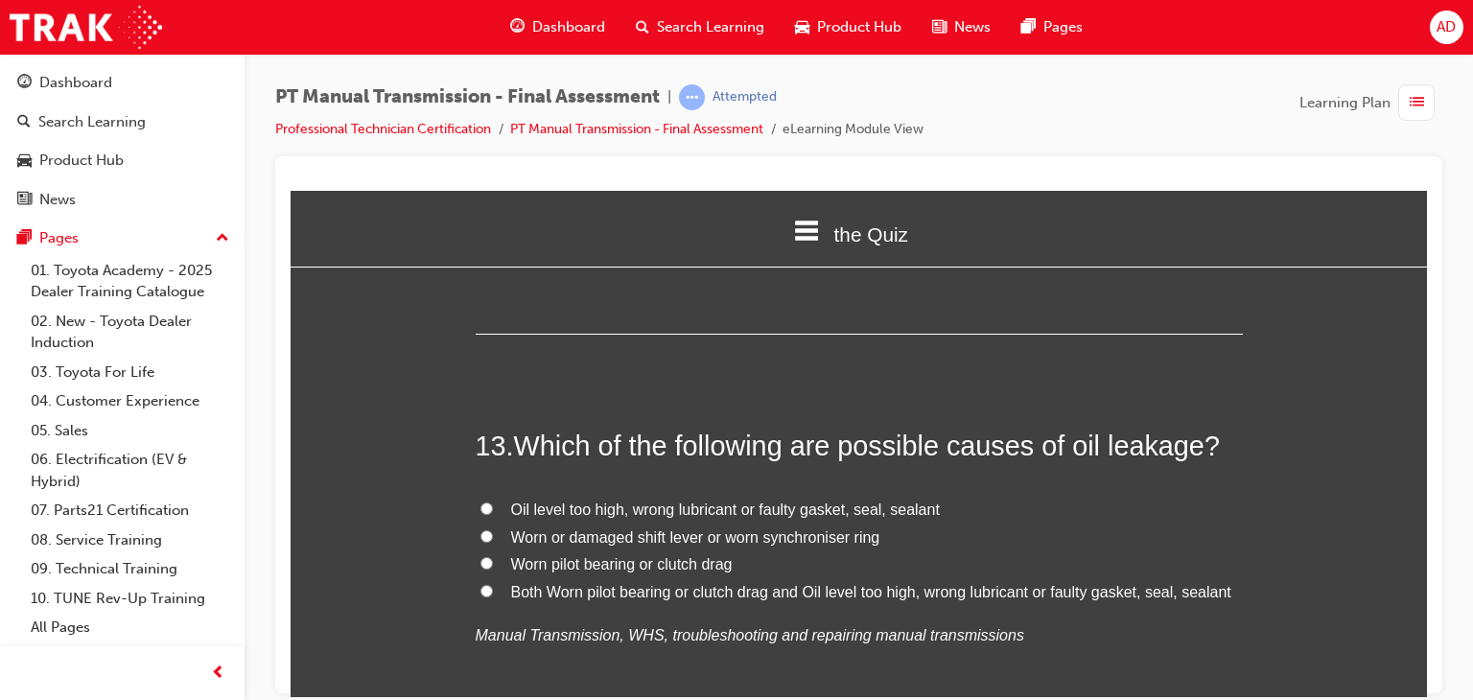
click at [615, 501] on span "Oil level too high, wrong lubricant or faulty gasket, seal, sealant" at bounding box center [725, 509] width 429 height 16
click at [493, 501] on input "Oil level too high, wrong lubricant or faulty gasket, seal, sealant" at bounding box center [486, 507] width 12 height 12
radio input "true"
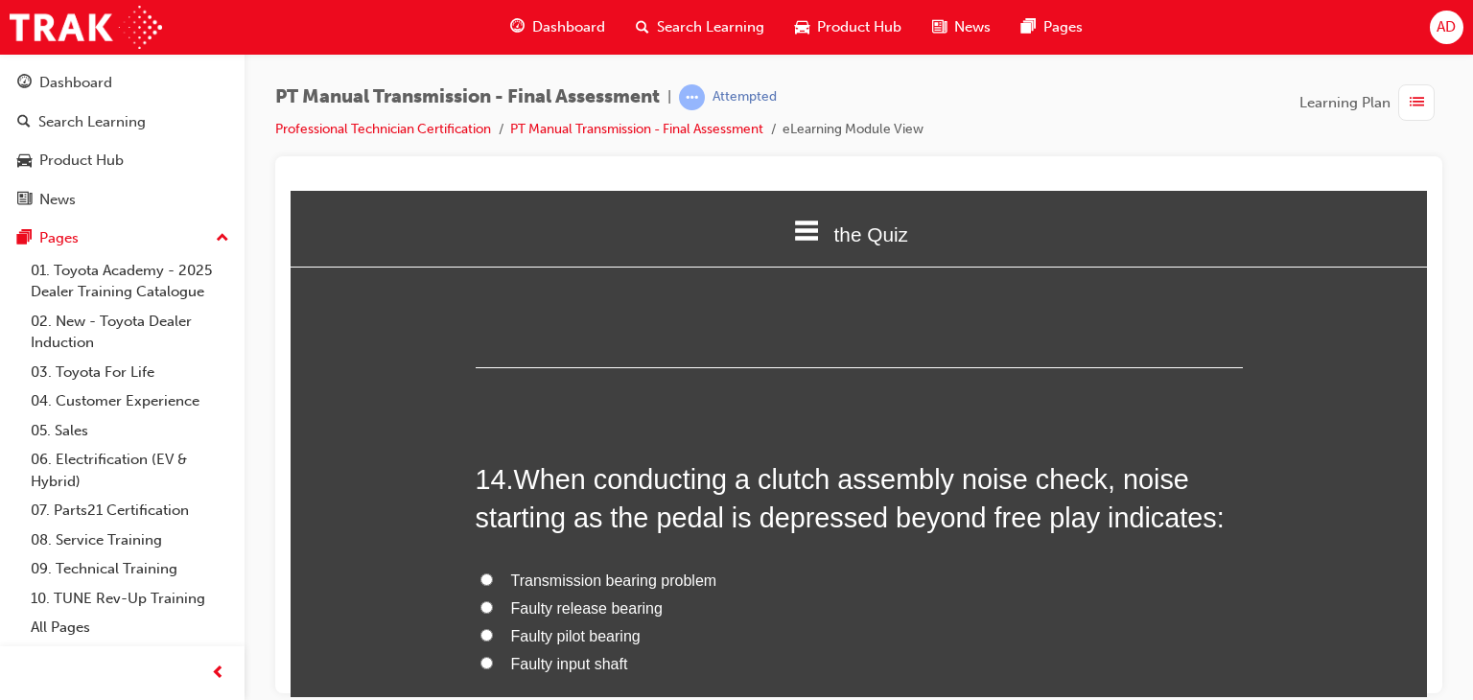
scroll to position [5753, 0]
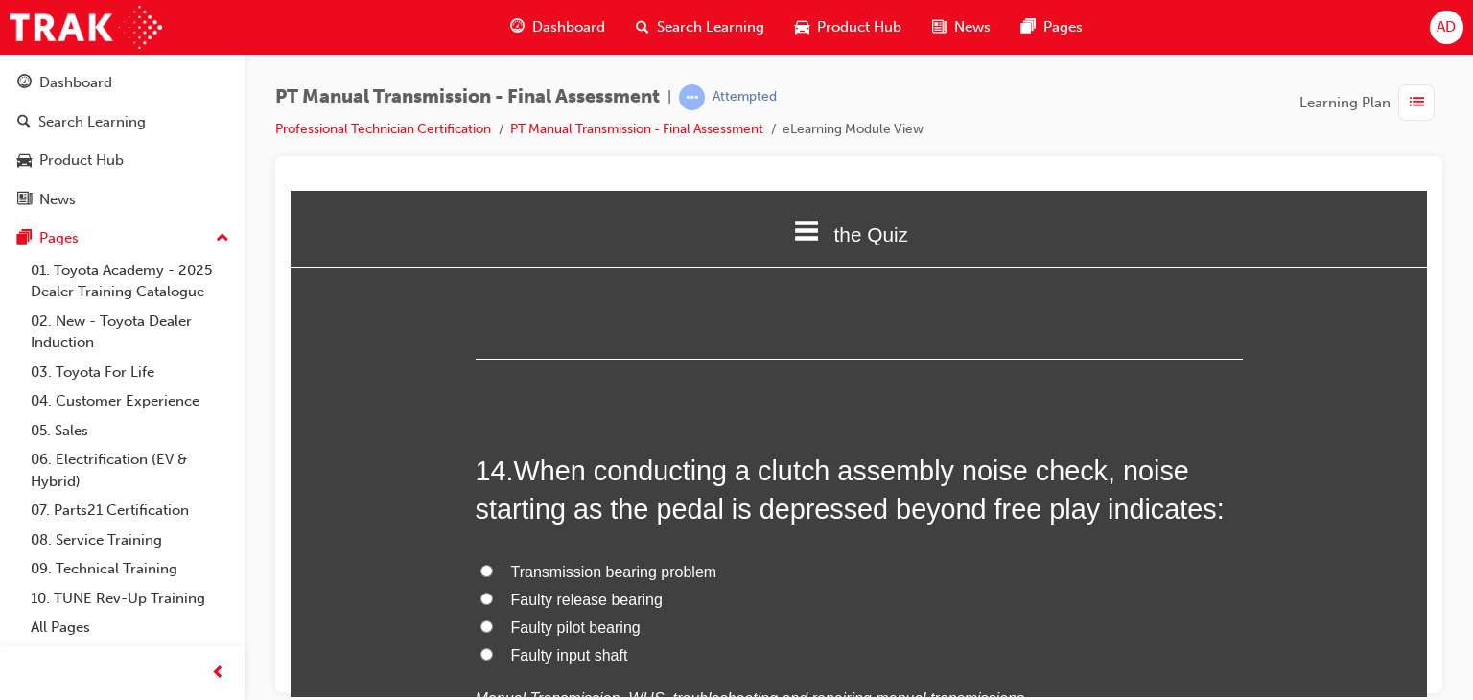
click at [480, 592] on input "Faulty release bearing" at bounding box center [486, 598] width 12 height 12
radio input "true"
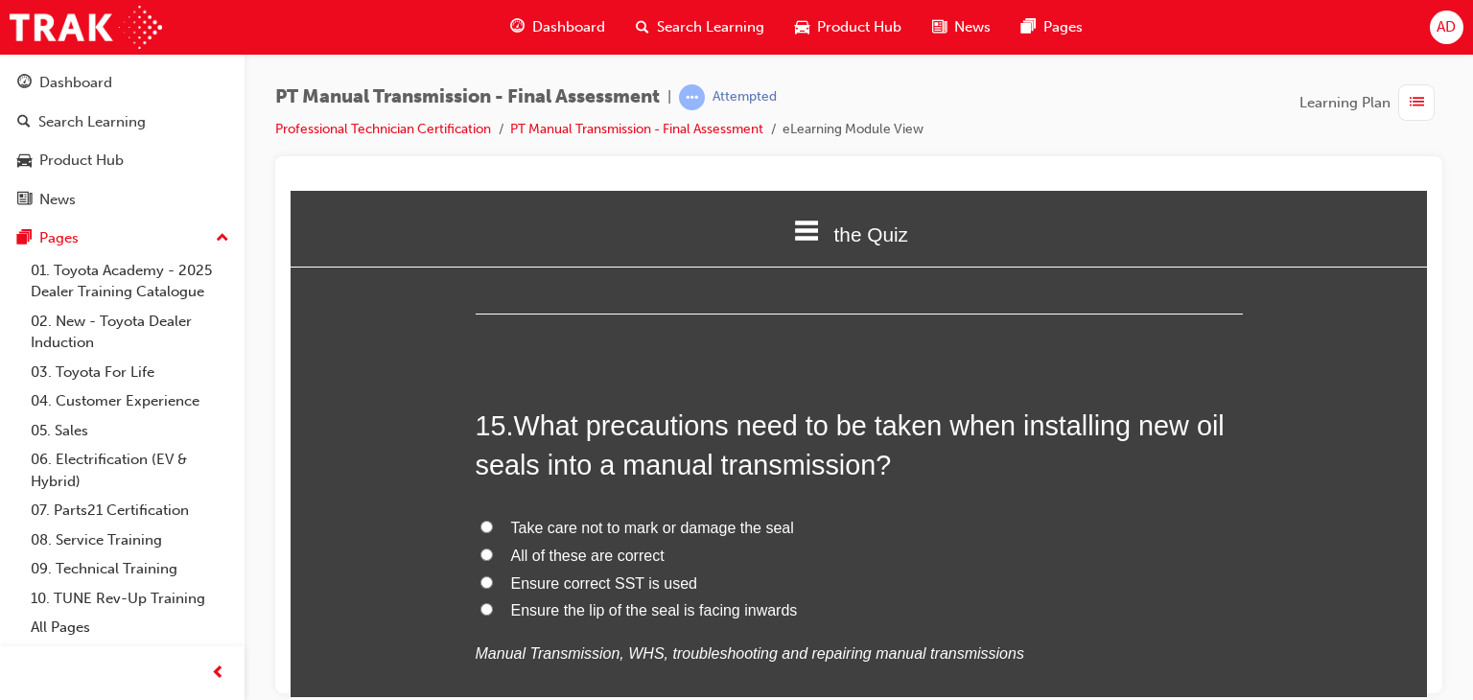
scroll to position [6290, 0]
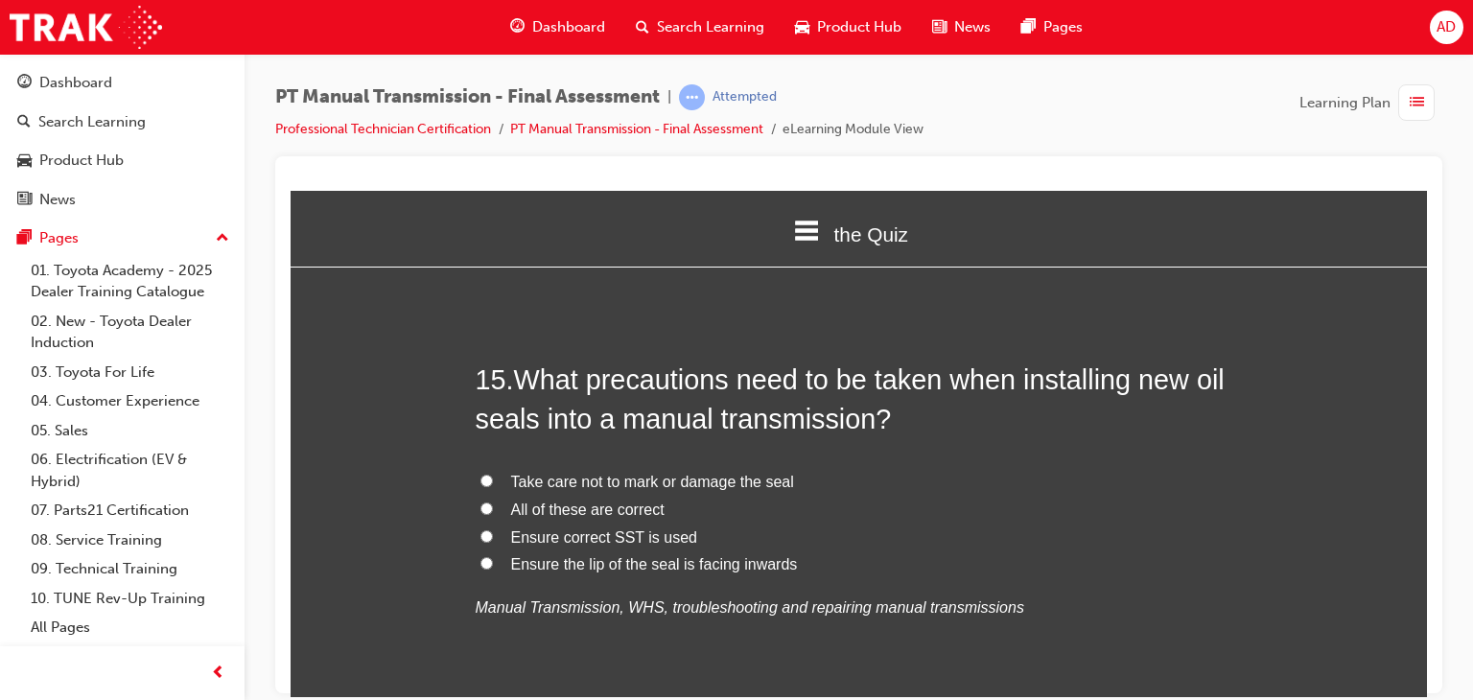
click at [528, 501] on span "All of these are correct" at bounding box center [587, 509] width 153 height 16
click at [493, 501] on input "All of these are correct" at bounding box center [486, 507] width 12 height 12
radio input "true"
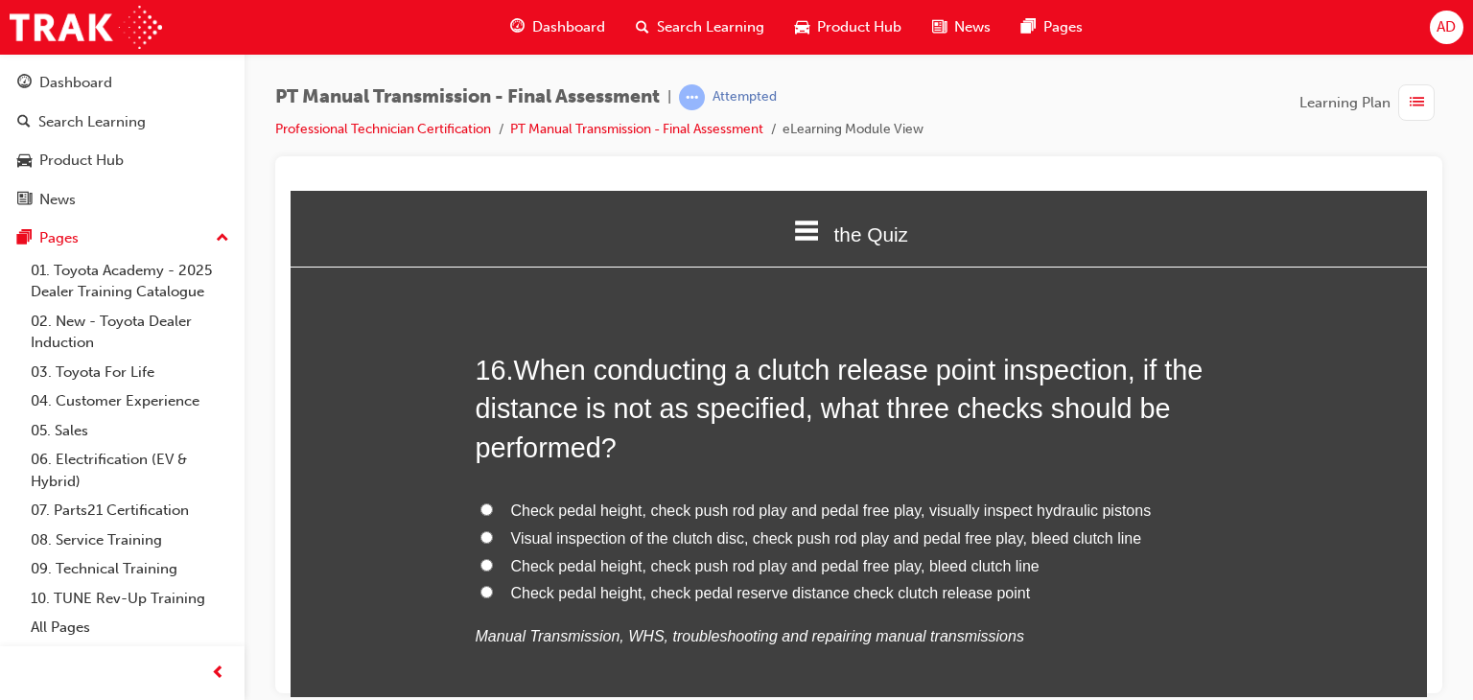
scroll to position [6750, 0]
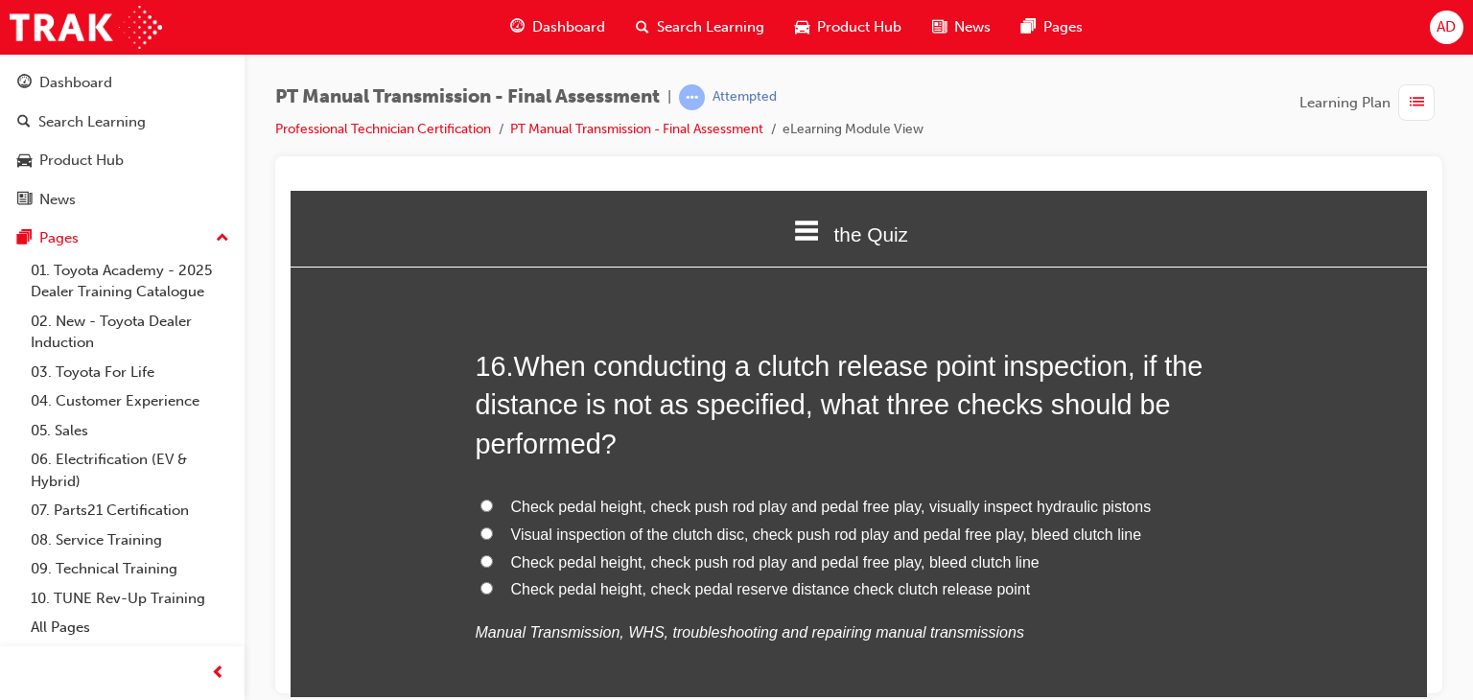
click at [734, 553] on span "Check pedal height, check push rod play and pedal free play, bleed clutch line" at bounding box center [775, 561] width 528 height 16
click at [493, 554] on input "Check pedal height, check push rod play and pedal free play, bleed clutch line" at bounding box center [486, 560] width 12 height 12
radio input "true"
click at [793, 580] on span "Check pedal height, check pedal reserve distance check clutch release point" at bounding box center [771, 588] width 520 height 16
click at [493, 581] on input "Check pedal height, check pedal reserve distance check clutch release point" at bounding box center [486, 587] width 12 height 12
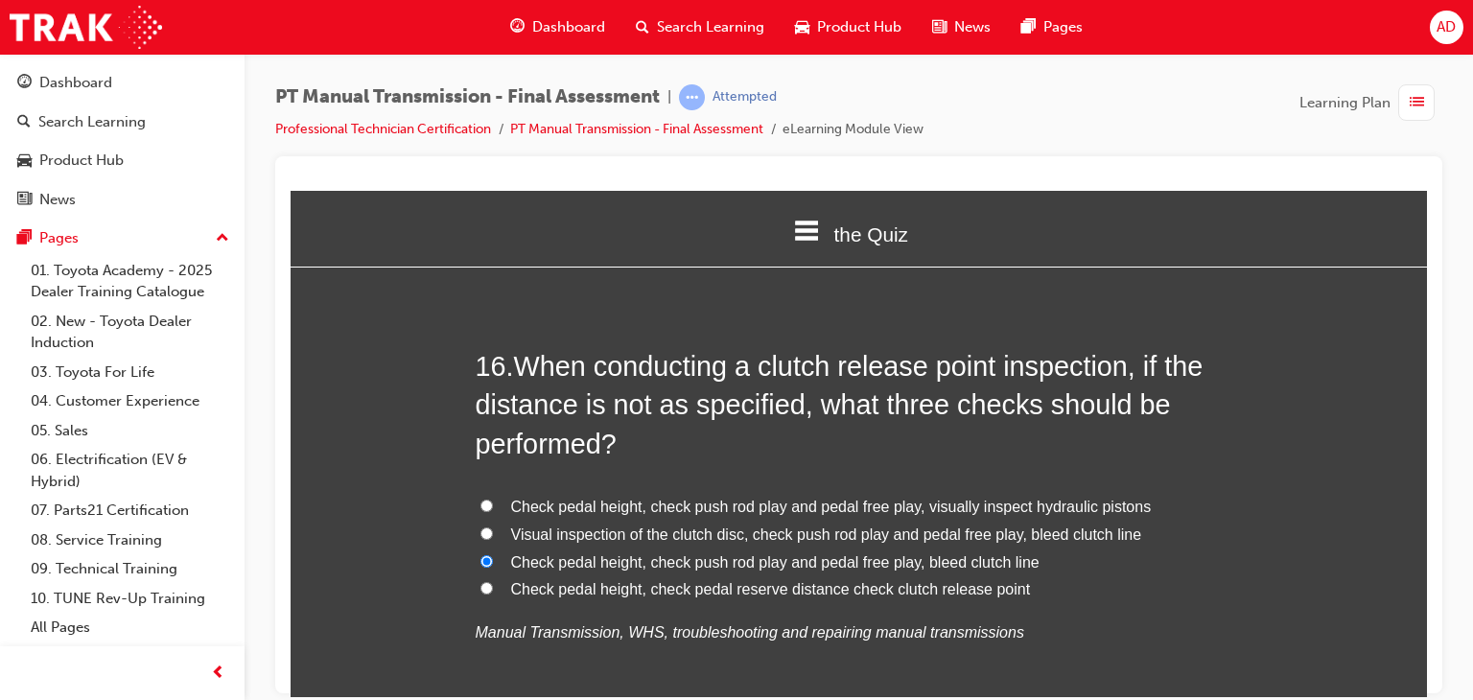
radio input "true"
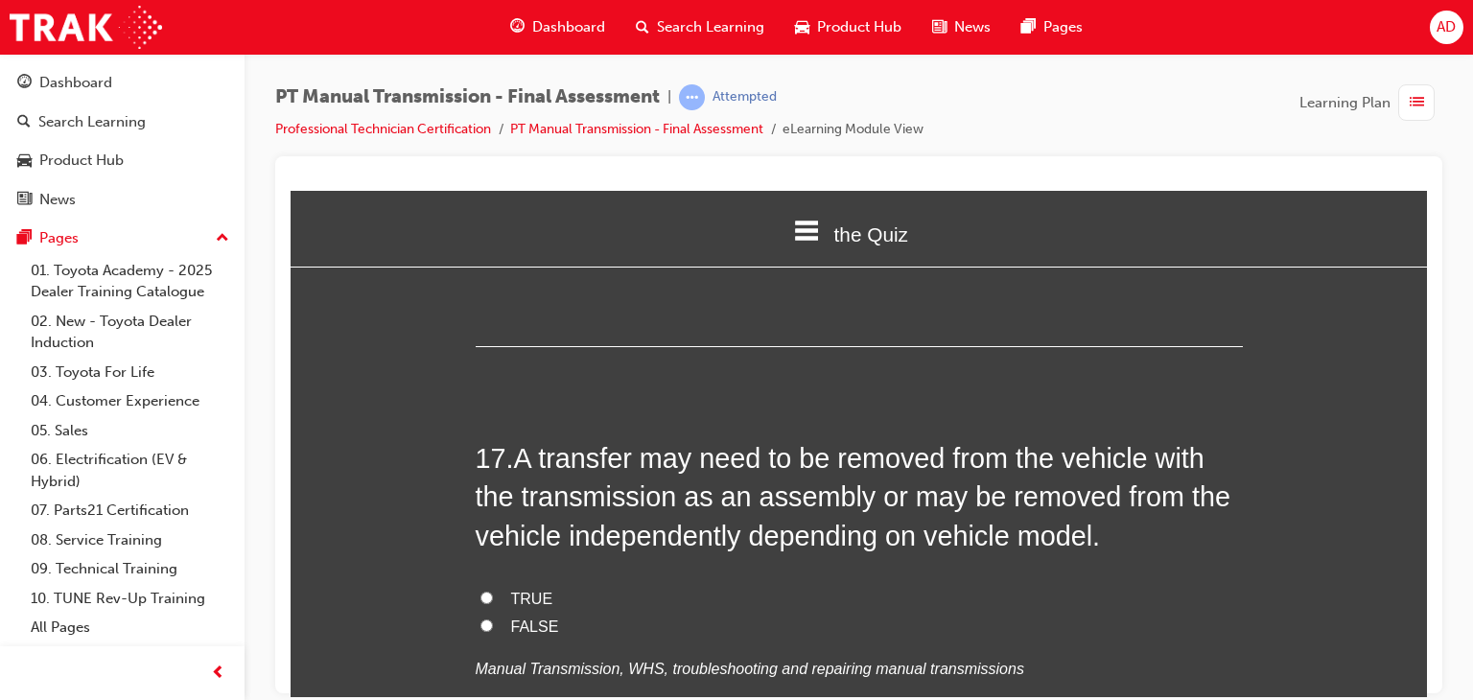
scroll to position [7172, 0]
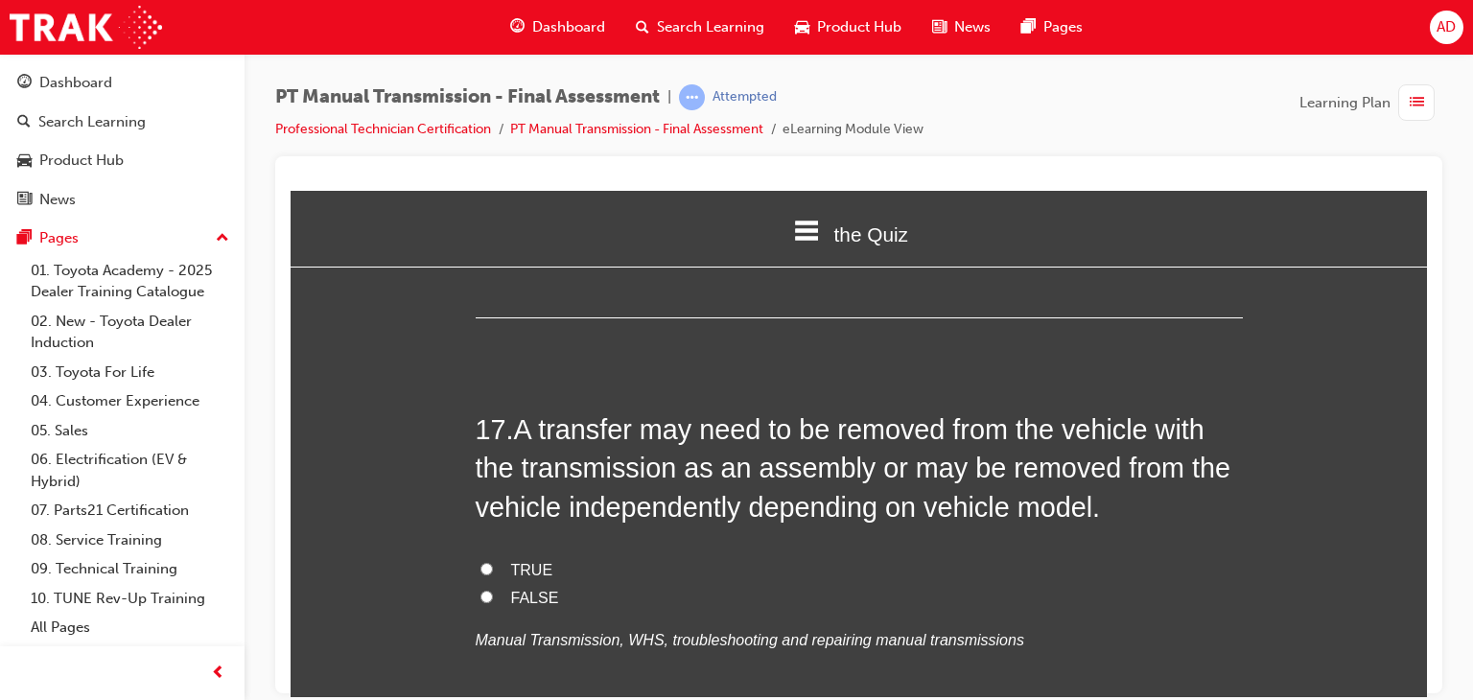
click at [480, 562] on input "TRUE" at bounding box center [486, 568] width 12 height 12
radio input "true"
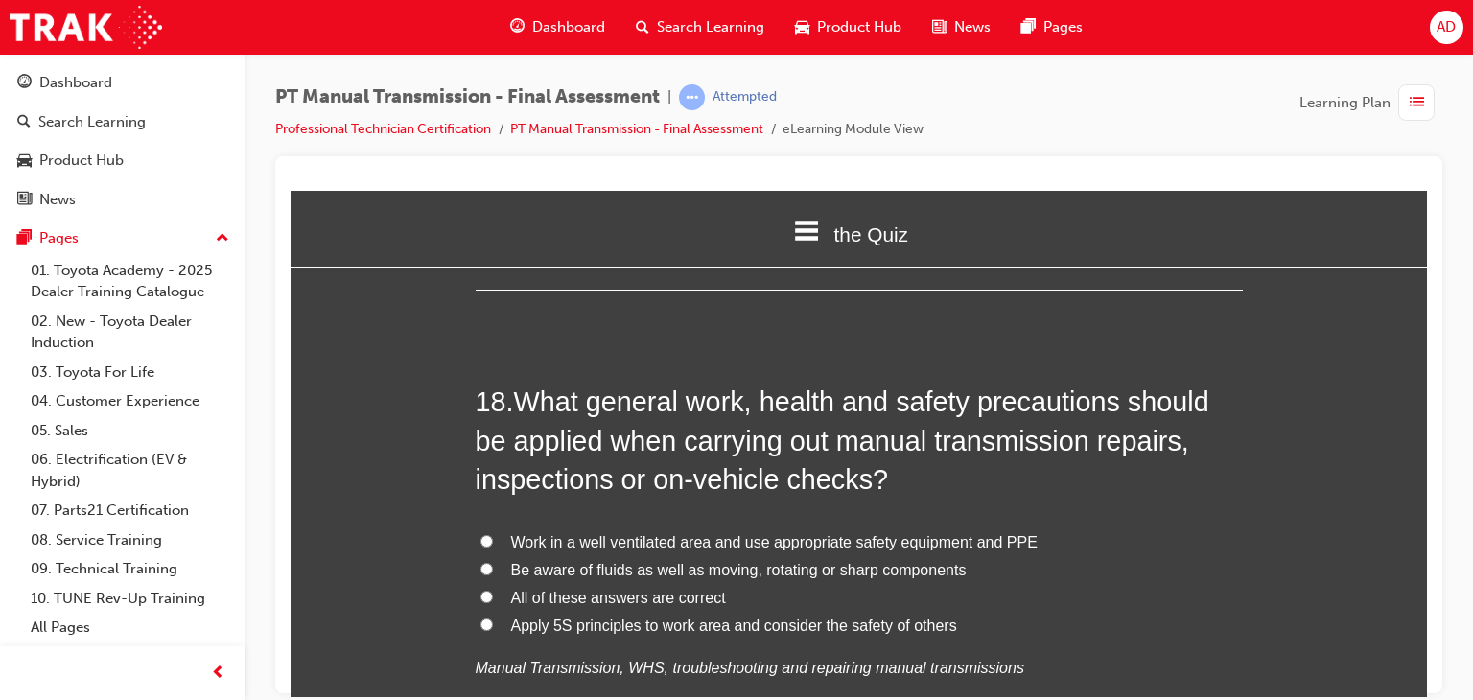
scroll to position [7632, 0]
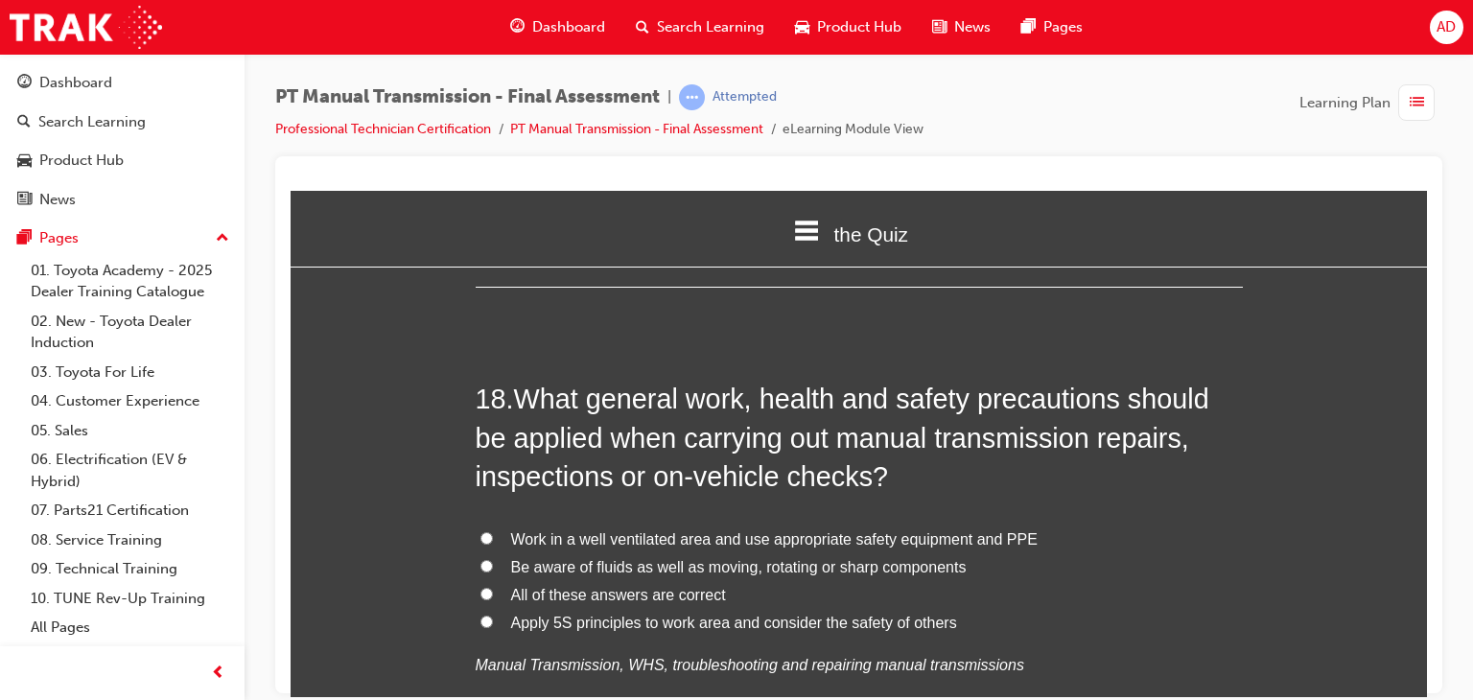
click at [530, 586] on span "All of these answers are correct" at bounding box center [618, 594] width 215 height 16
click at [493, 587] on input "All of these answers are correct" at bounding box center [486, 593] width 12 height 12
radio input "true"
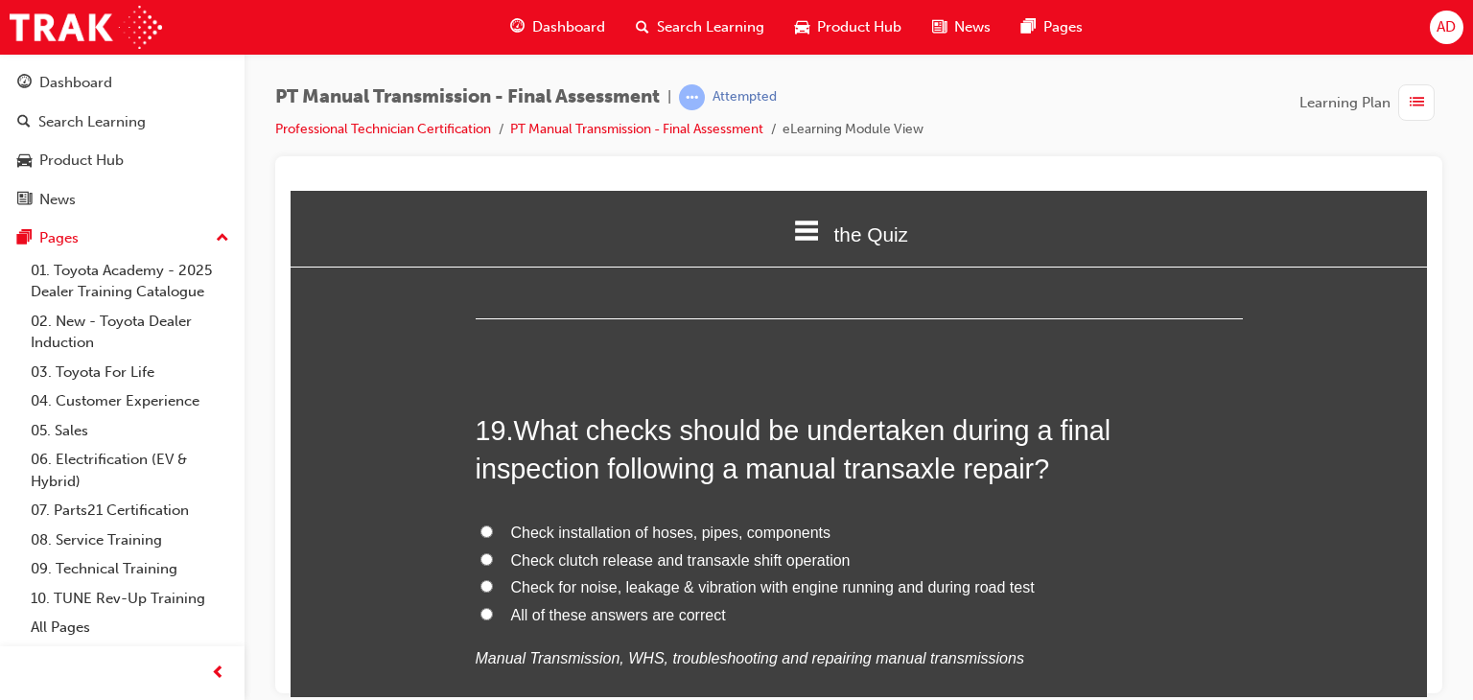
scroll to position [8092, 0]
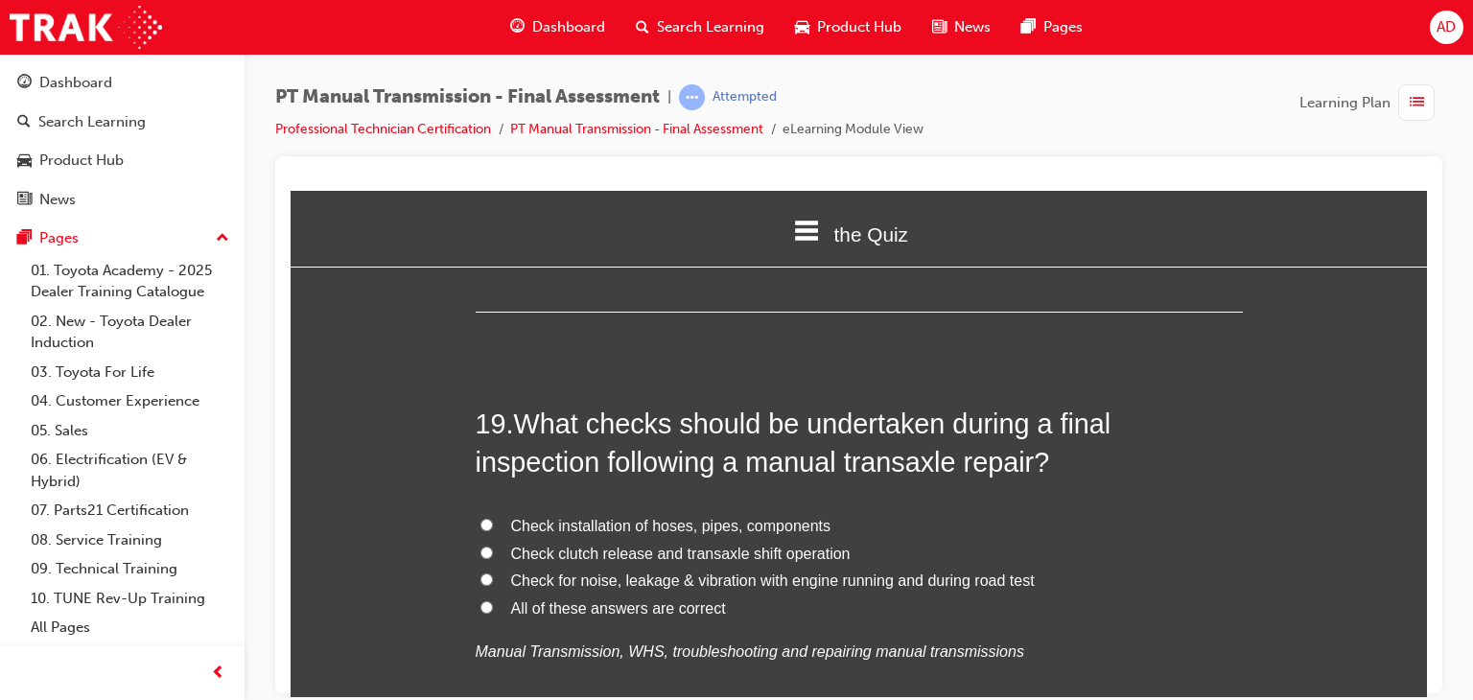
click at [776, 545] on span "Check clutch release and transaxle shift operation" at bounding box center [680, 553] width 339 height 16
click at [493, 546] on input "Check clutch release and transaxle shift operation" at bounding box center [486, 552] width 12 height 12
radio input "true"
click at [776, 545] on span "Check clutch release and transaxle shift operation" at bounding box center [680, 553] width 339 height 16
click at [493, 546] on input "Check clutch release and transaxle shift operation" at bounding box center [486, 552] width 12 height 12
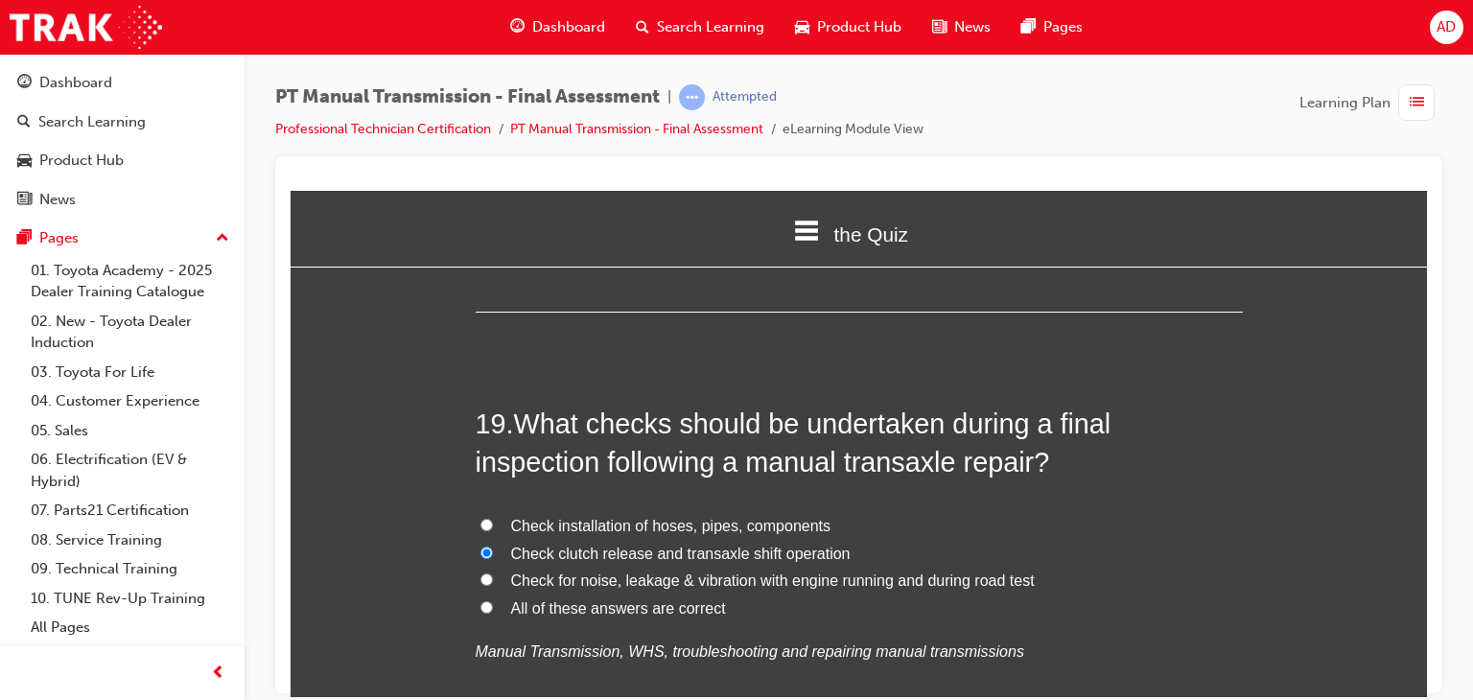
click at [644, 599] on span "All of these answers are correct" at bounding box center [618, 607] width 215 height 16
click at [493, 600] on input "All of these answers are correct" at bounding box center [486, 606] width 12 height 12
radio input "true"
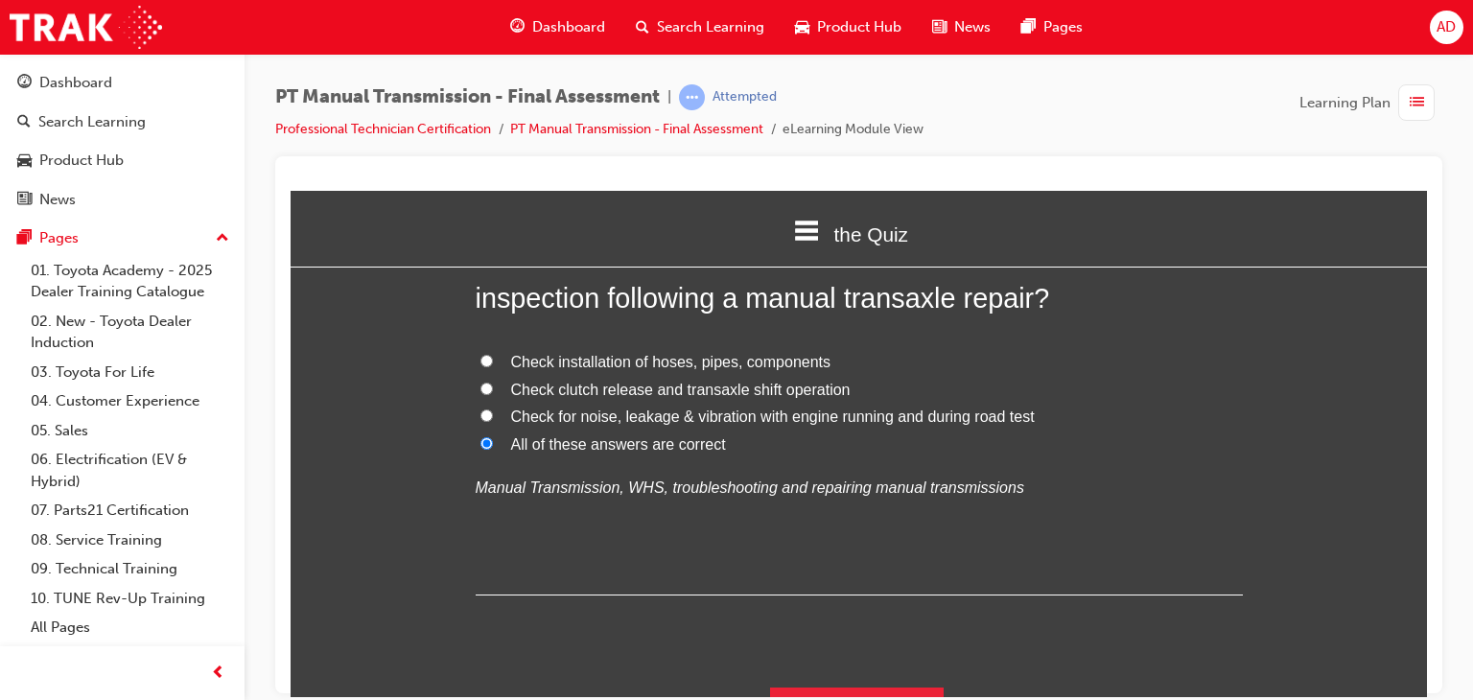
scroll to position [8257, 0]
click at [876, 686] on button "Submit Answers" at bounding box center [857, 713] width 175 height 54
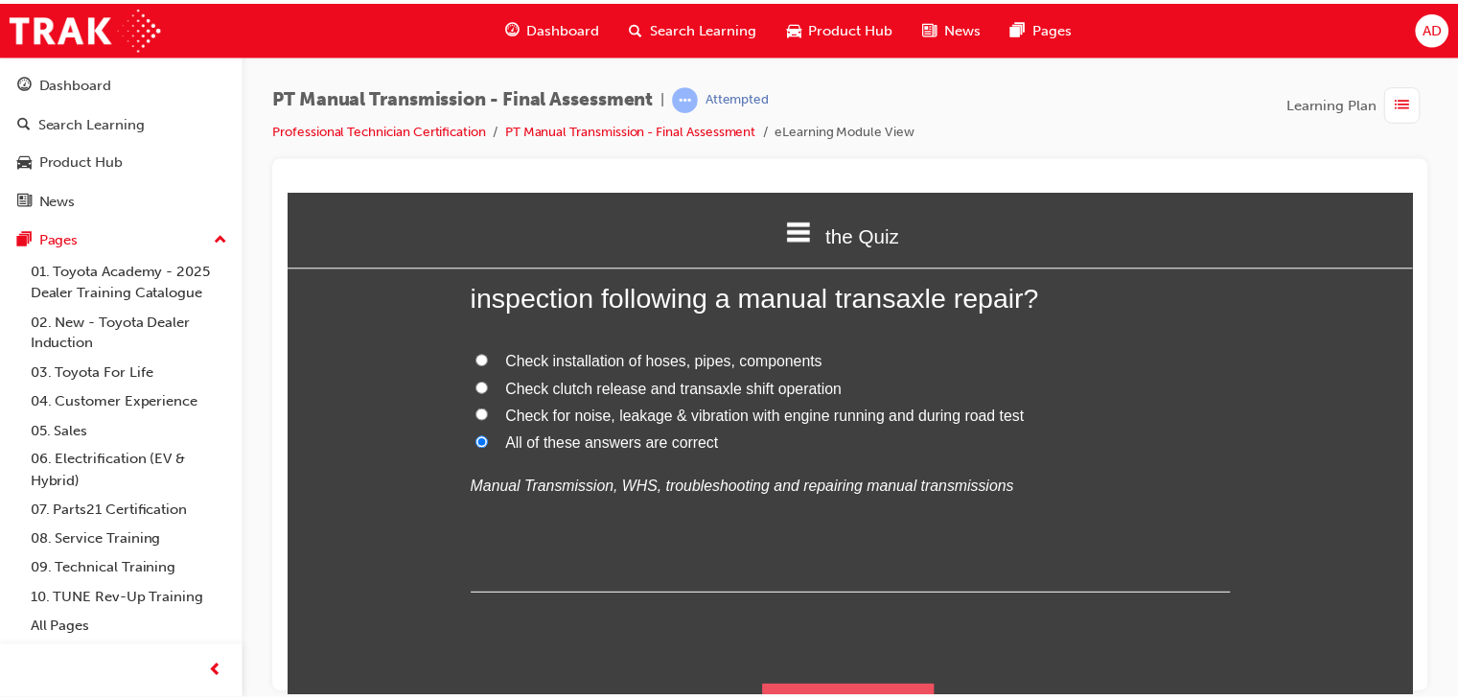
scroll to position [0, 0]
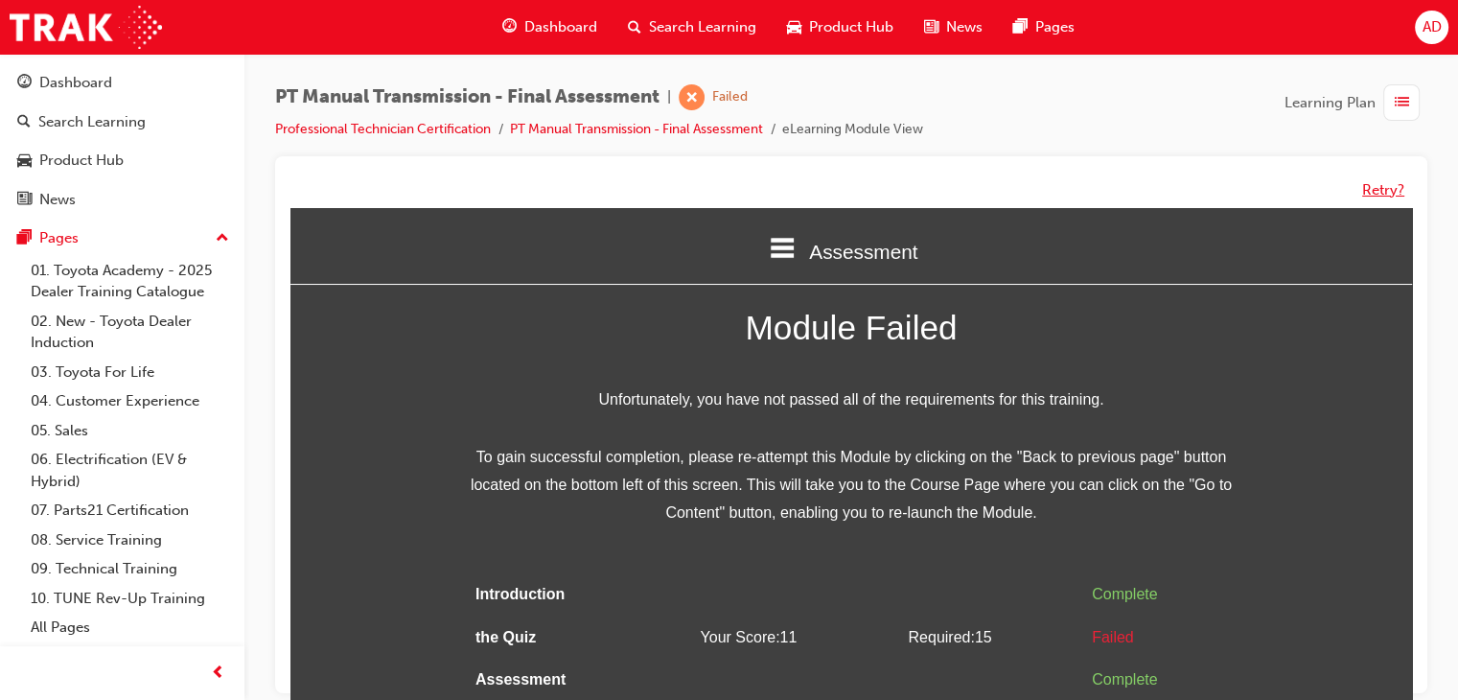
click at [1372, 192] on button "Retry?" at bounding box center [1383, 190] width 42 height 22
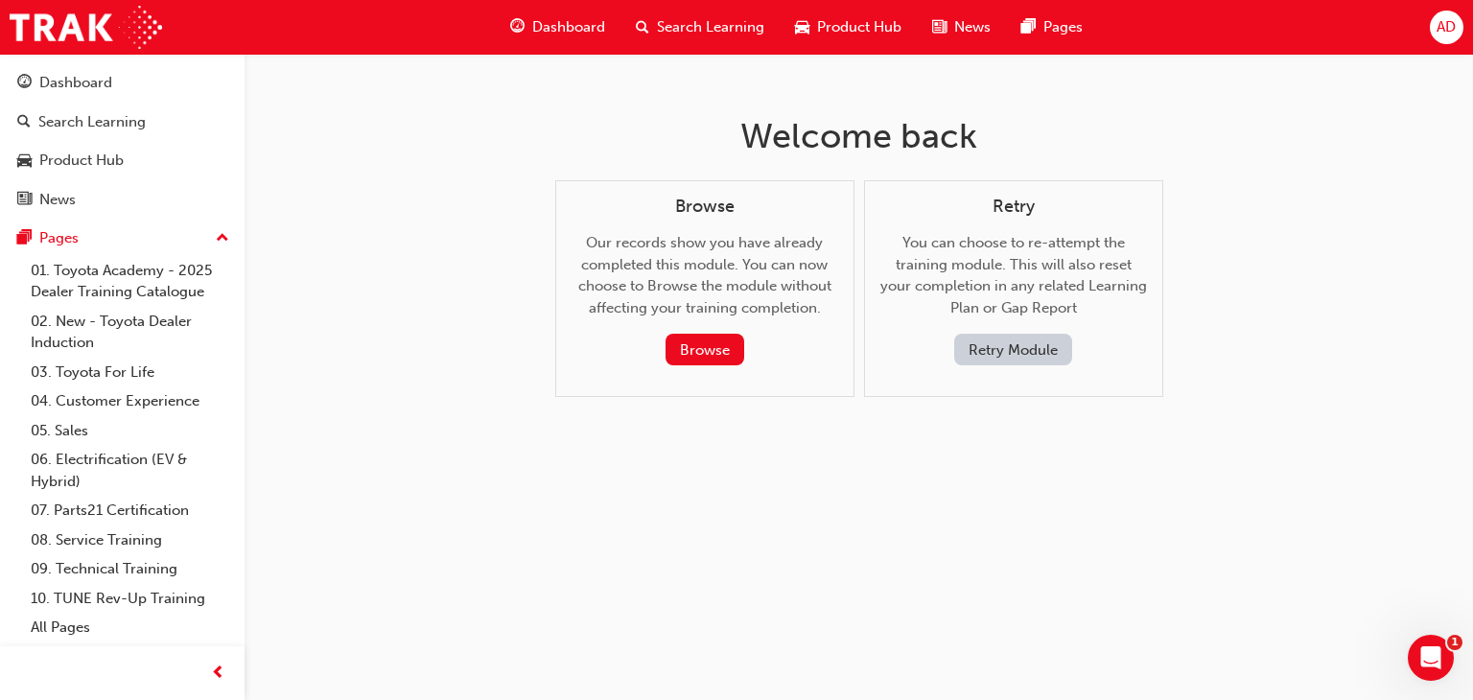
click at [1005, 342] on button "Retry Module" at bounding box center [1013, 350] width 118 height 32
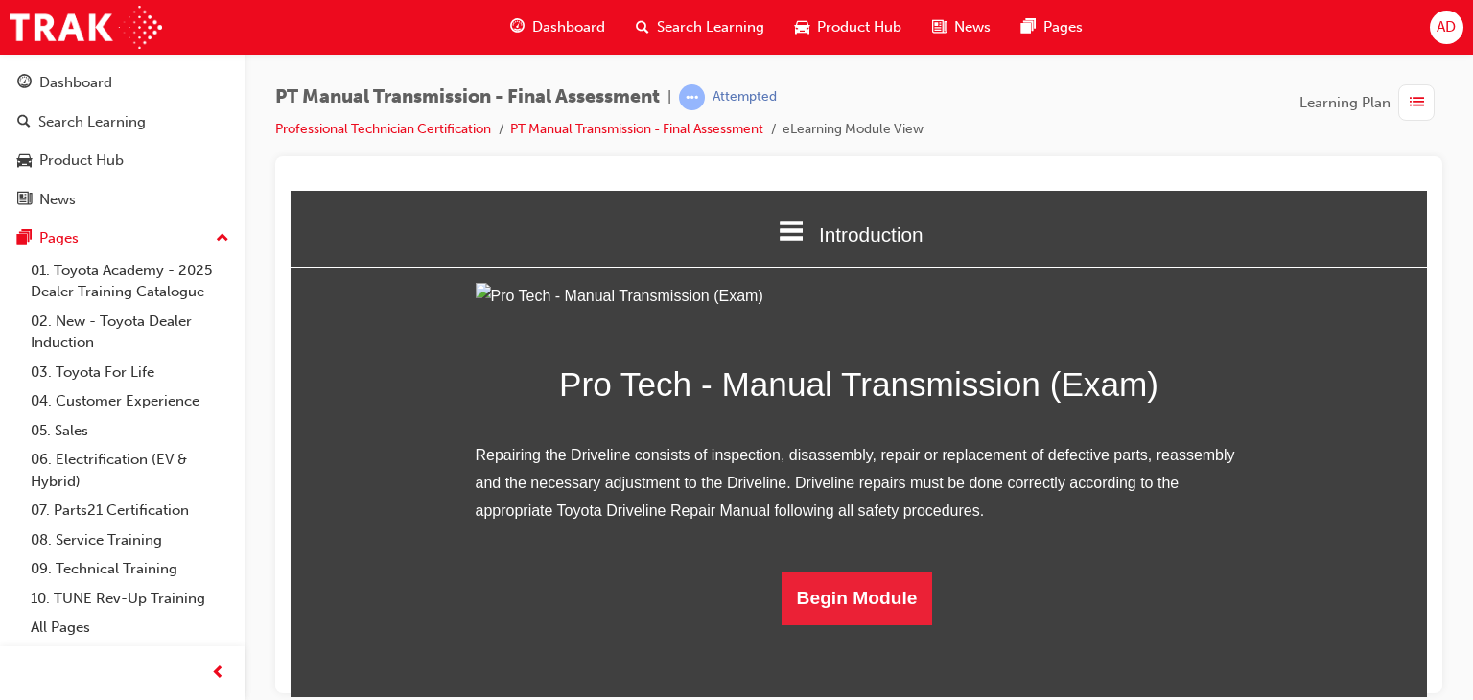
scroll to position [140, 0]
click at [840, 624] on button "Begin Module" at bounding box center [856, 597] width 151 height 54
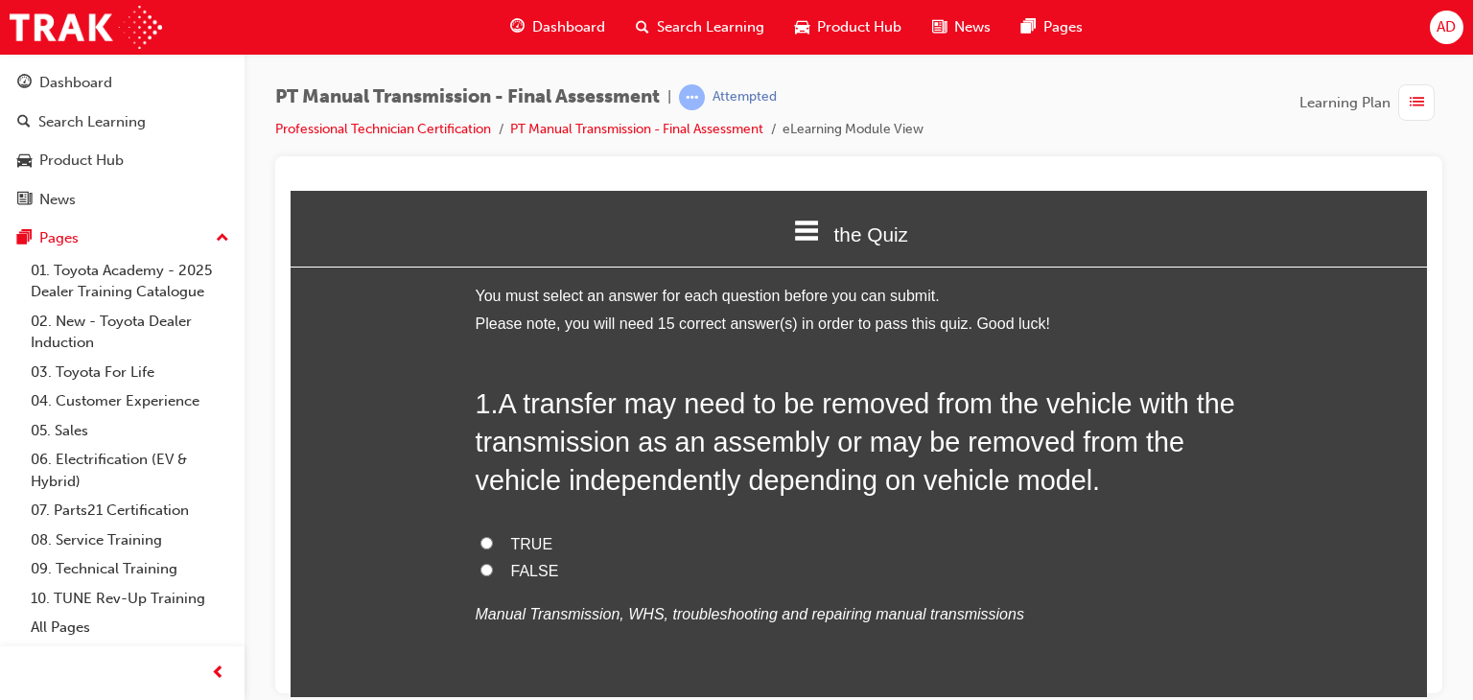
click at [788, 610] on em "Manual Transmission, WHS, troubleshooting and repairing manual transmissions" at bounding box center [750, 613] width 548 height 16
click at [483, 541] on input "TRUE" at bounding box center [486, 542] width 12 height 12
radio input "true"
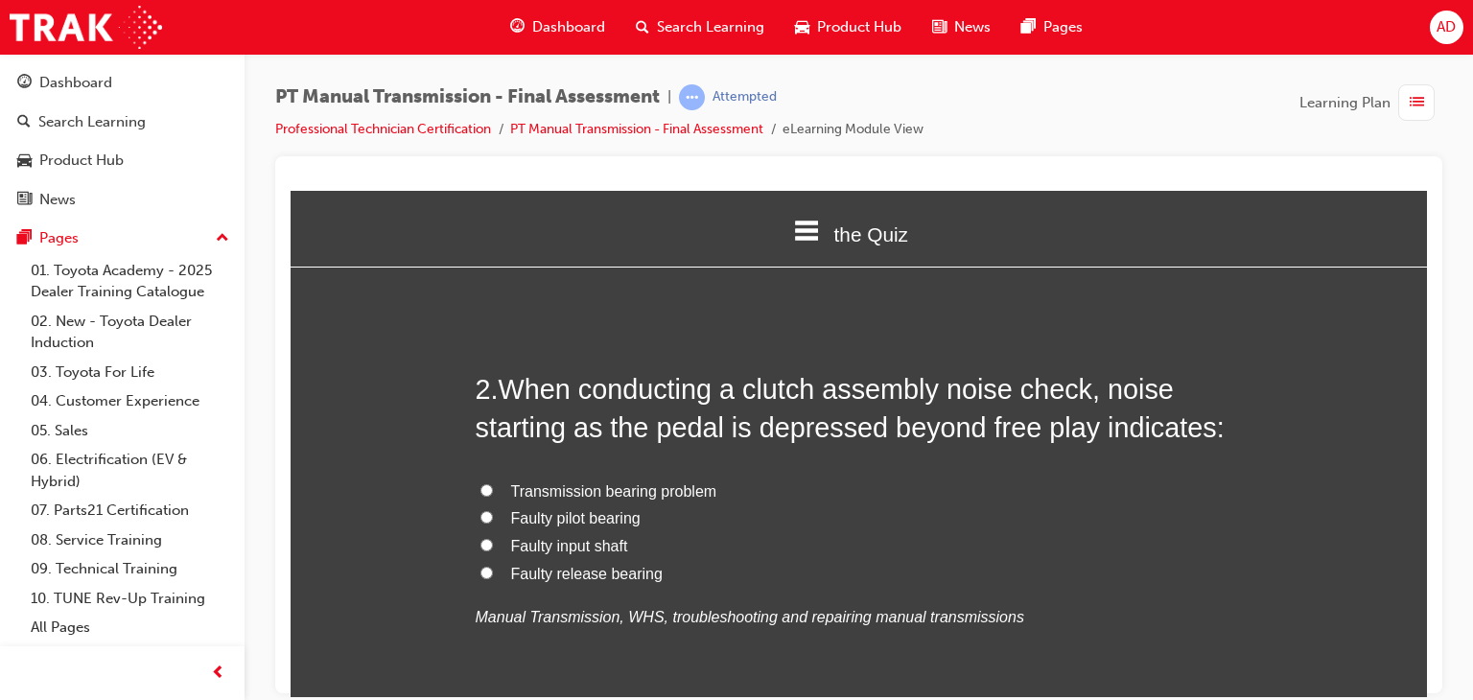
scroll to position [460, 0]
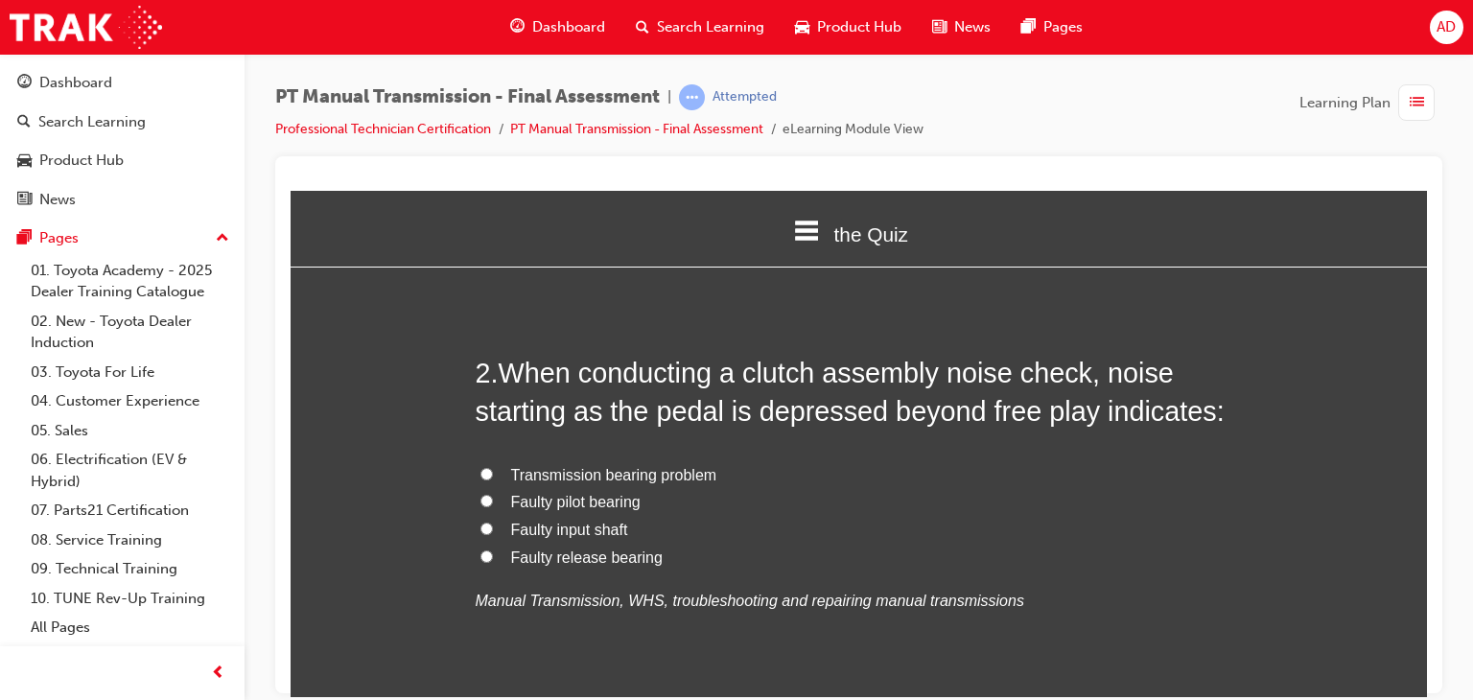
click at [529, 477] on span "Transmission bearing problem" at bounding box center [614, 474] width 206 height 16
click at [493, 477] on input "Transmission bearing problem" at bounding box center [486, 473] width 12 height 12
radio input "true"
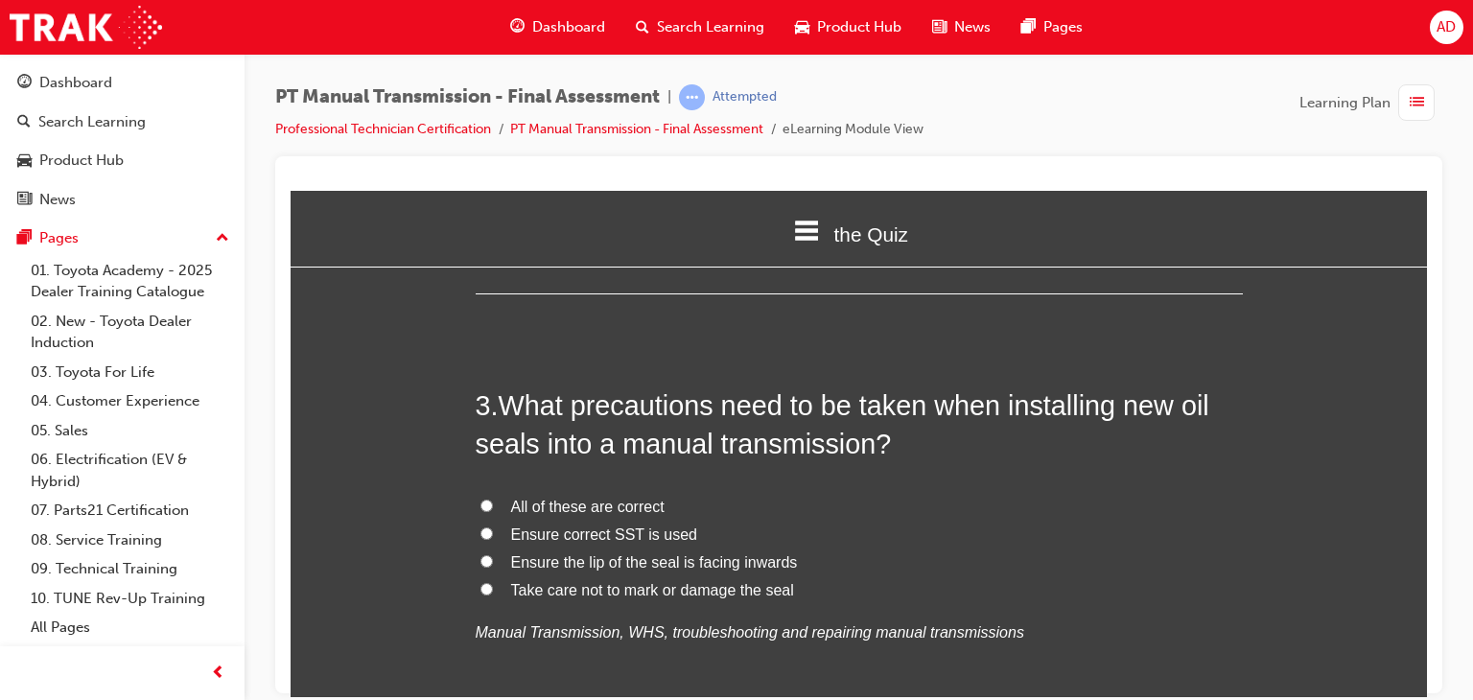
scroll to position [882, 0]
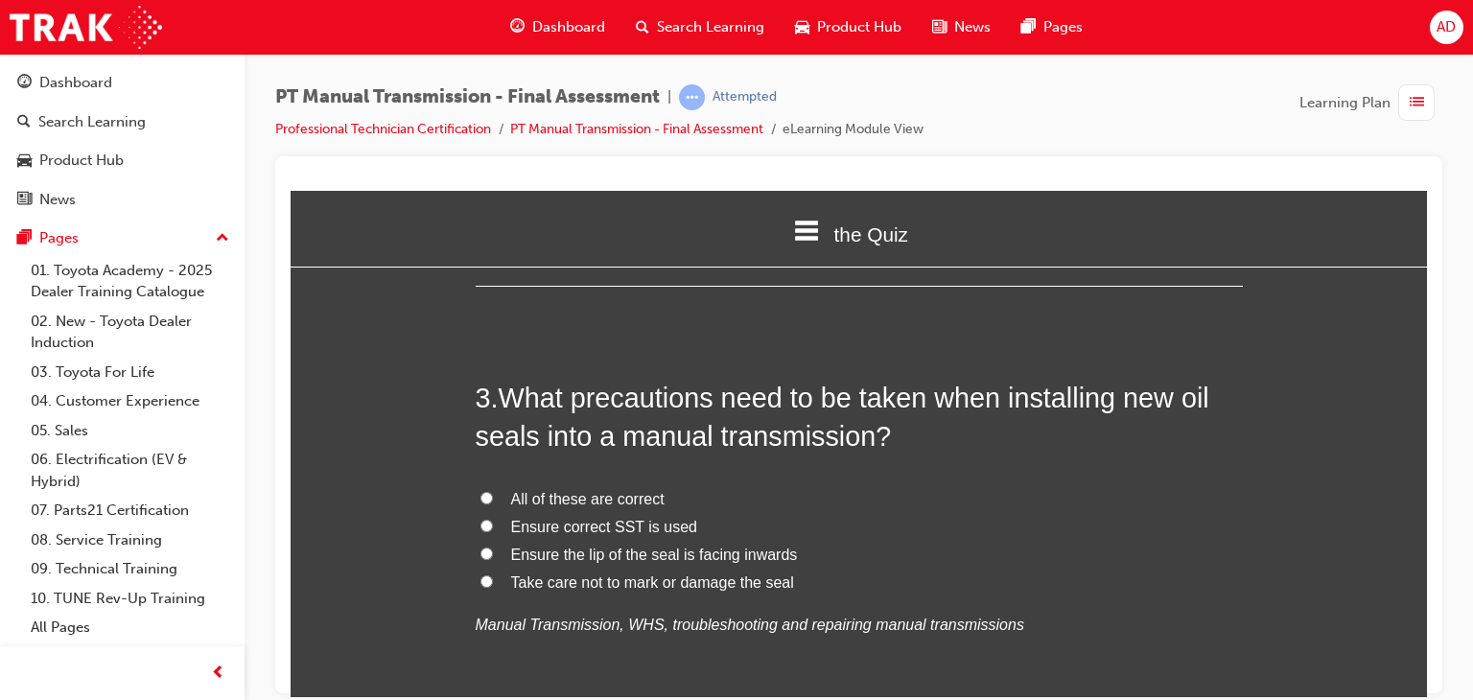
click at [480, 496] on input "All of these are correct" at bounding box center [486, 497] width 12 height 12
radio input "true"
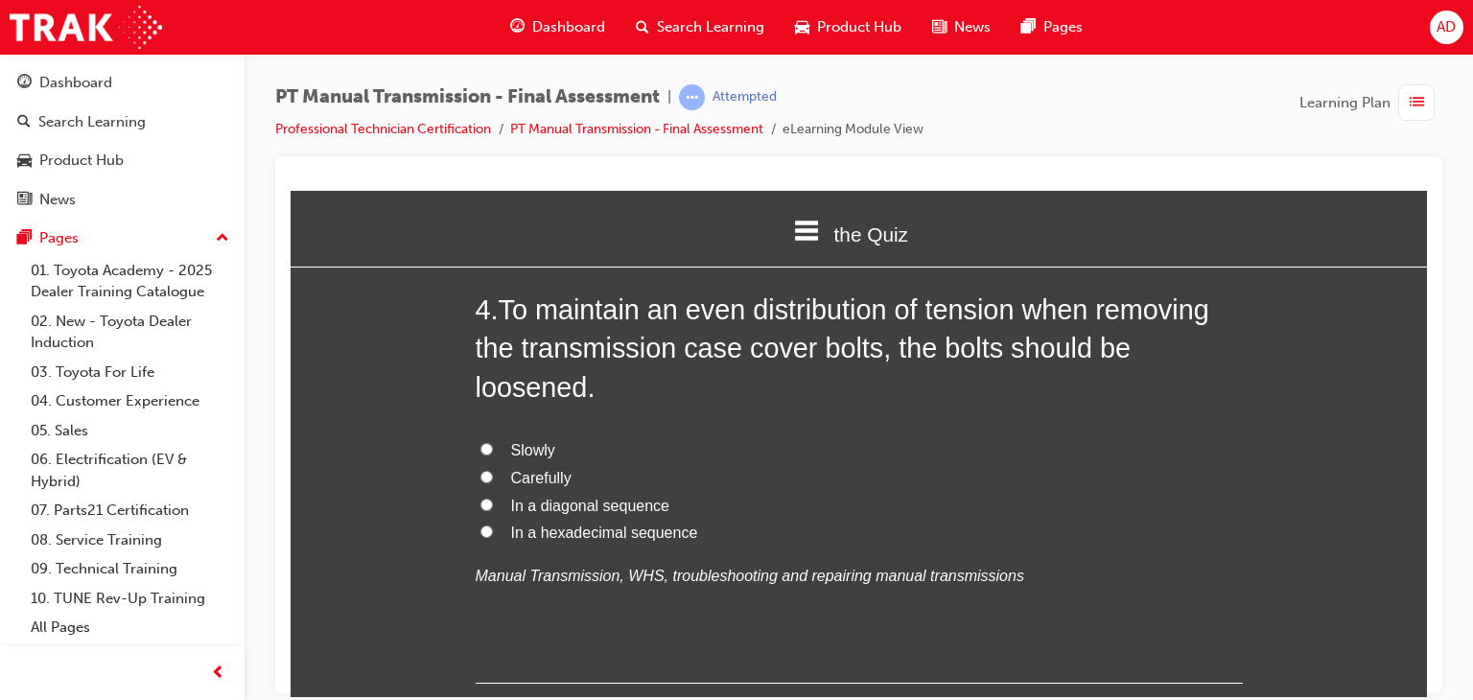
scroll to position [1419, 0]
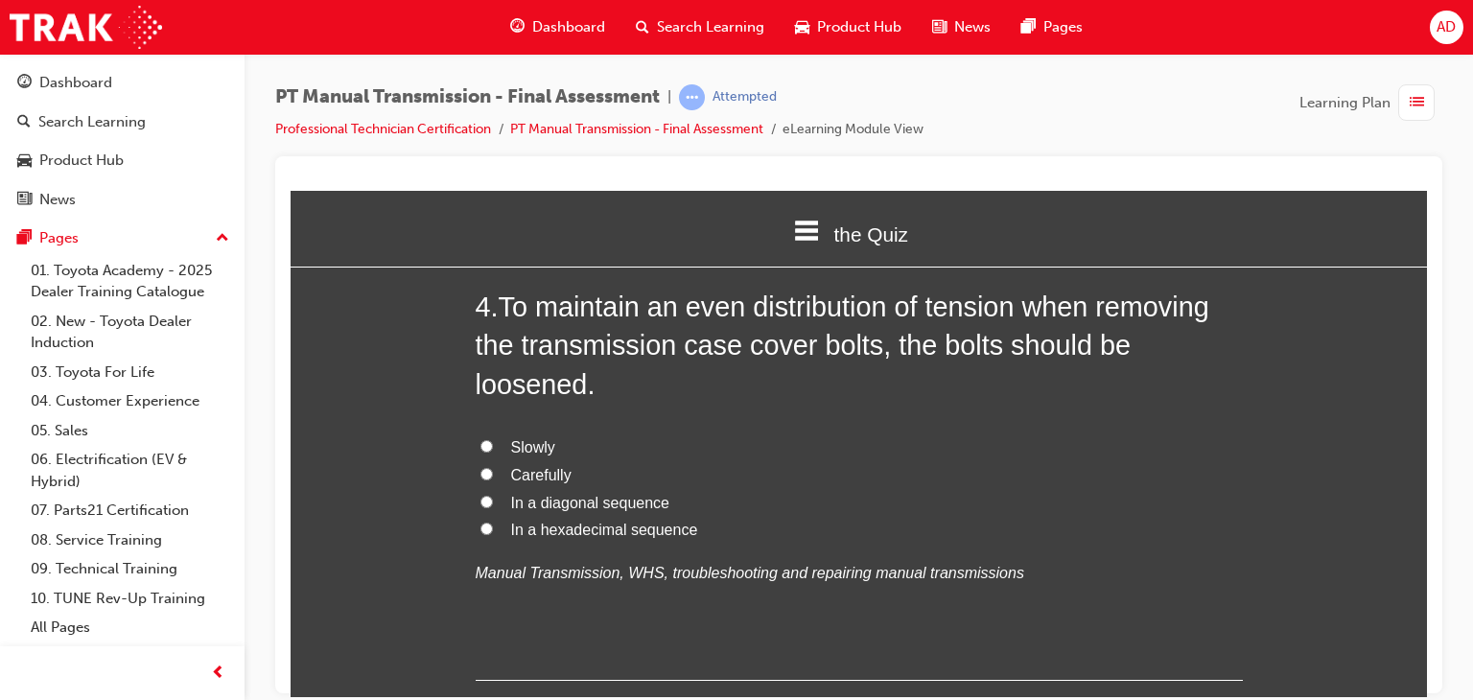
click at [481, 500] on input "In a diagonal sequence" at bounding box center [486, 501] width 12 height 12
radio input "true"
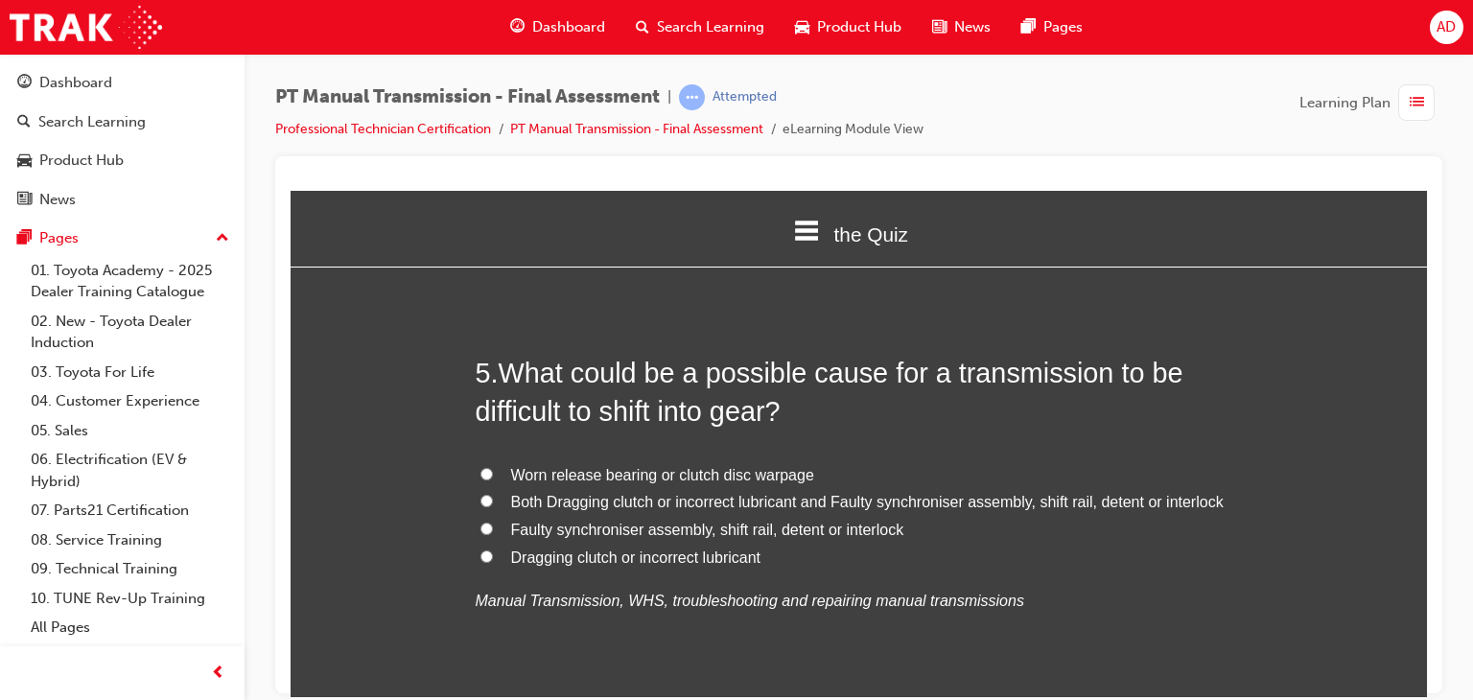
scroll to position [1841, 0]
click at [526, 523] on span "Faulty synchroniser assembly, shift rail, detent or interlock" at bounding box center [707, 526] width 393 height 16
click at [493, 523] on input "Faulty synchroniser assembly, shift rail, detent or interlock" at bounding box center [486, 525] width 12 height 12
radio input "true"
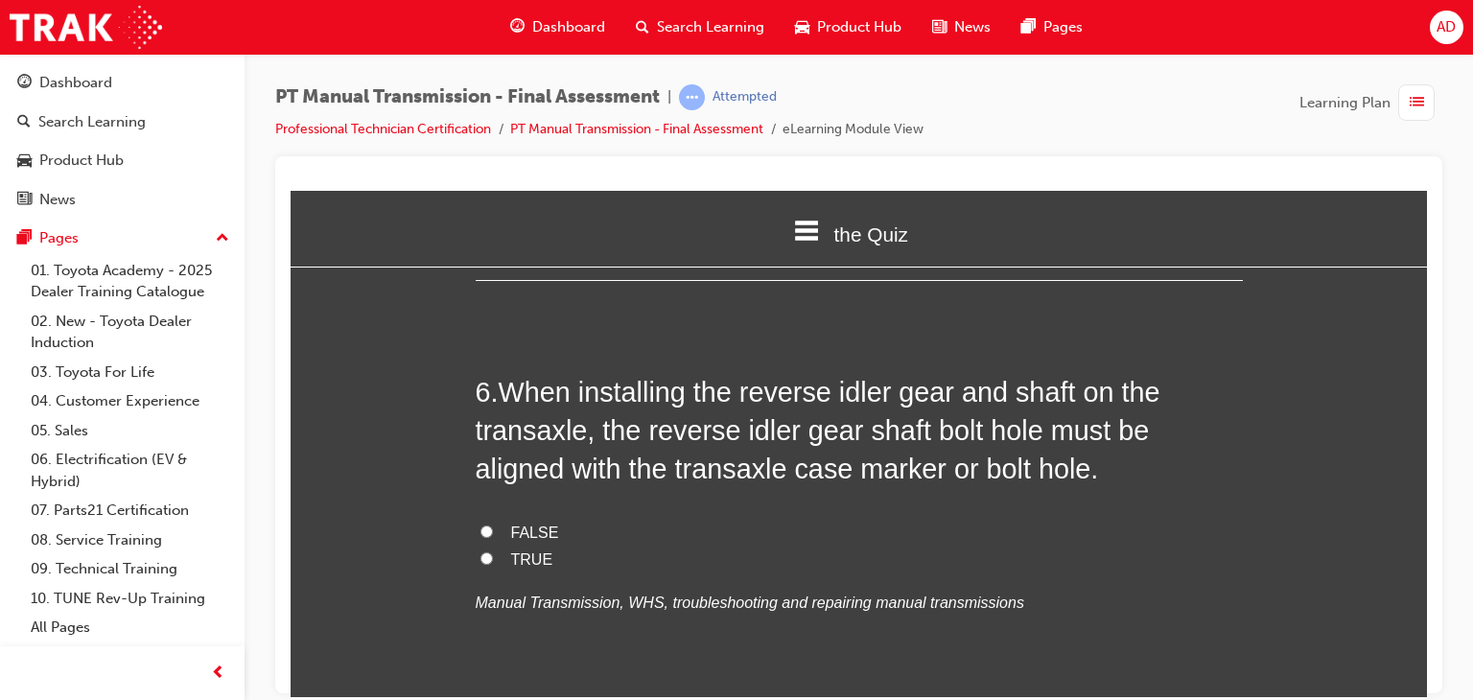
scroll to position [2301, 0]
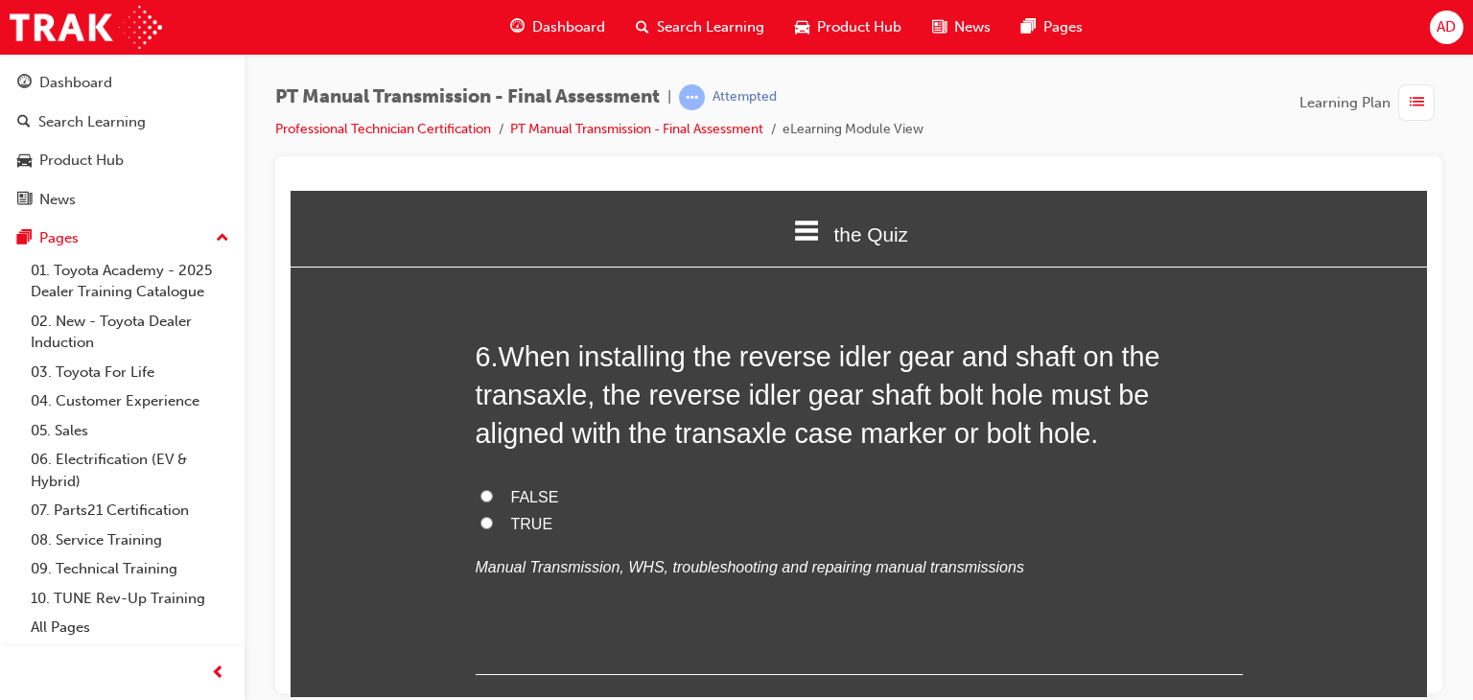
click at [480, 498] on input "FALSE" at bounding box center [486, 495] width 12 height 12
radio input "true"
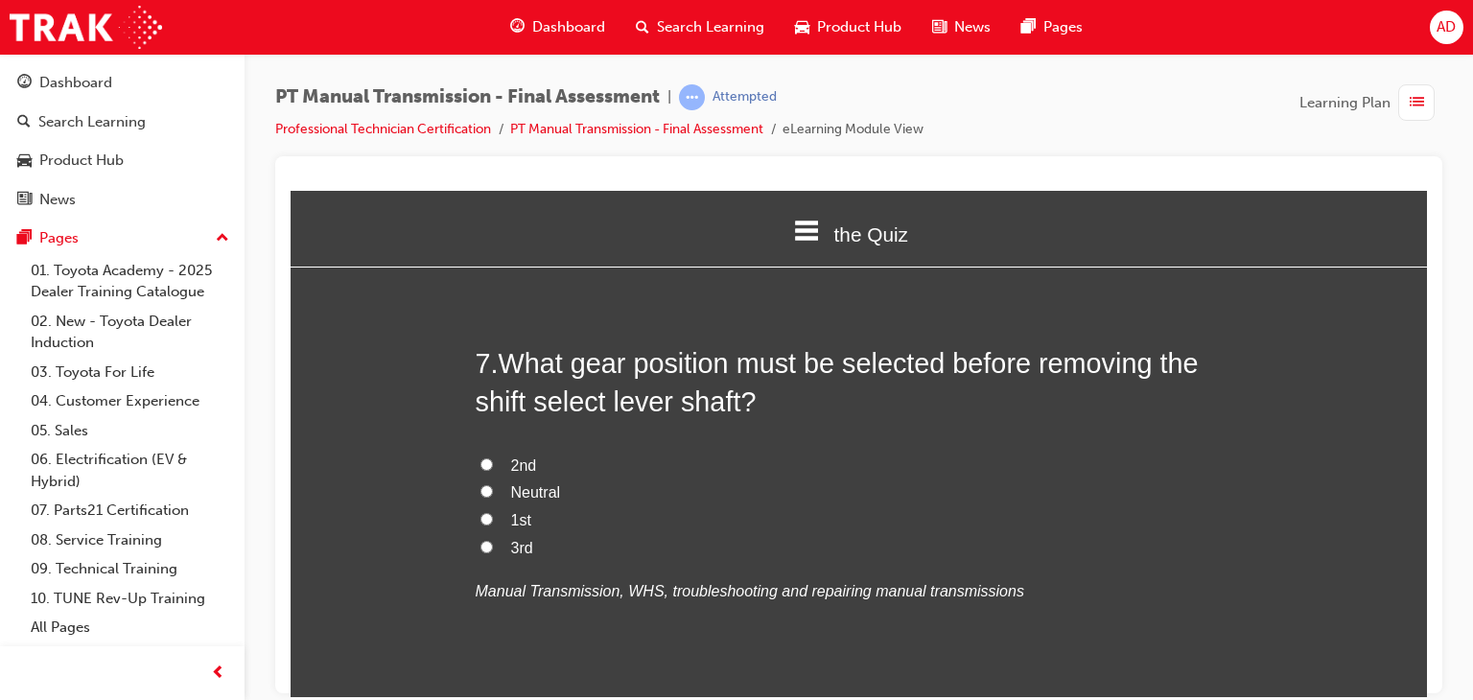
scroll to position [2761, 0]
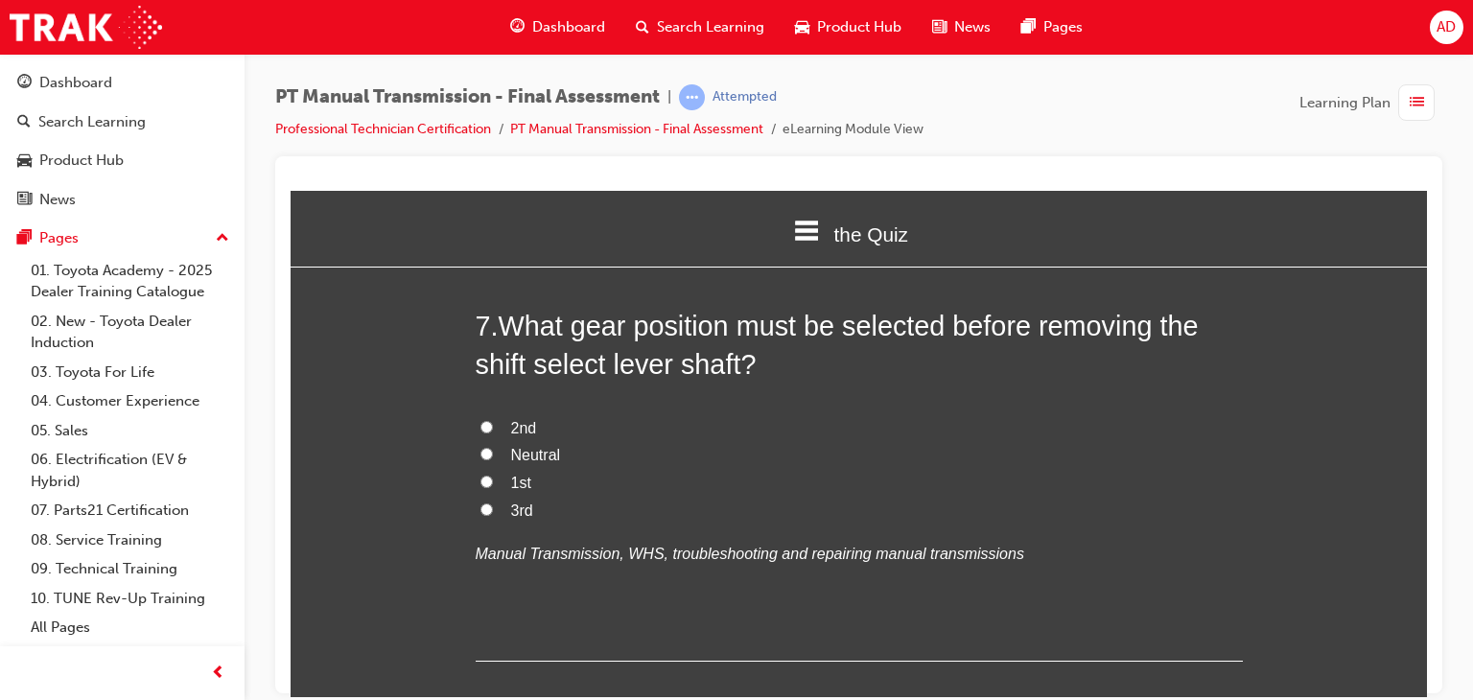
click at [480, 455] on input "Neutral" at bounding box center [486, 453] width 12 height 12
radio input "true"
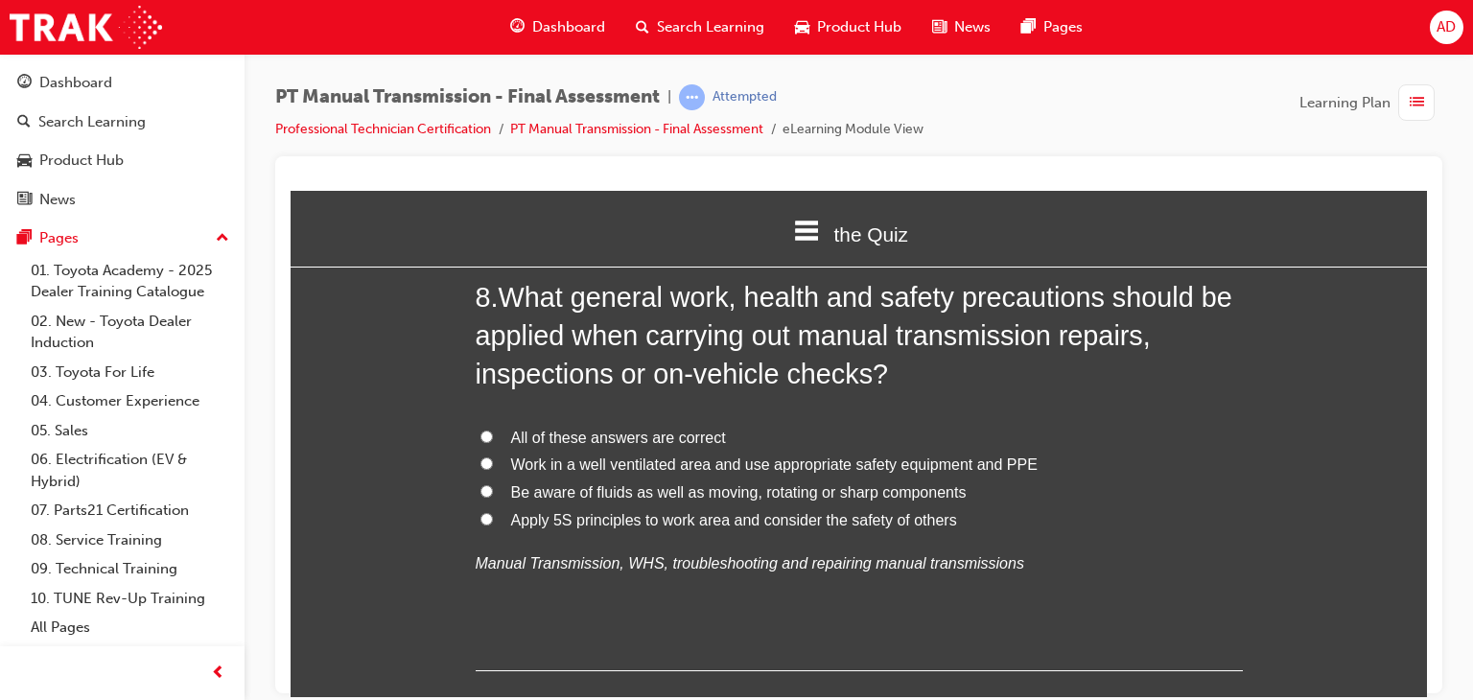
scroll to position [3260, 0]
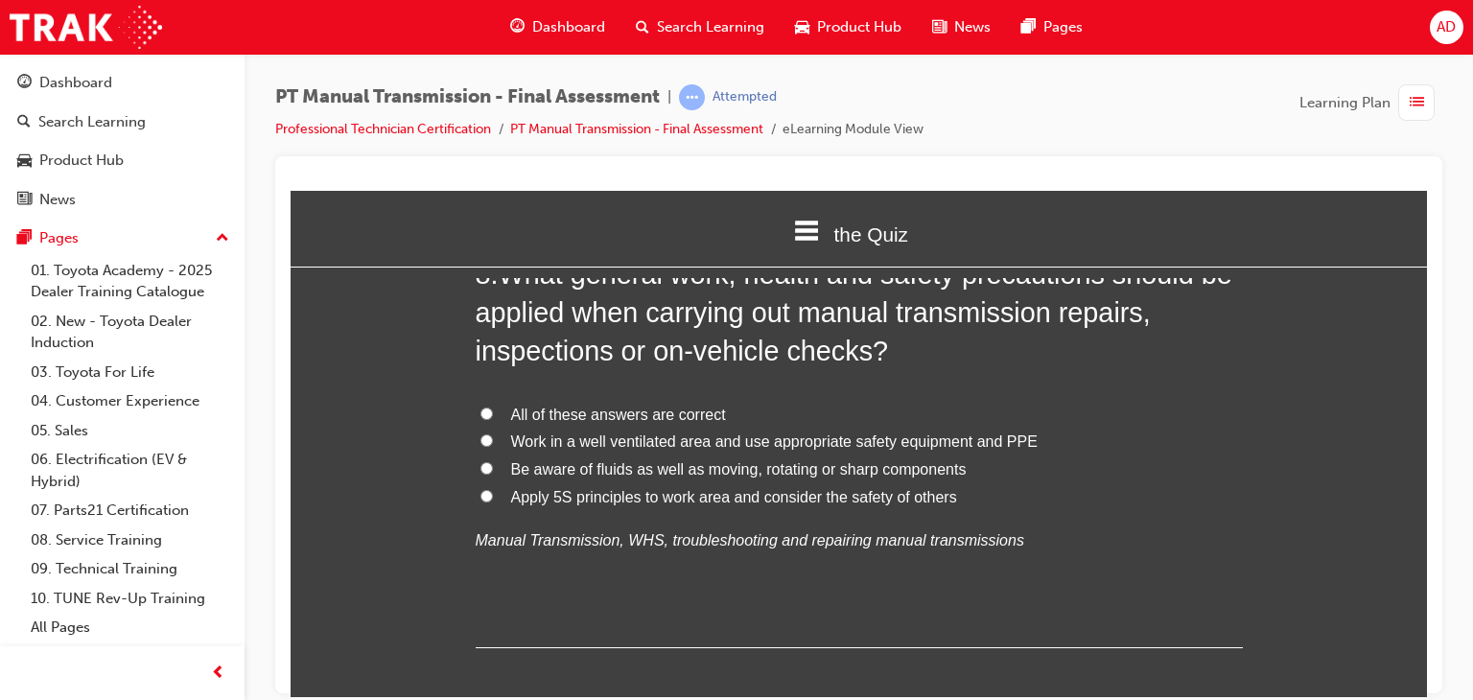
click at [480, 409] on input "All of these answers are correct" at bounding box center [486, 413] width 12 height 12
radio input "true"
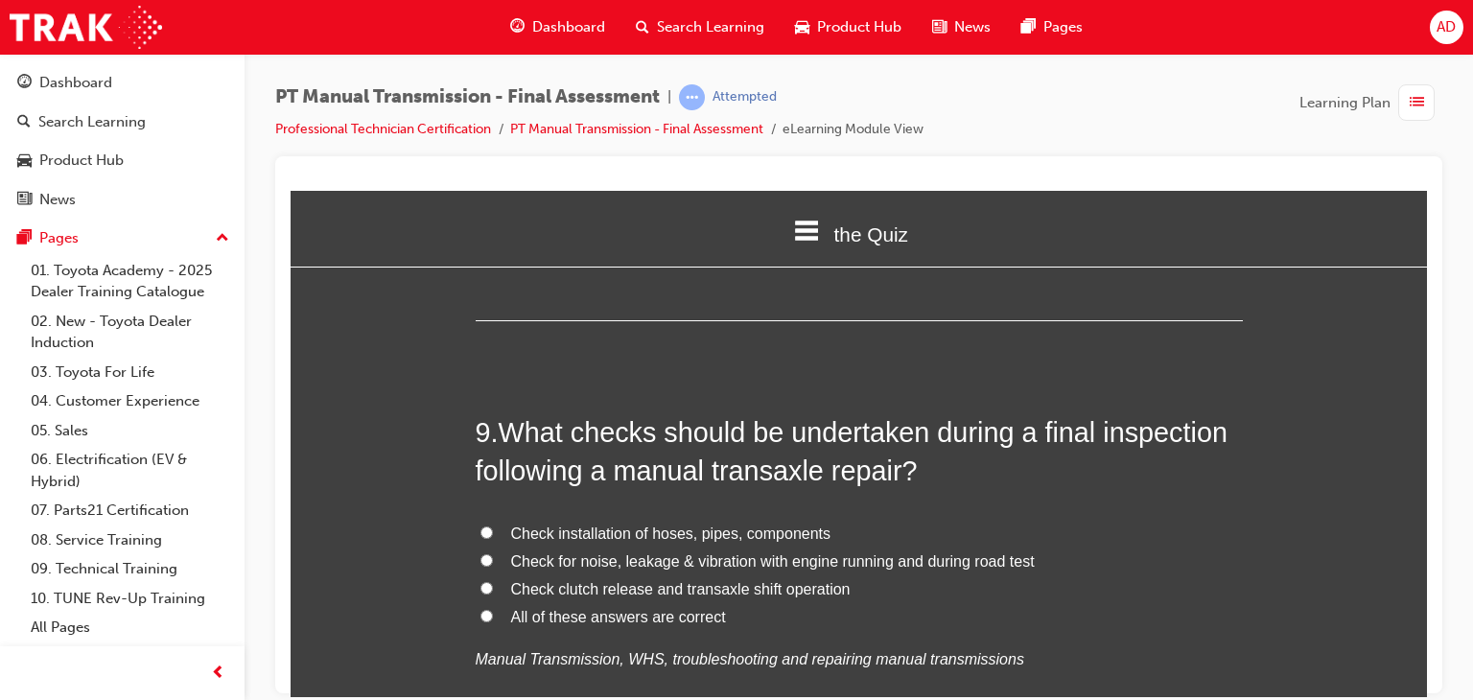
scroll to position [3605, 0]
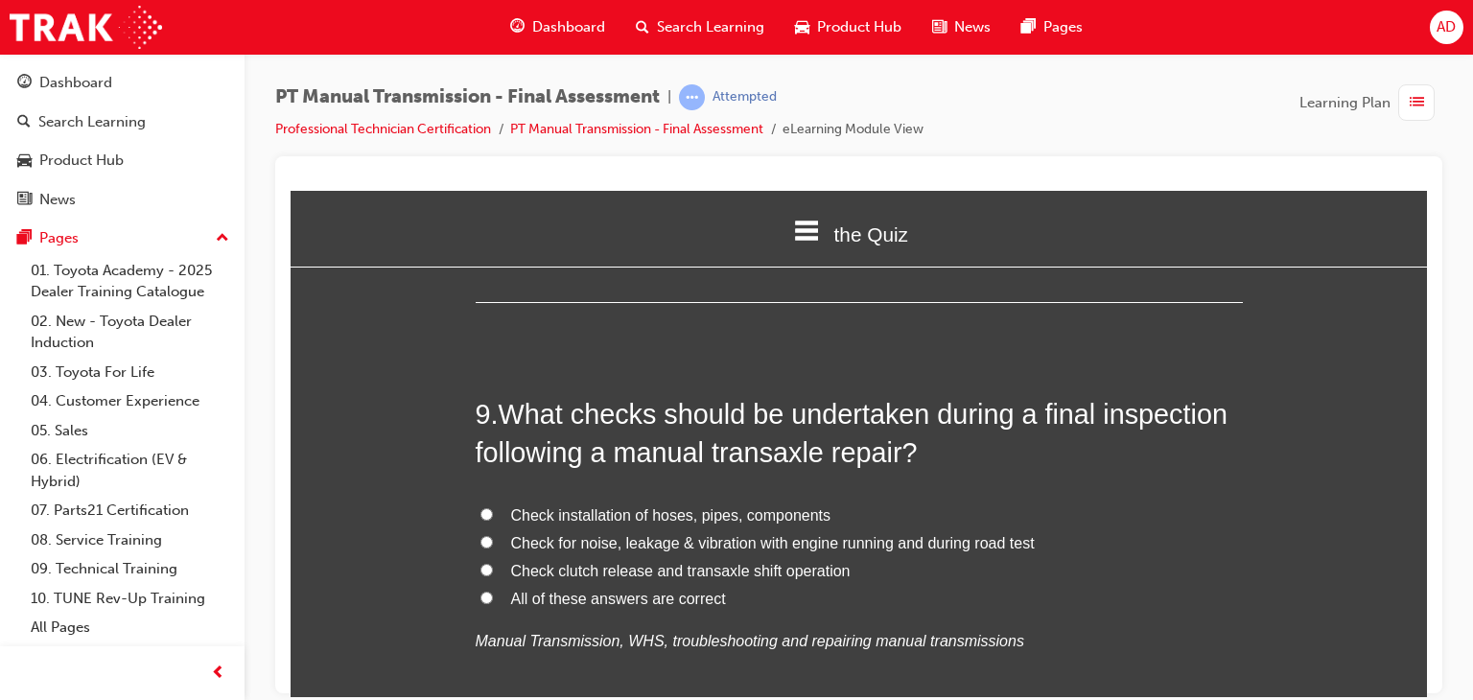
click at [480, 596] on input "All of these answers are correct" at bounding box center [486, 597] width 12 height 12
radio input "true"
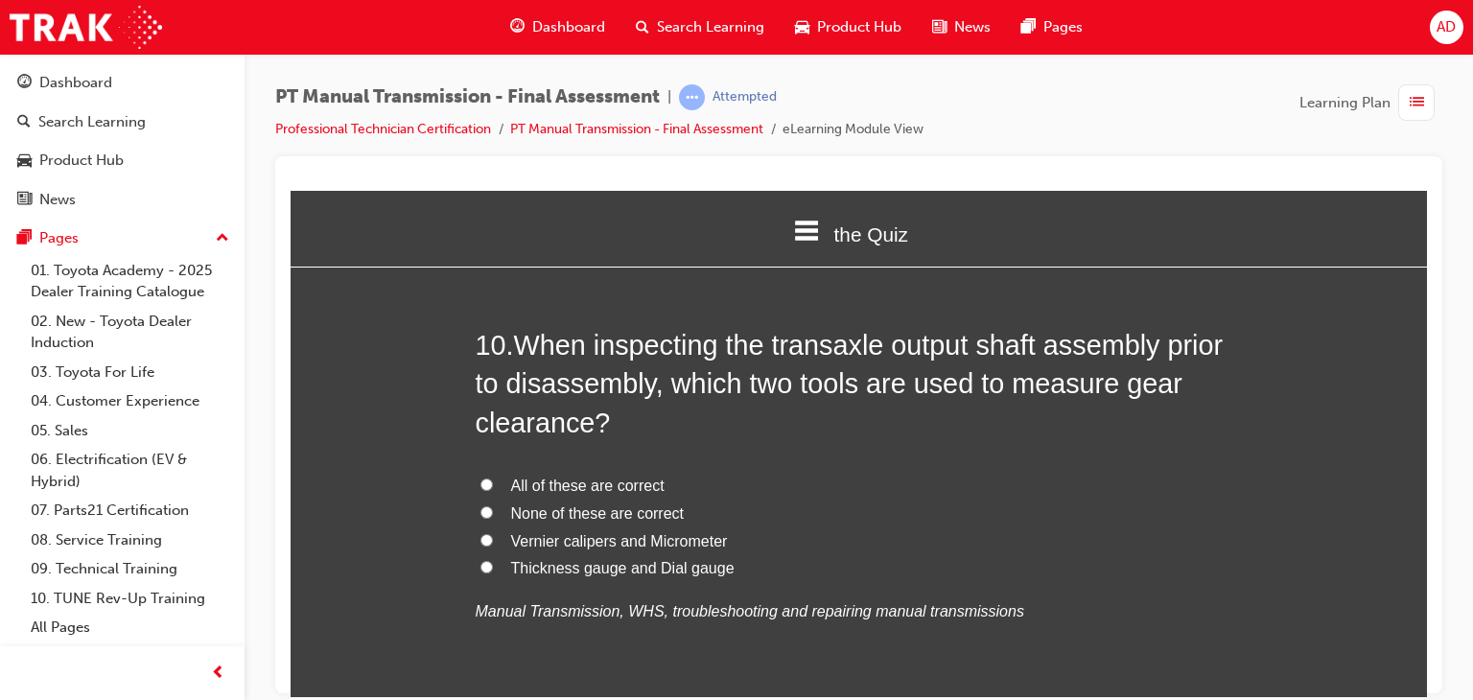
scroll to position [4142, 0]
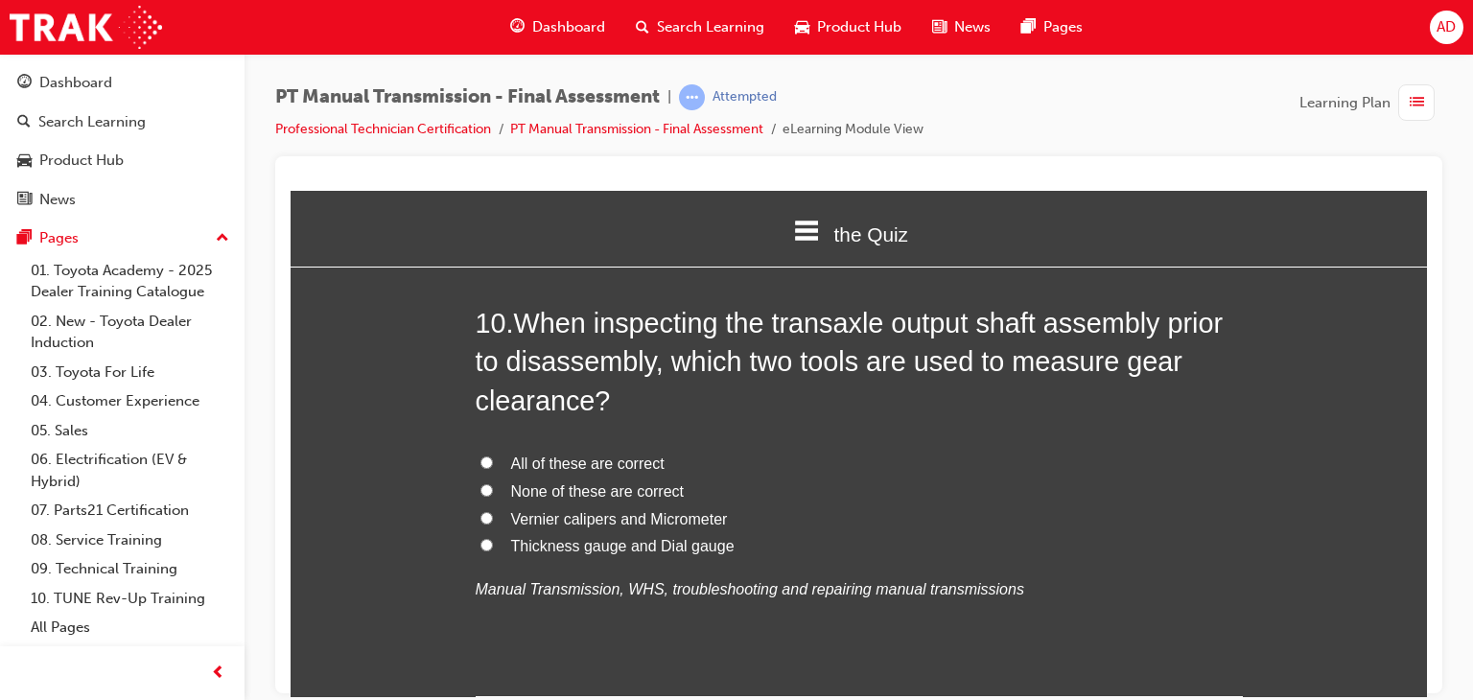
click at [480, 542] on input "Thickness gauge and Dial gauge" at bounding box center [486, 544] width 12 height 12
radio input "true"
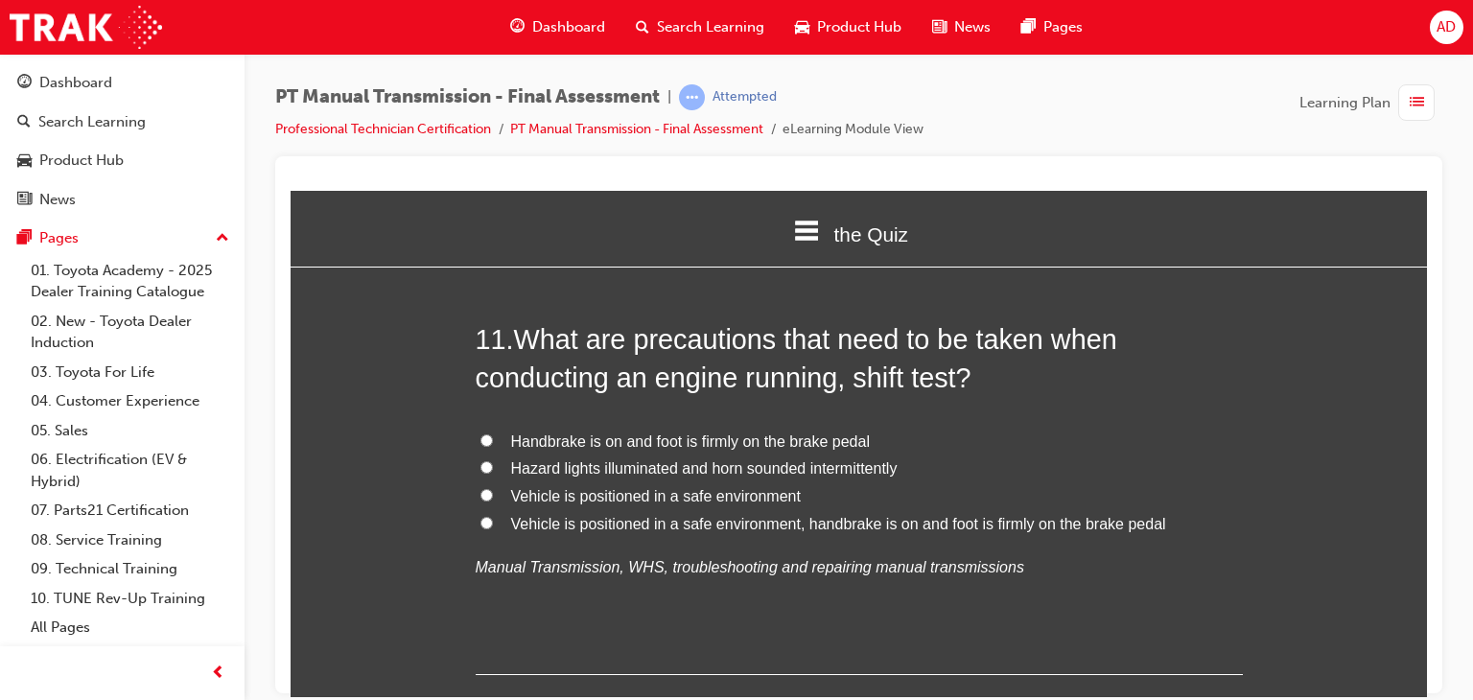
scroll to position [4641, 0]
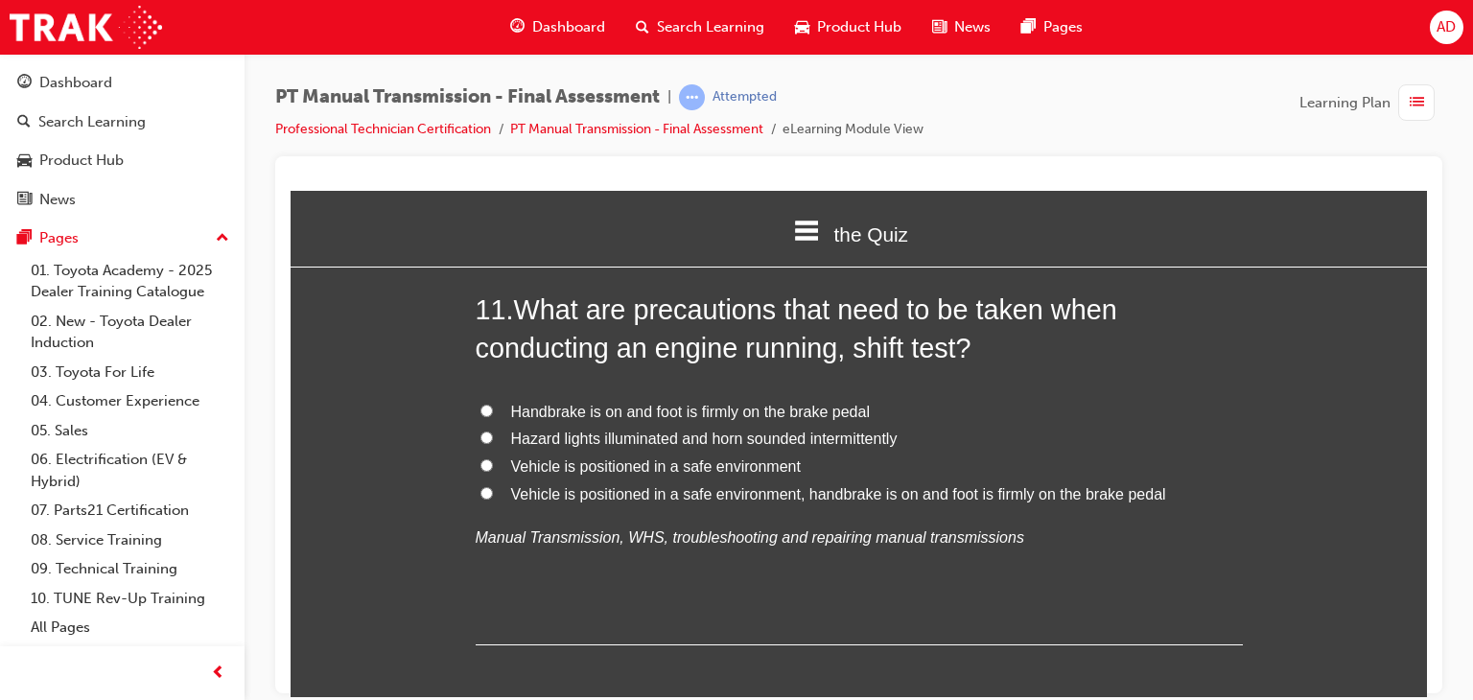
click at [482, 492] on input "Vehicle is positioned in a safe environment, handbrake is on and foot is firmly…" at bounding box center [486, 492] width 12 height 12
radio input "true"
click at [480, 434] on input "Hazard lights illuminated and horn sounded intermittently" at bounding box center [486, 437] width 12 height 12
radio input "true"
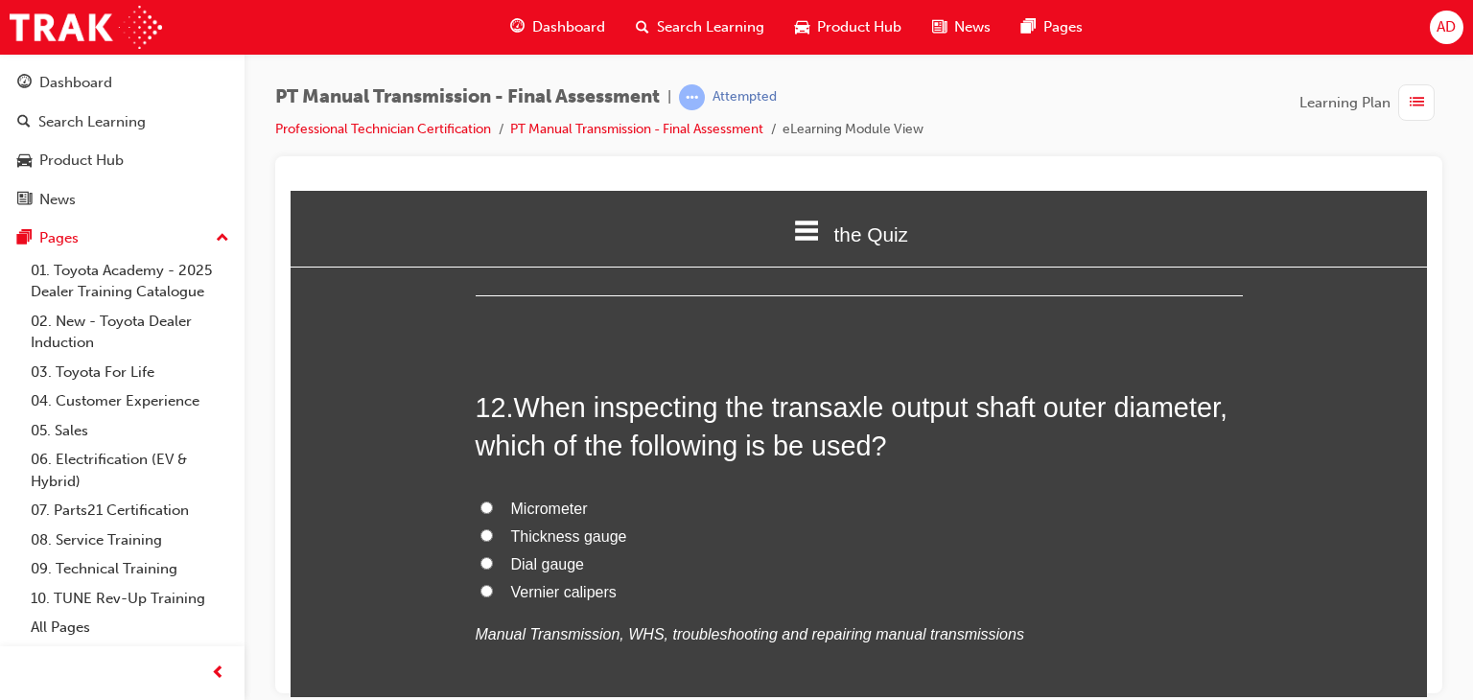
scroll to position [5024, 0]
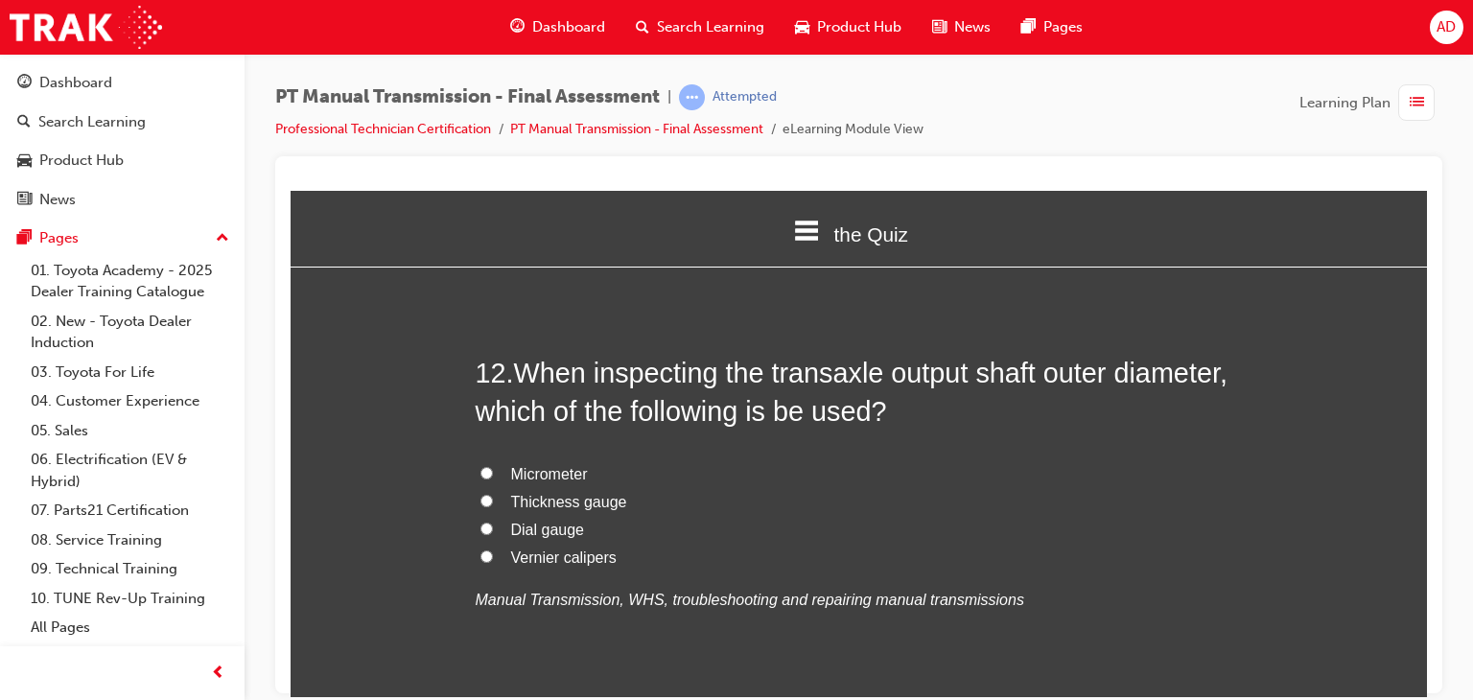
click at [480, 555] on input "Vernier calipers" at bounding box center [486, 555] width 12 height 12
radio input "true"
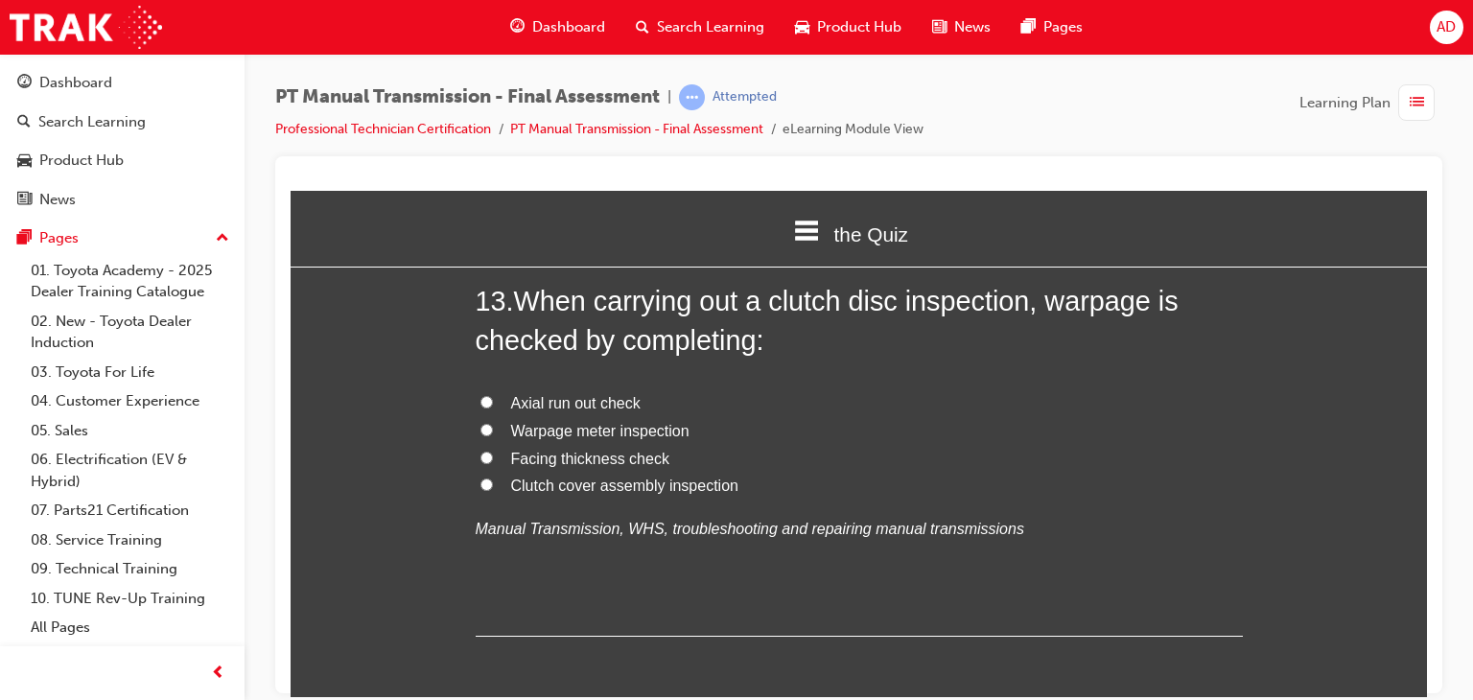
scroll to position [5561, 0]
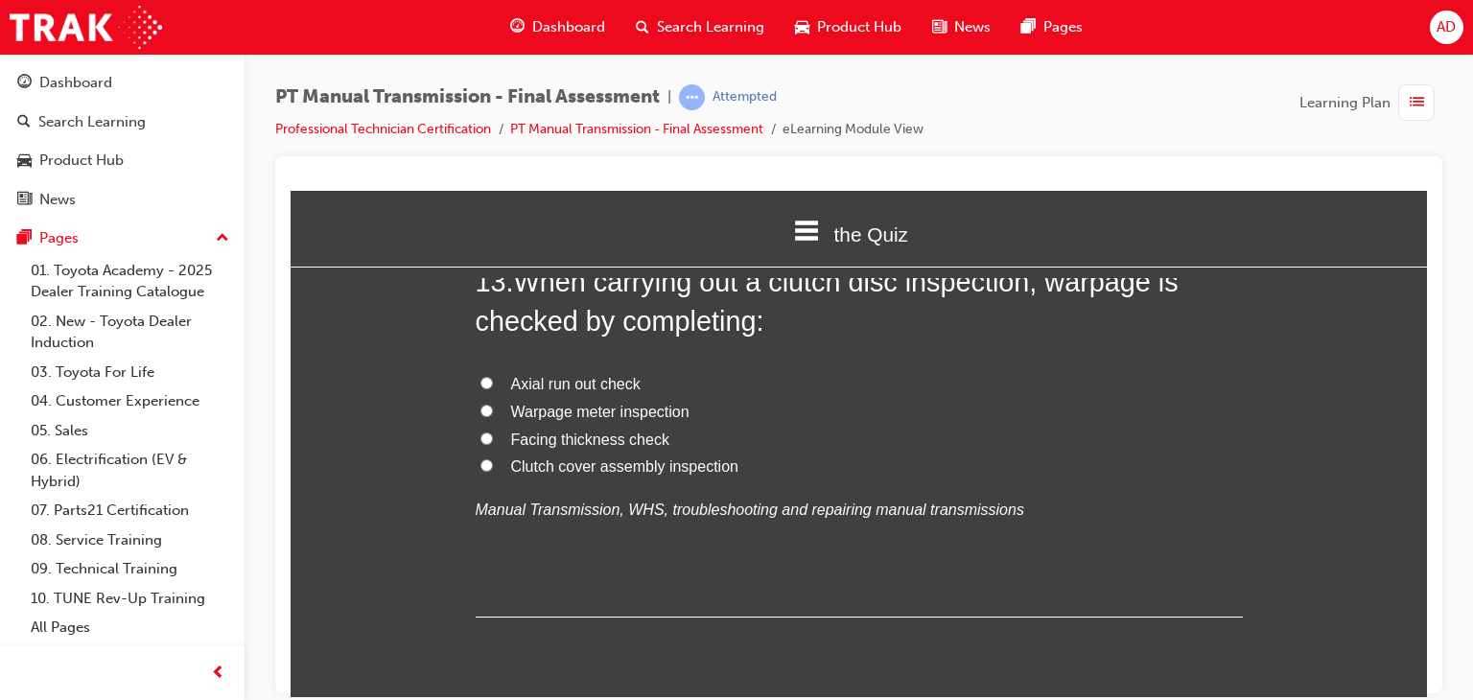
click at [480, 409] on input "Warpage meter inspection" at bounding box center [486, 410] width 12 height 12
radio input "true"
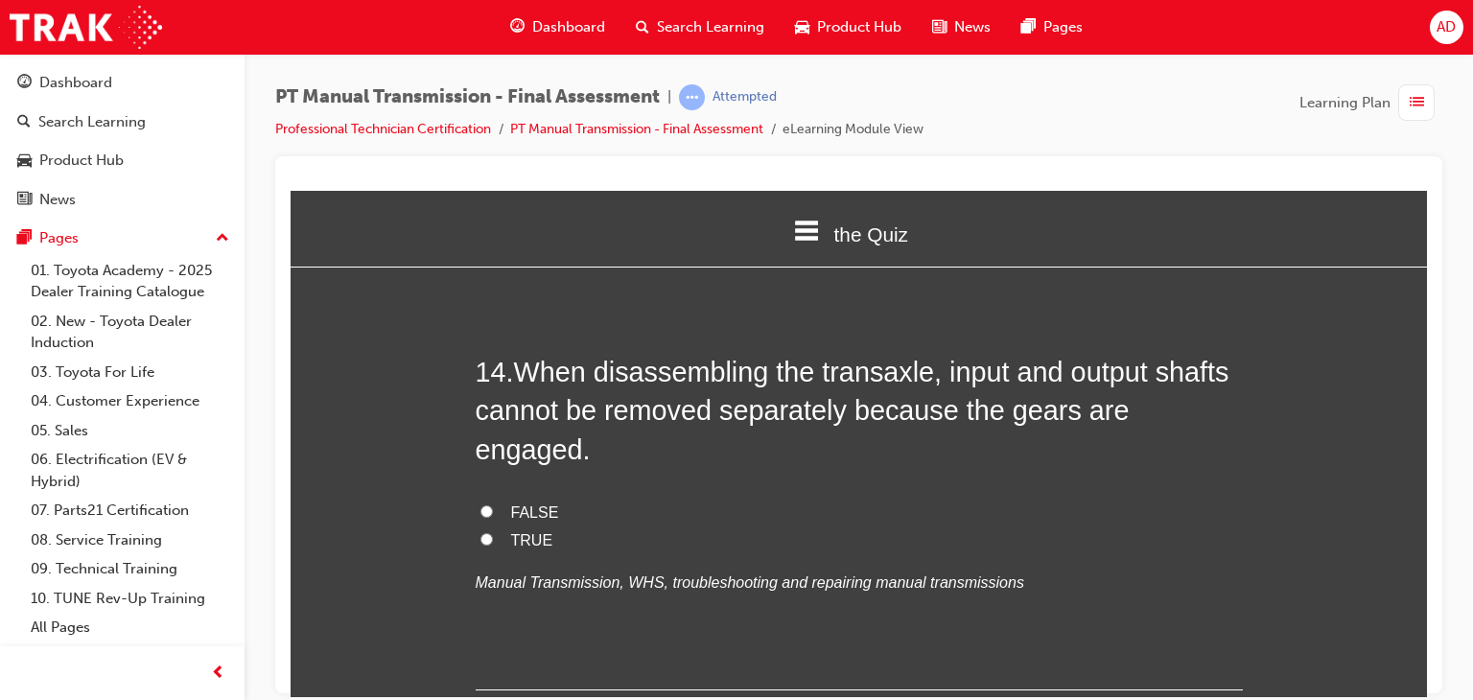
scroll to position [5983, 0]
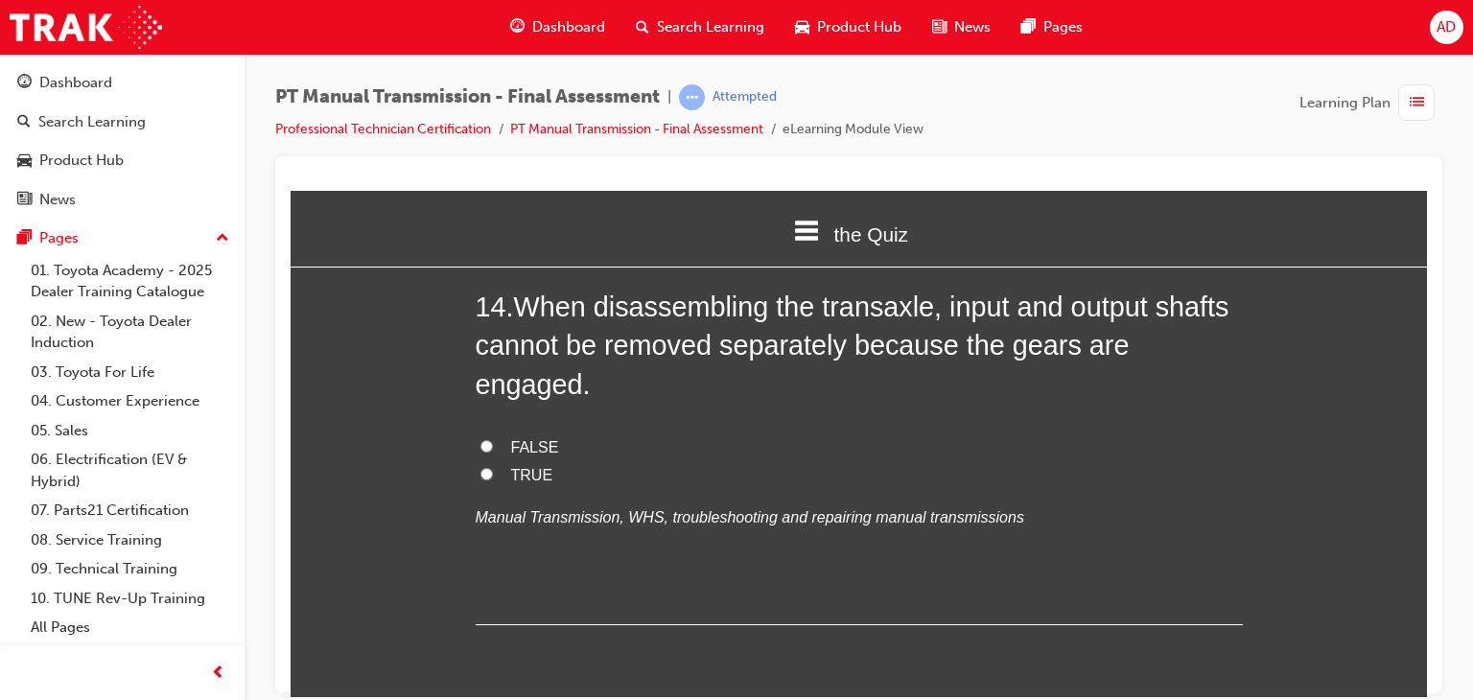
click at [480, 467] on input "TRUE" at bounding box center [486, 473] width 12 height 12
radio input "true"
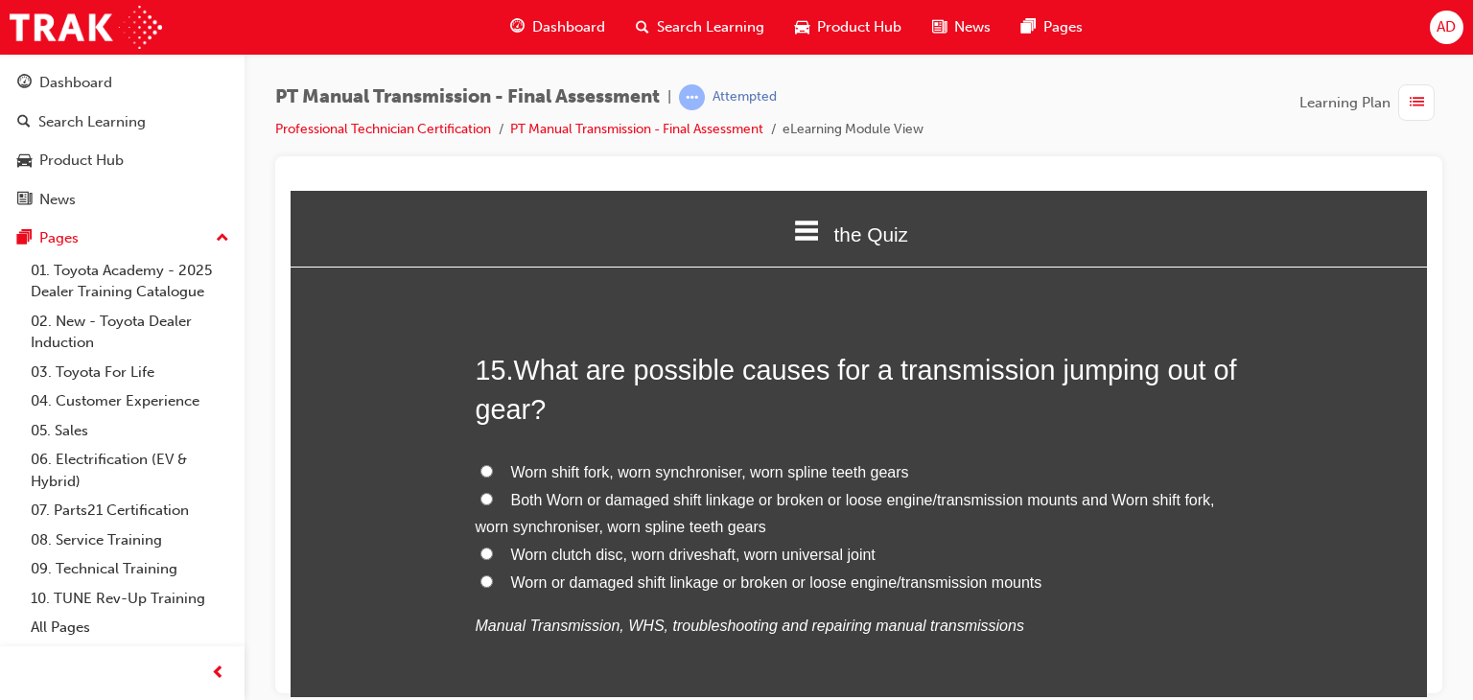
scroll to position [6367, 0]
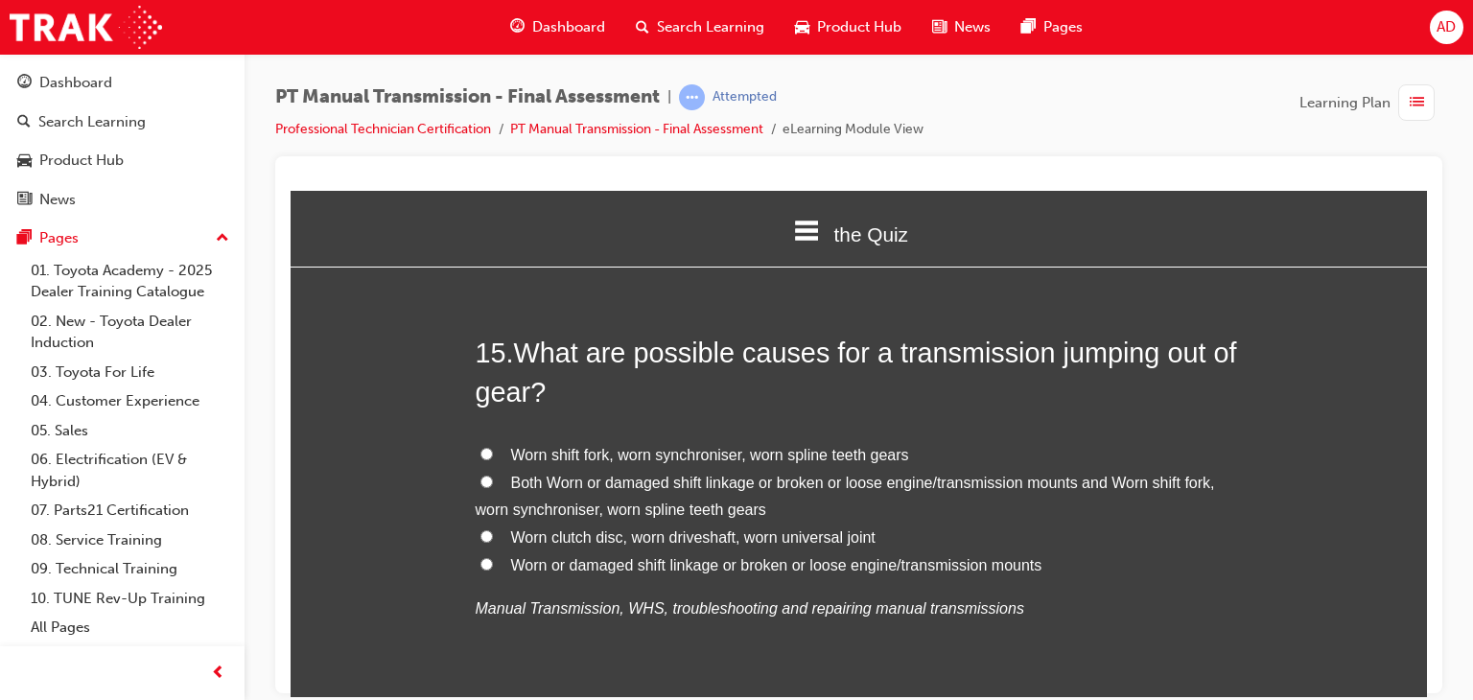
click at [480, 447] on input "Worn shift fork, worn synchroniser, worn spline teeth gears" at bounding box center [486, 453] width 12 height 12
radio input "true"
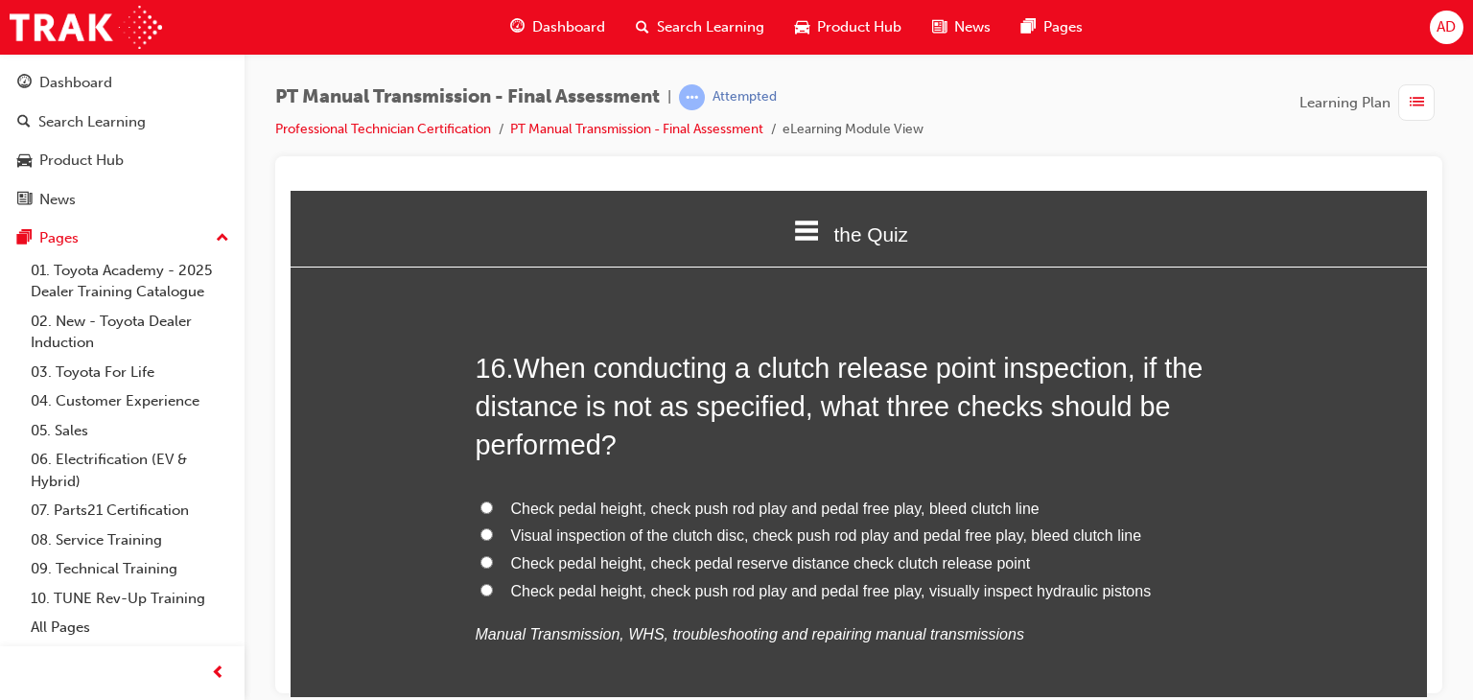
scroll to position [6827, 0]
click at [480, 500] on input "Check pedal height, check push rod play and pedal free play, bleed clutch line" at bounding box center [486, 506] width 12 height 12
radio input "true"
click at [480, 554] on input "Check pedal height, check pedal reserve distance check clutch release point" at bounding box center [486, 560] width 12 height 12
radio input "true"
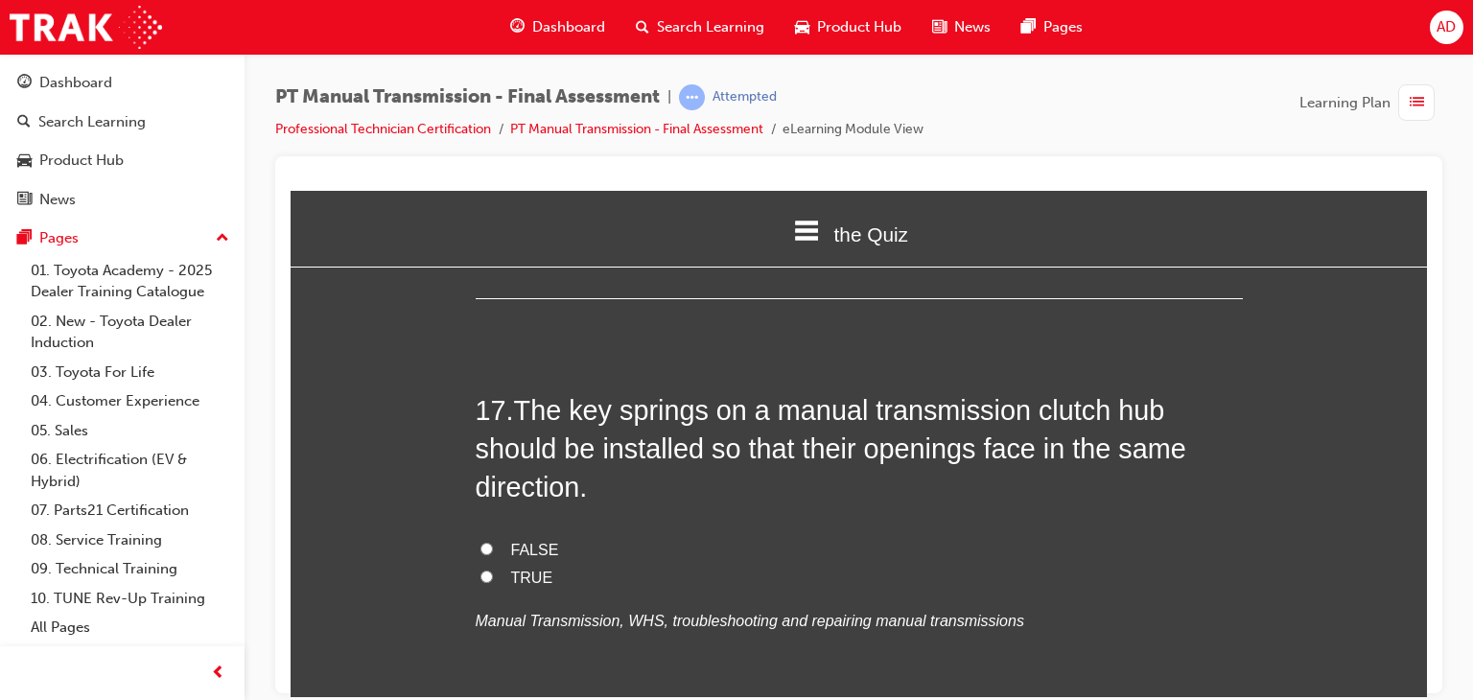
scroll to position [7287, 0]
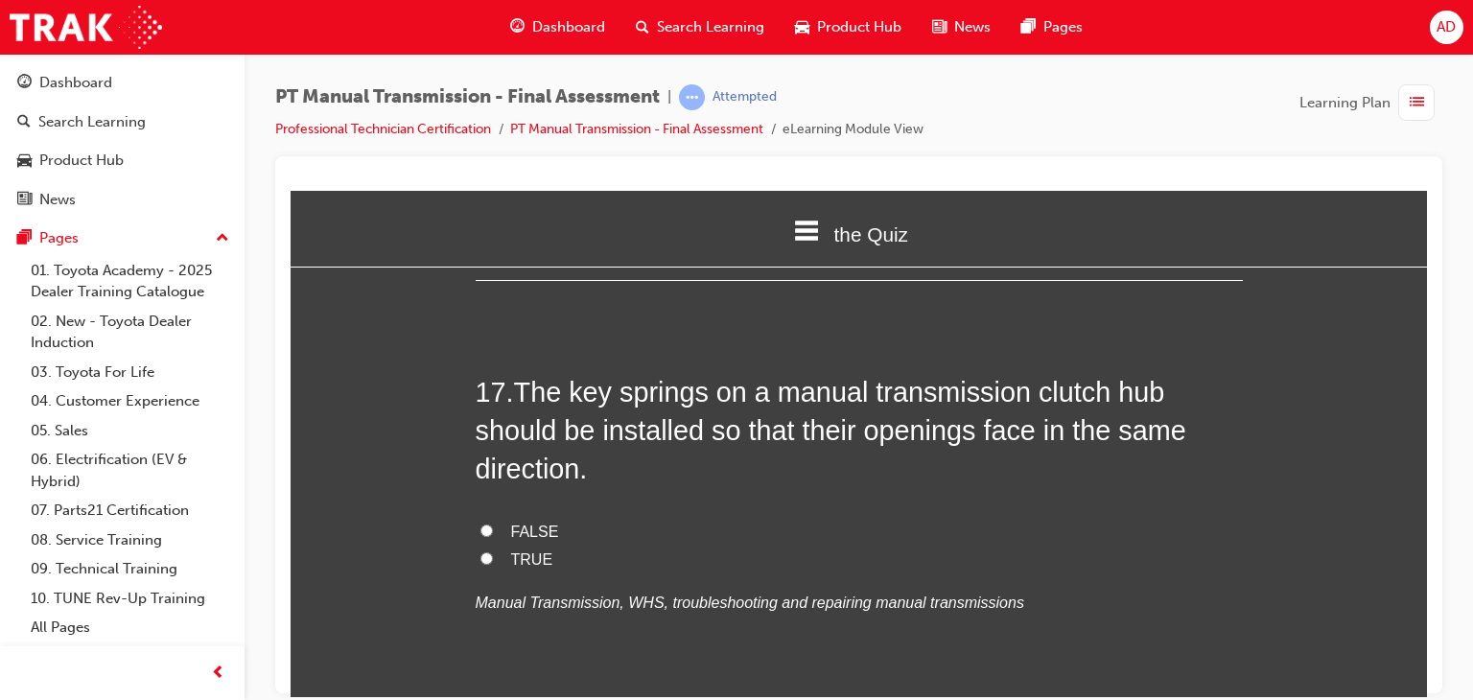
click at [480, 524] on input "FALSE" at bounding box center [486, 530] width 12 height 12
radio input "true"
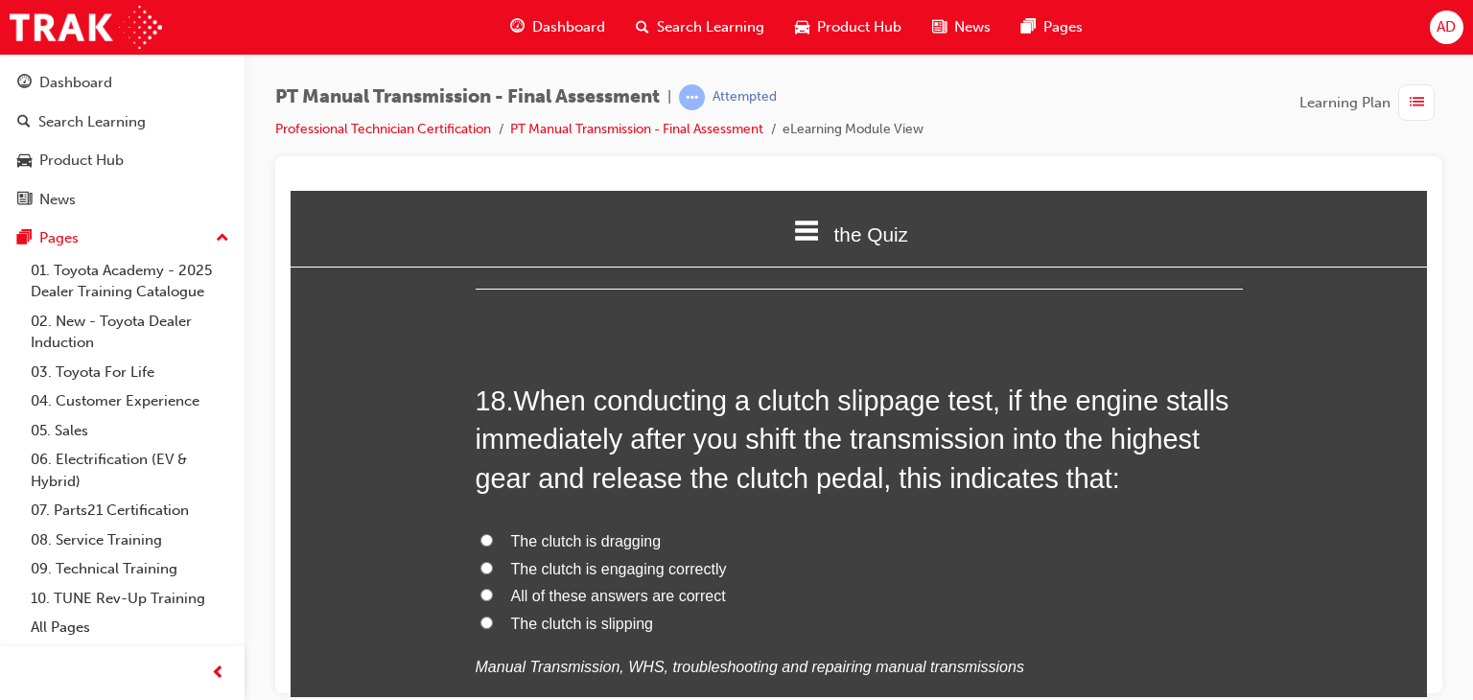
scroll to position [7709, 0]
click at [480, 532] on input "The clutch is dragging" at bounding box center [486, 538] width 12 height 12
radio input "true"
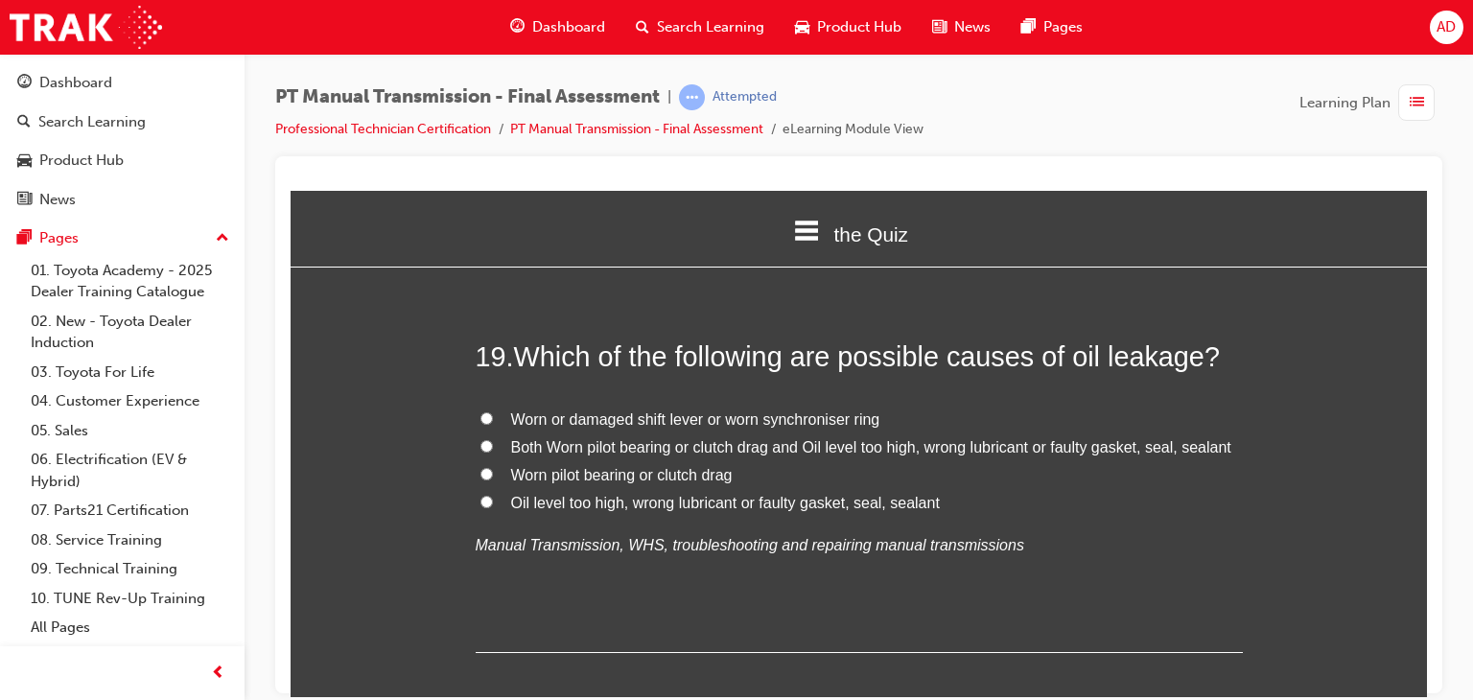
scroll to position [8246, 0]
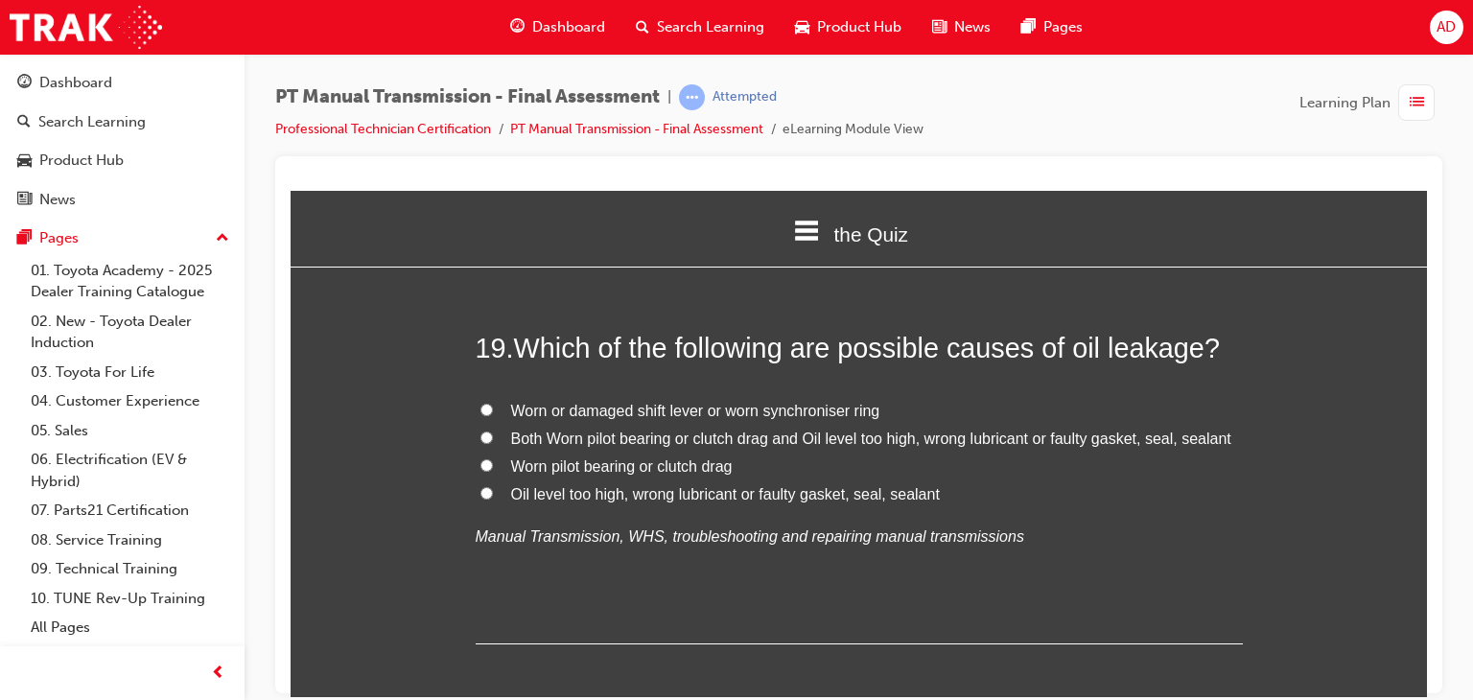
click at [480, 486] on input "Oil level too high, wrong lubricant or faulty gasket, seal, sealant" at bounding box center [486, 492] width 12 height 12
radio input "true"
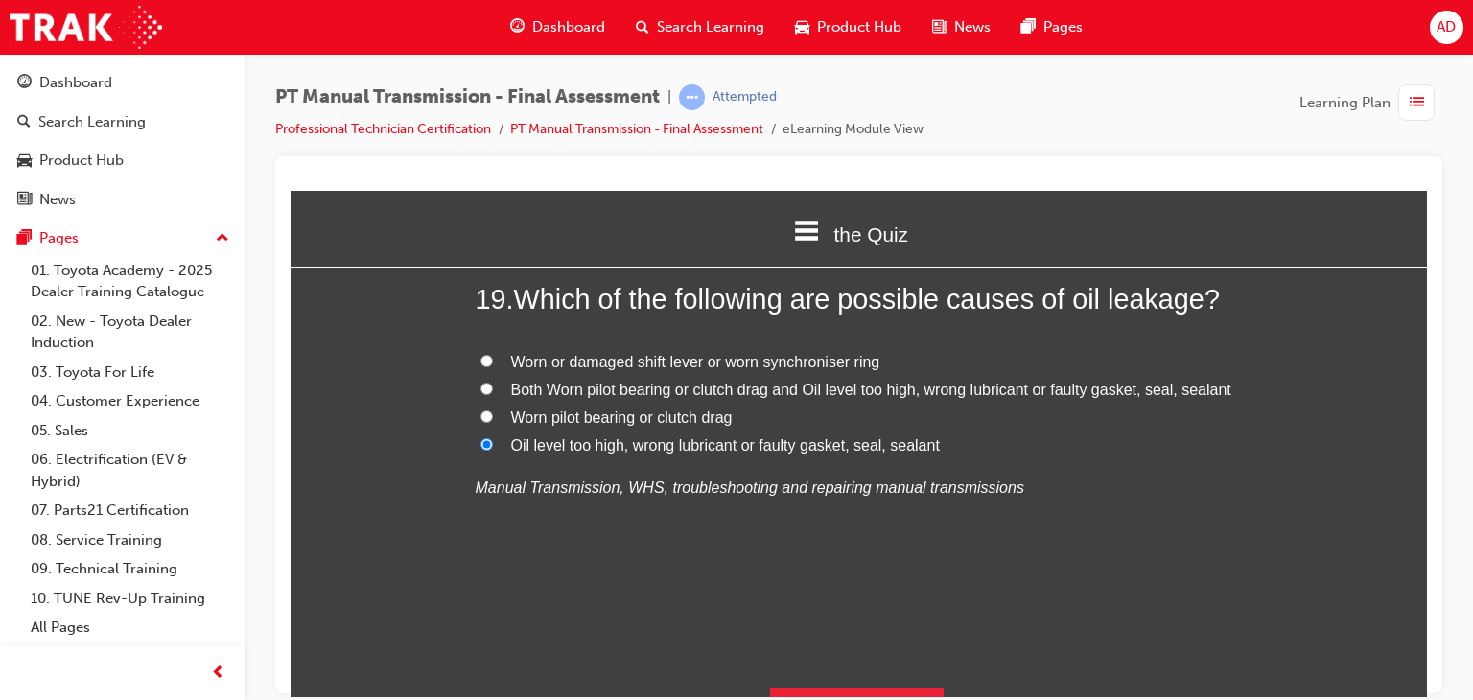
scroll to position [8297, 0]
click at [881, 685] on button "Submit Answers" at bounding box center [857, 712] width 175 height 54
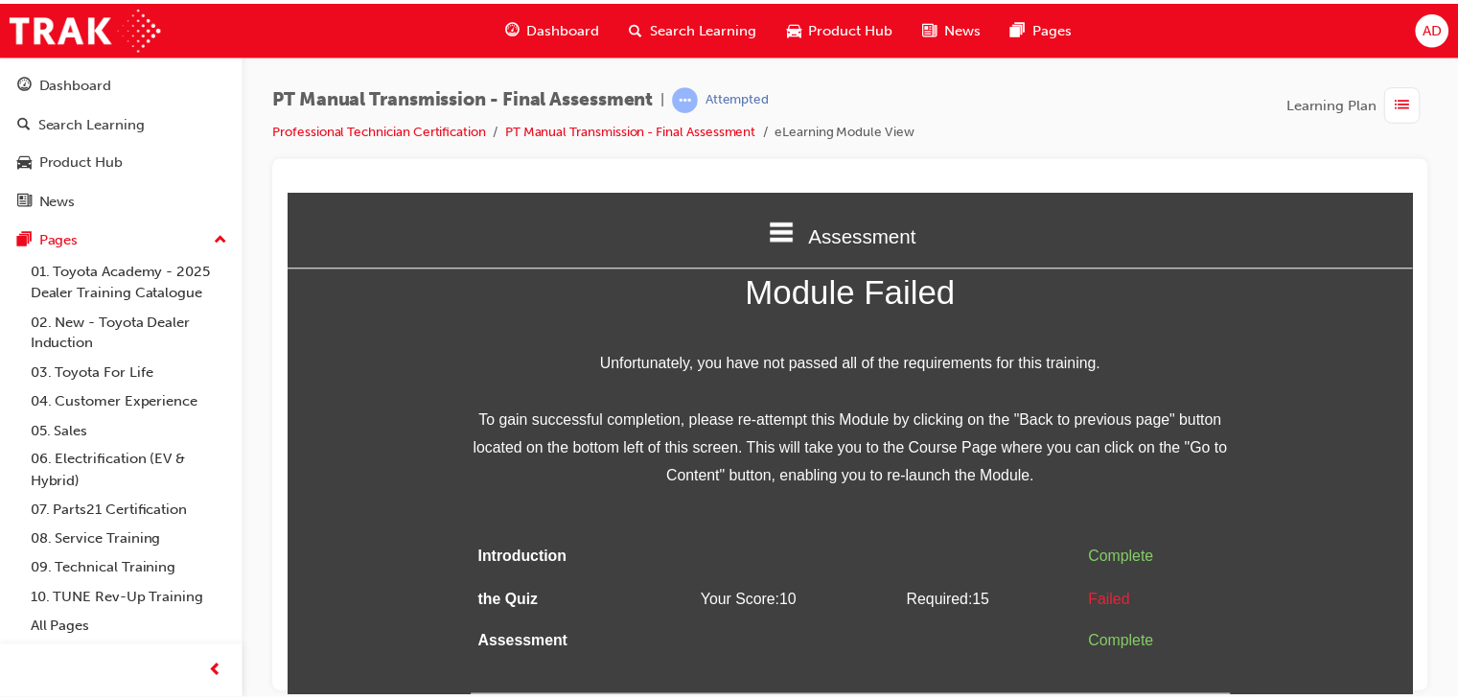
scroll to position [0, 0]
